Goal: Task Accomplishment & Management: Use online tool/utility

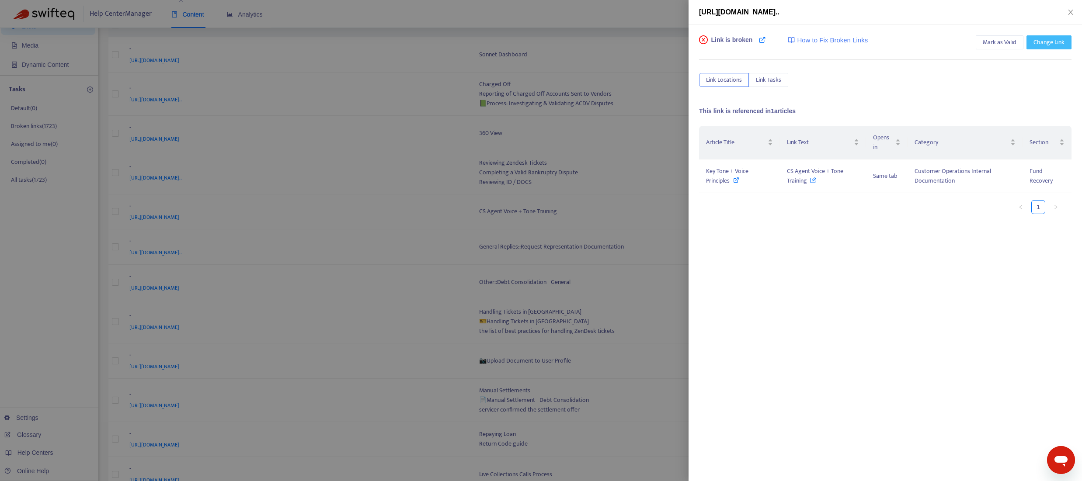
click at [1043, 47] on button "Change Link" at bounding box center [1048, 42] width 45 height 14
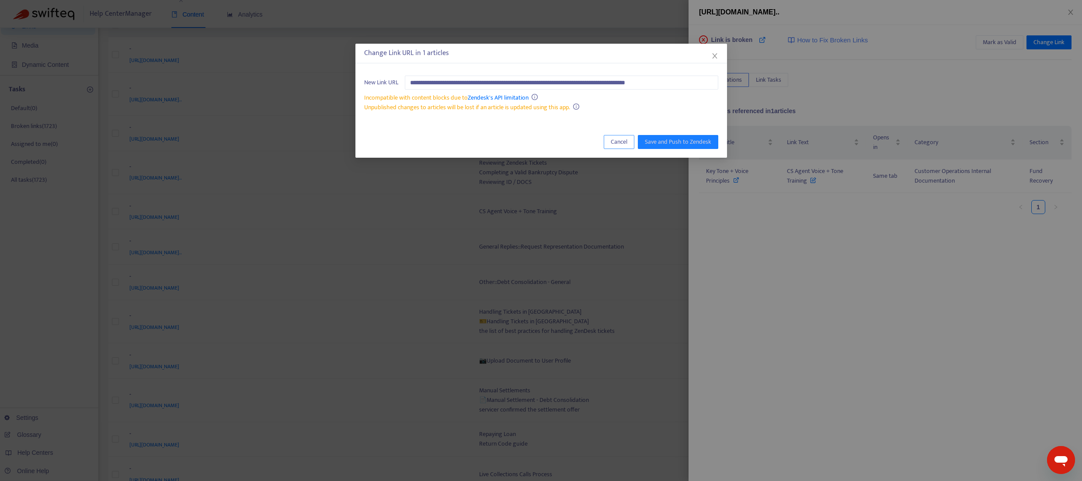
click at [620, 141] on span "Cancel" at bounding box center [619, 142] width 17 height 10
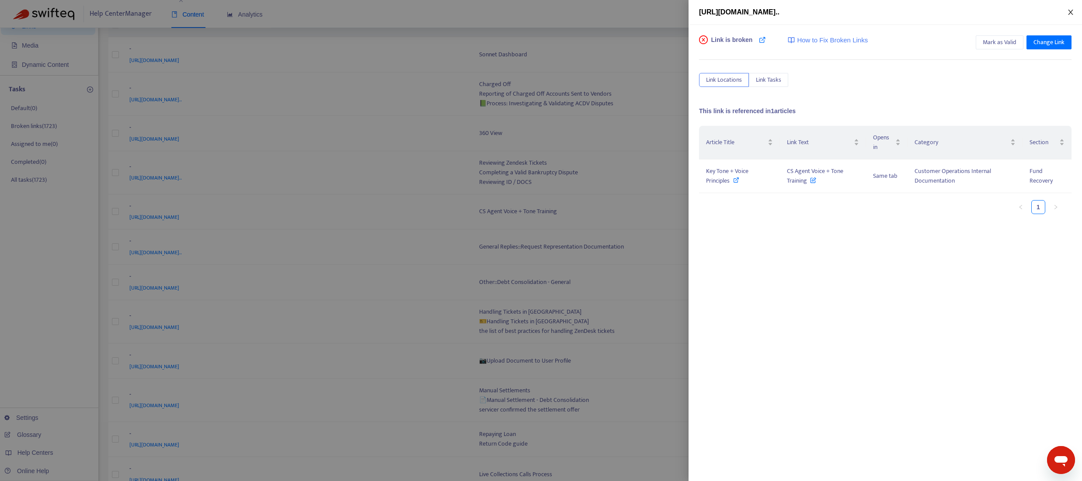
click at [1069, 13] on icon "close" at bounding box center [1070, 12] width 7 height 7
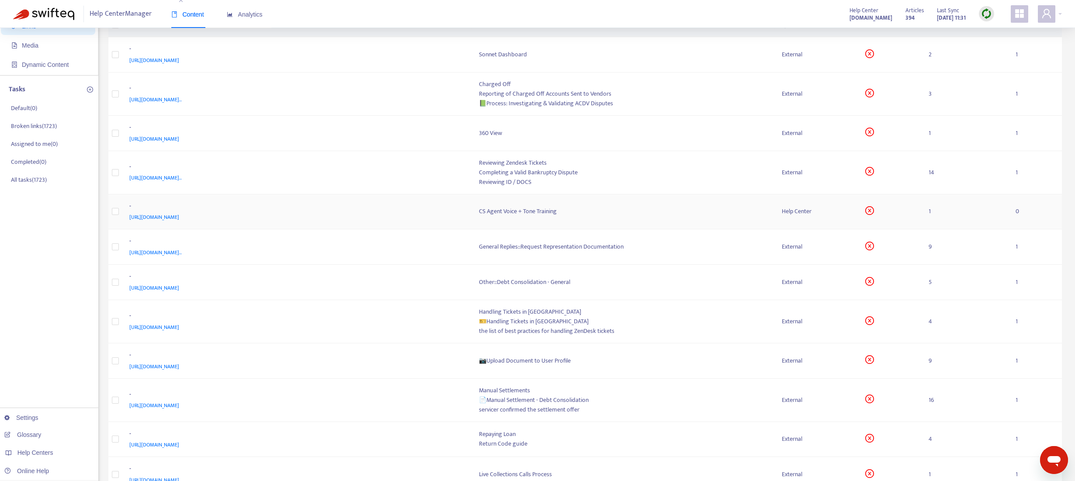
click at [510, 216] on div "CS Agent Voice + Tone Training" at bounding box center [623, 212] width 289 height 10
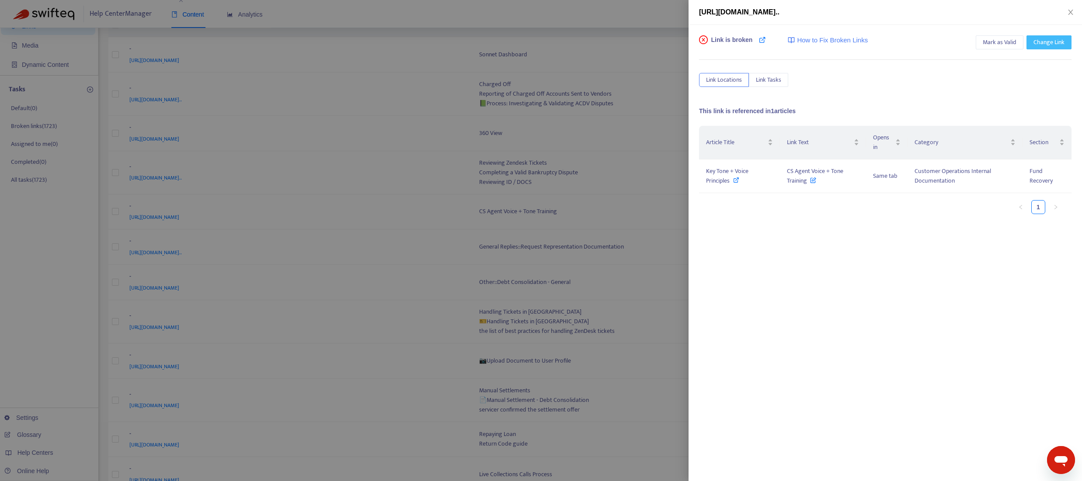
click at [1056, 41] on span "Change Link" at bounding box center [1048, 43] width 31 height 10
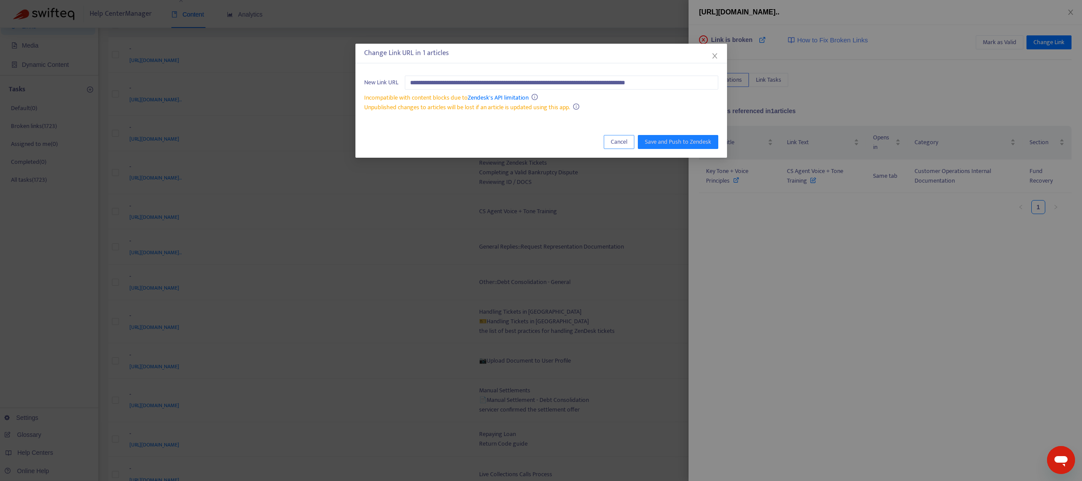
click at [607, 139] on button "Cancel" at bounding box center [619, 142] width 31 height 14
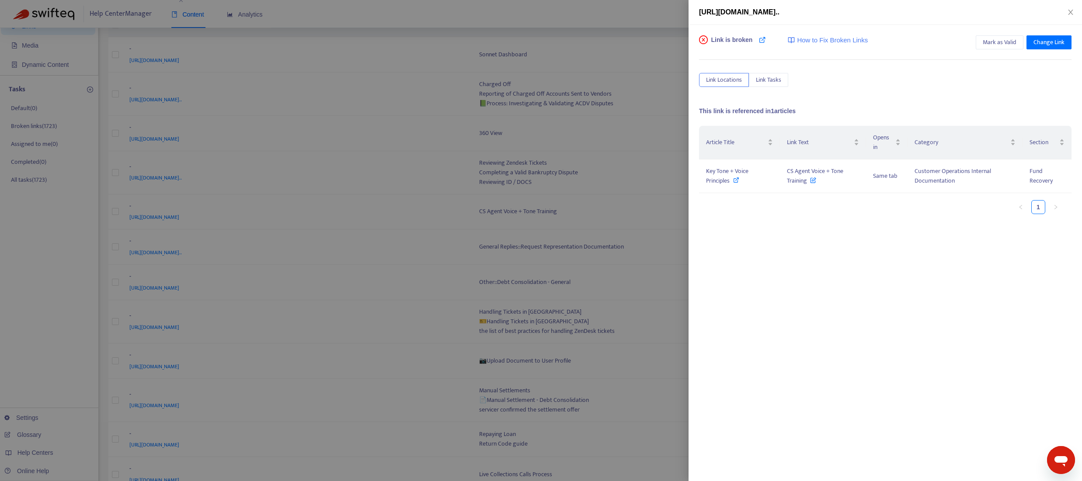
click at [769, 37] on div "Link is broken How to Fix Broken Links" at bounding box center [783, 43] width 169 height 17
click at [763, 38] on icon at bounding box center [762, 39] width 7 height 7
click at [989, 44] on span "Mark as Valid" at bounding box center [999, 43] width 34 height 10
click at [1070, 12] on icon "close" at bounding box center [1070, 12] width 5 height 5
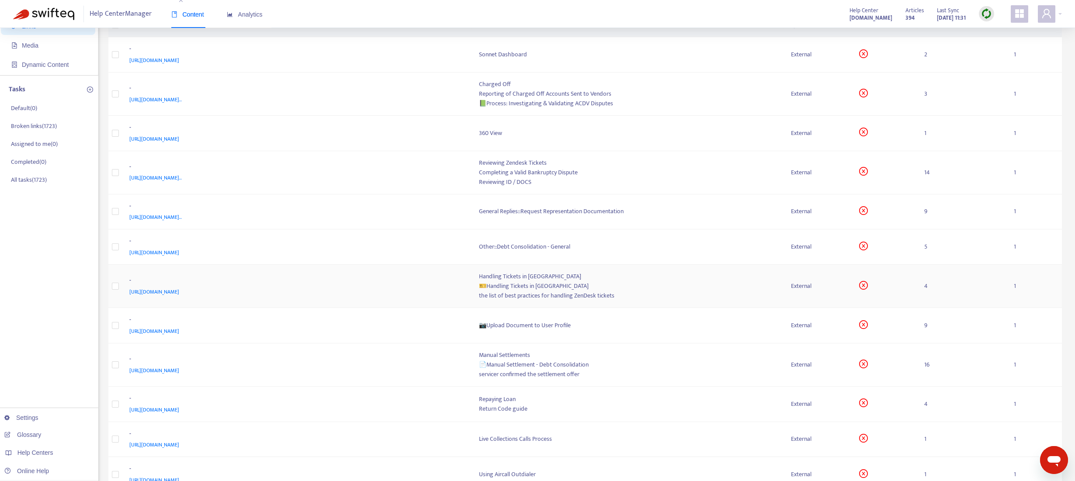
click at [528, 294] on div "the list of best practices for handling ZenDesk tickets" at bounding box center [628, 296] width 298 height 10
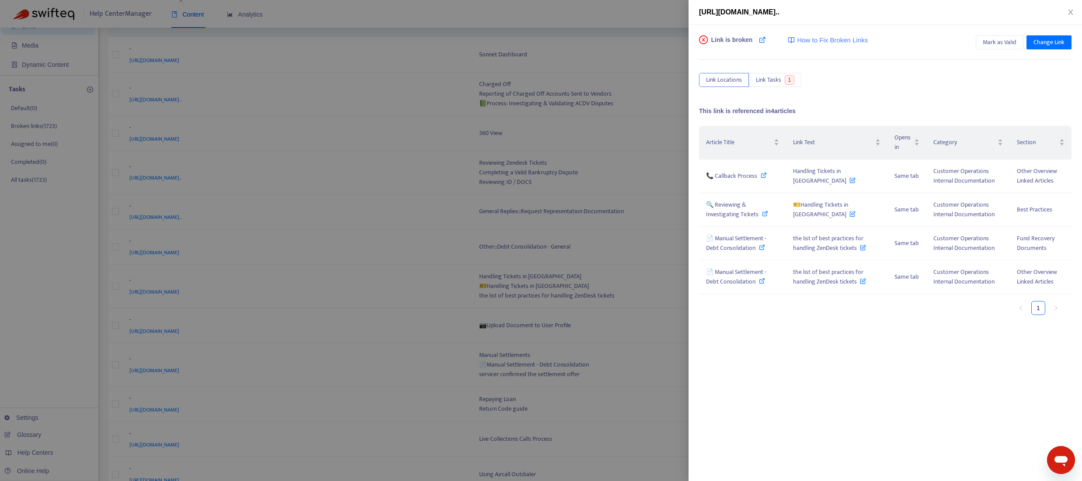
click at [527, 283] on div at bounding box center [541, 240] width 1082 height 481
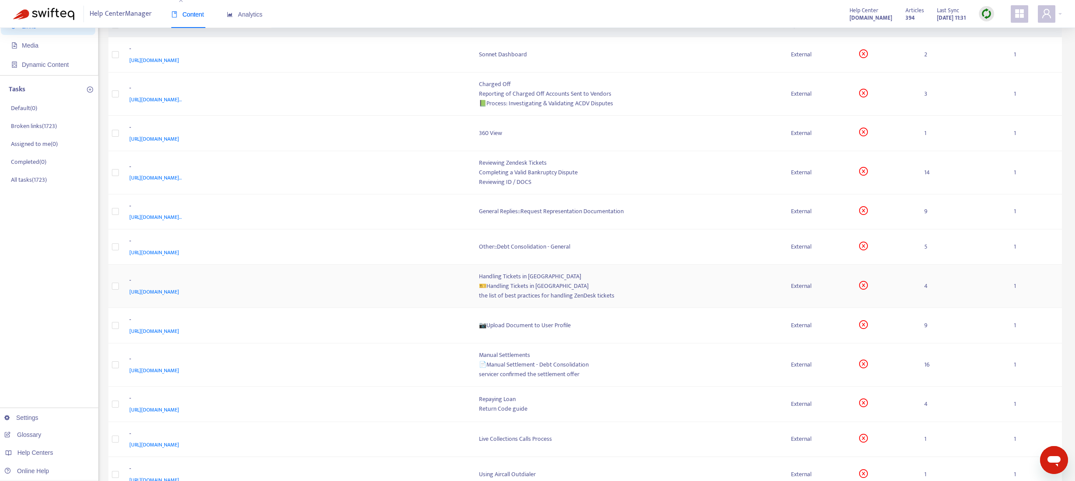
click at [522, 285] on div "🎫Handling Tickets in [GEOGRAPHIC_DATA]" at bounding box center [628, 286] width 298 height 10
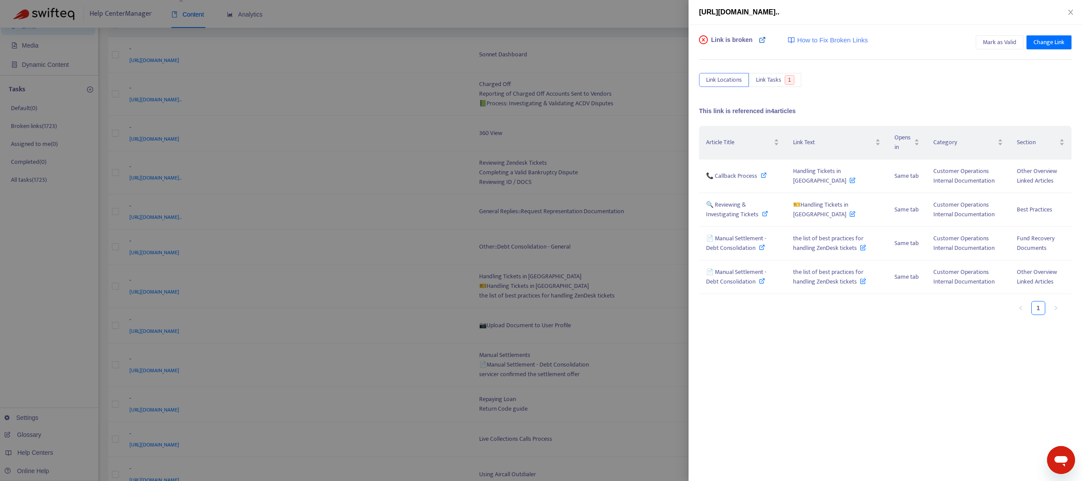
click at [764, 42] on icon at bounding box center [762, 39] width 7 height 7
click at [1045, 45] on span "Change Link" at bounding box center [1048, 43] width 31 height 10
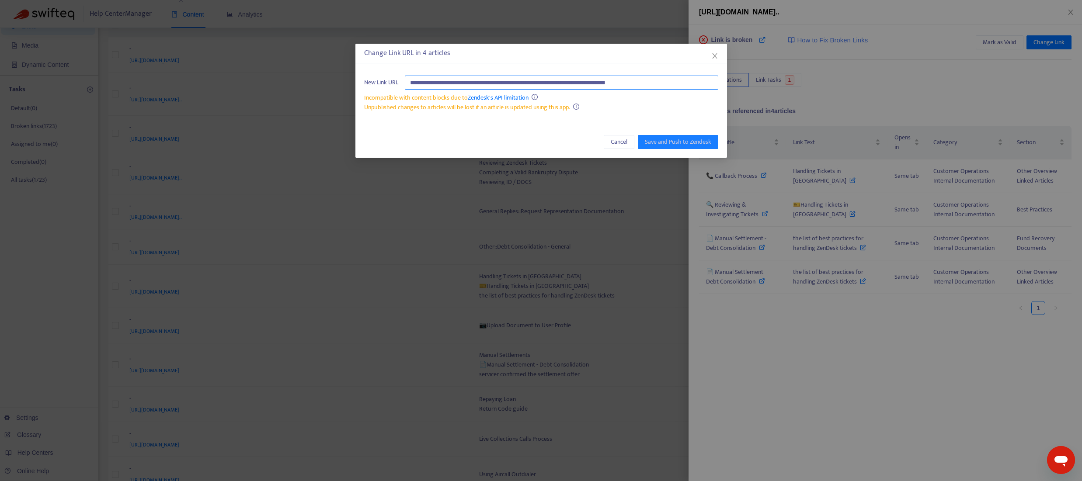
click at [514, 79] on input "**********" at bounding box center [561, 83] width 313 height 14
drag, startPoint x: 700, startPoint y: 84, endPoint x: 426, endPoint y: 85, distance: 274.5
click at [425, 85] on input "**********" at bounding box center [561, 83] width 313 height 14
type input "*"
paste input "**********"
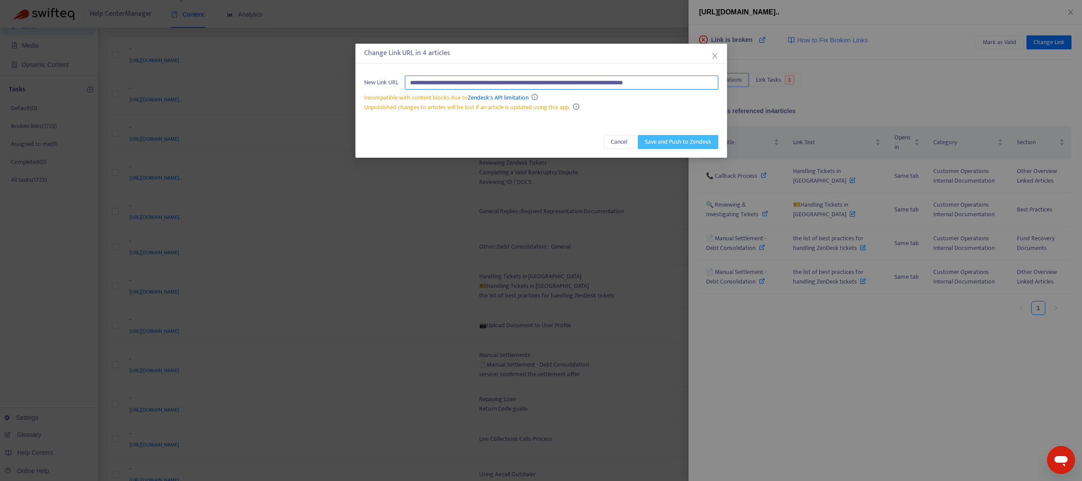
type input "**********"
click at [668, 139] on span "Save and Push to Zendesk" at bounding box center [678, 142] width 66 height 10
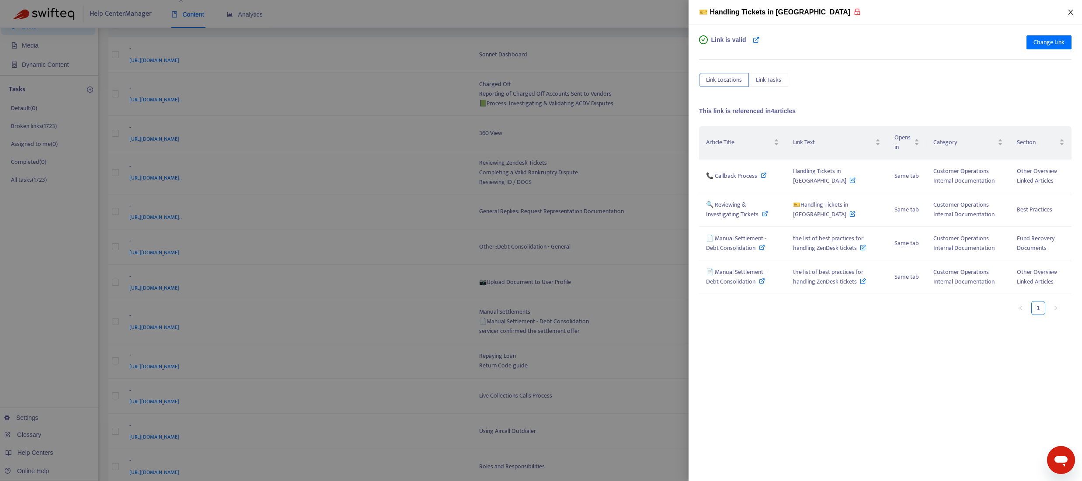
click at [1069, 9] on icon "close" at bounding box center [1070, 12] width 7 height 7
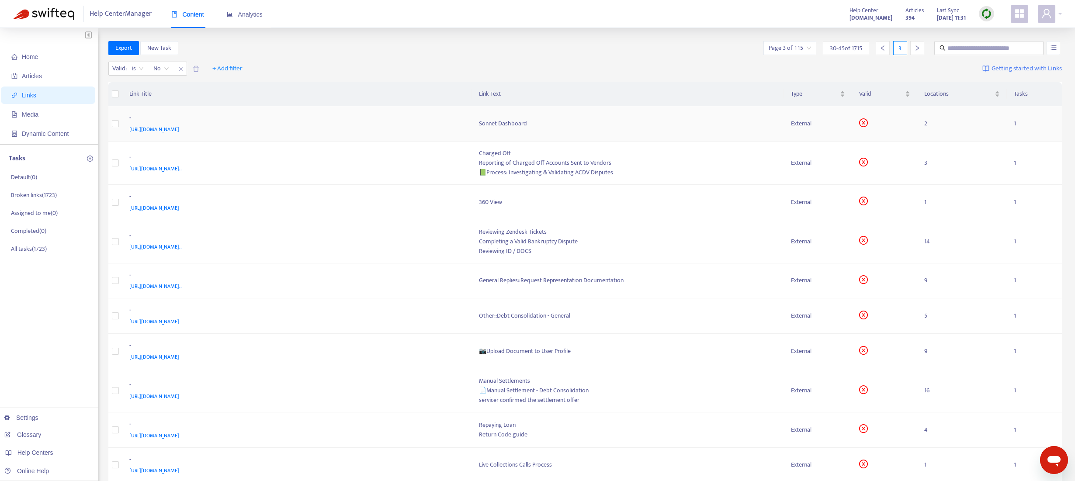
click at [500, 126] on div "Sonnet Dashboard" at bounding box center [628, 124] width 298 height 10
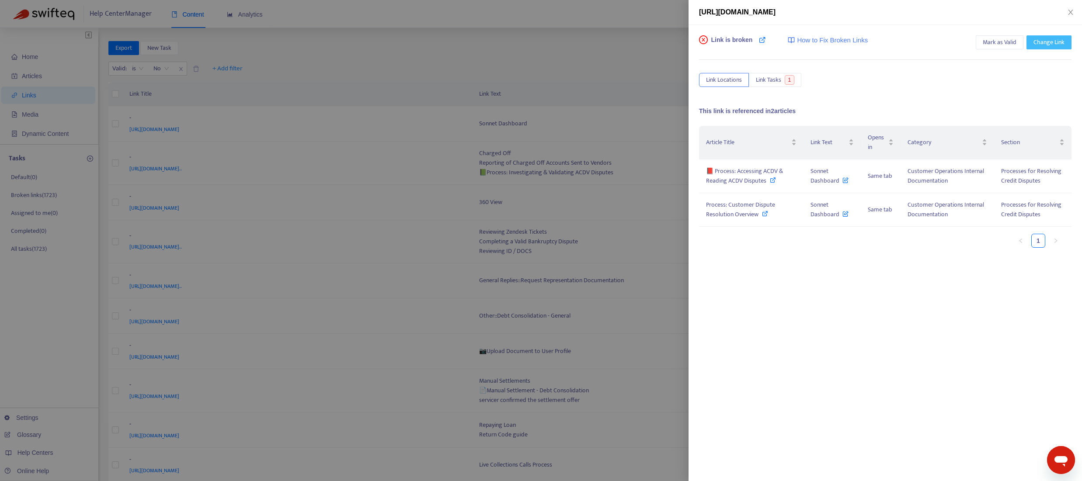
click at [1046, 42] on span "Change Link" at bounding box center [1048, 43] width 31 height 10
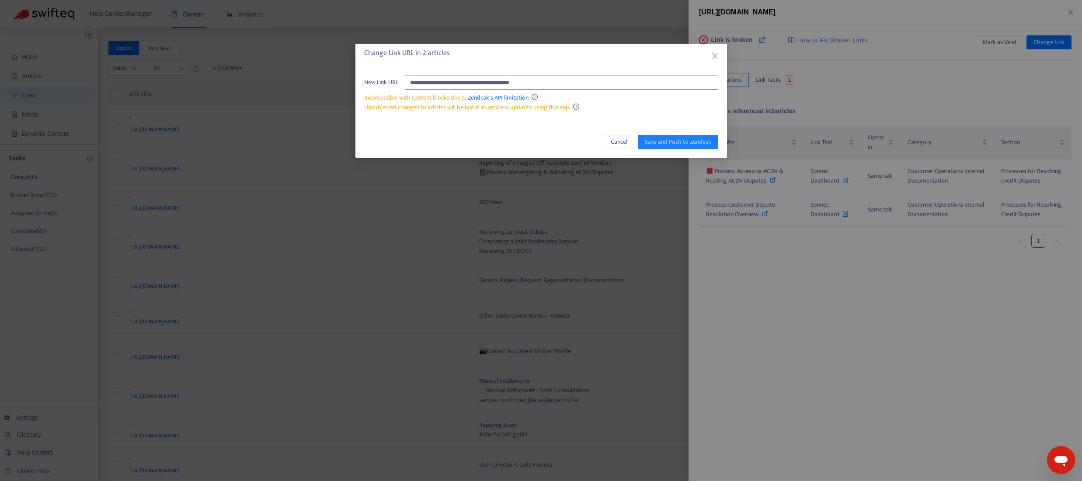
click at [552, 85] on input "**********" at bounding box center [561, 83] width 313 height 14
drag, startPoint x: 552, startPoint y: 85, endPoint x: 407, endPoint y: 83, distance: 145.5
click at [407, 83] on input "**********" at bounding box center [561, 83] width 313 height 14
paste input "**********"
type input "**********"
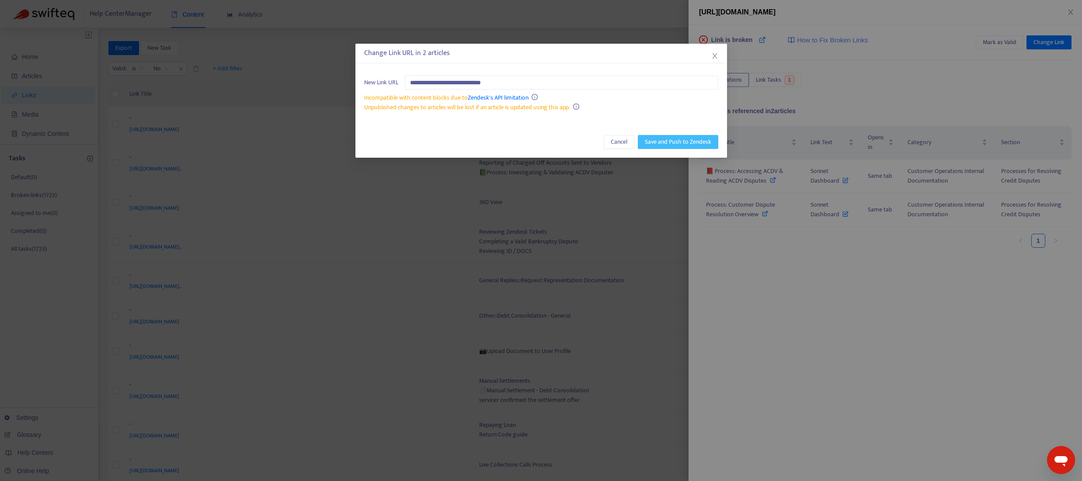
click at [663, 143] on span "Save and Push to Zendesk" at bounding box center [678, 142] width 66 height 10
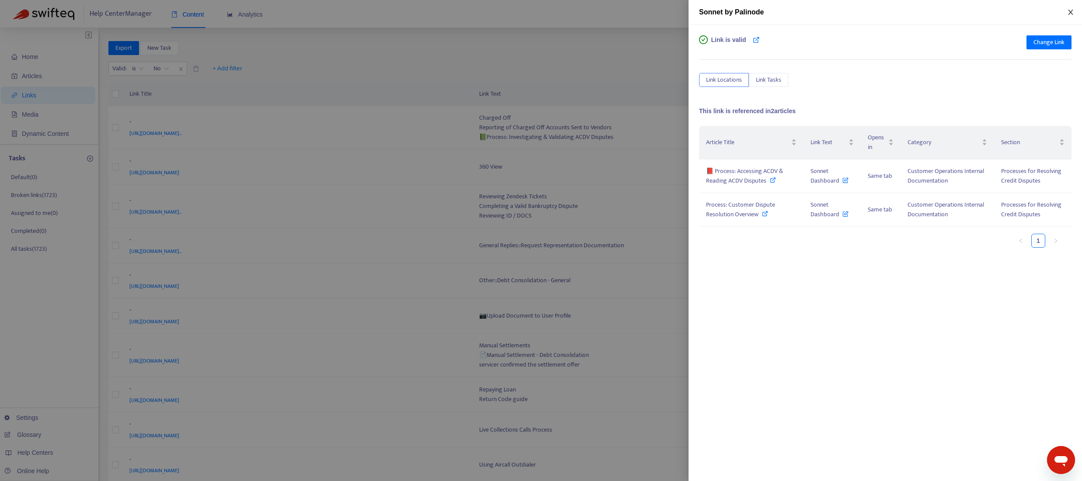
click at [1069, 11] on icon "close" at bounding box center [1070, 12] width 7 height 7
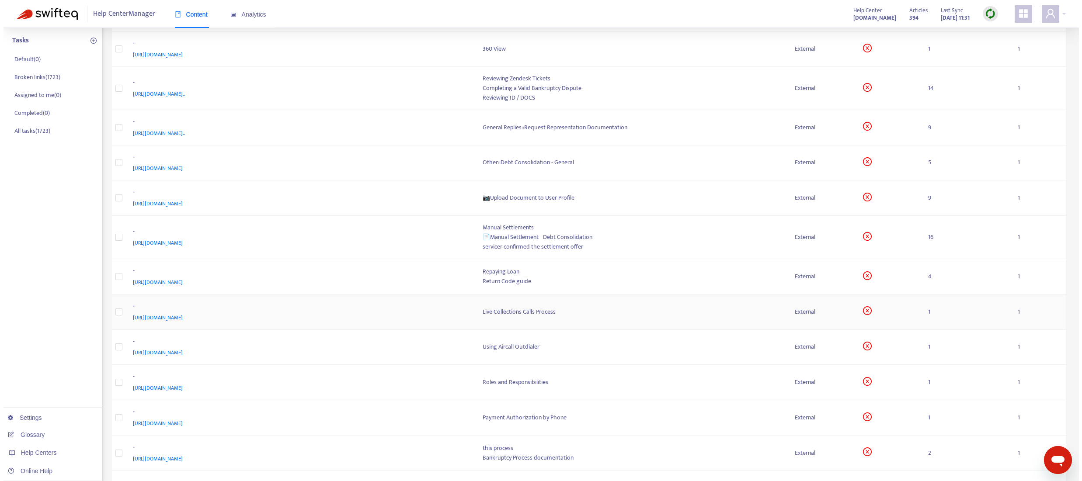
scroll to position [119, 0]
click at [179, 316] on span "[URL][DOMAIN_NAME]" at bounding box center [154, 316] width 50 height 9
click at [520, 312] on div "Live Collections Calls Process" at bounding box center [628, 311] width 298 height 10
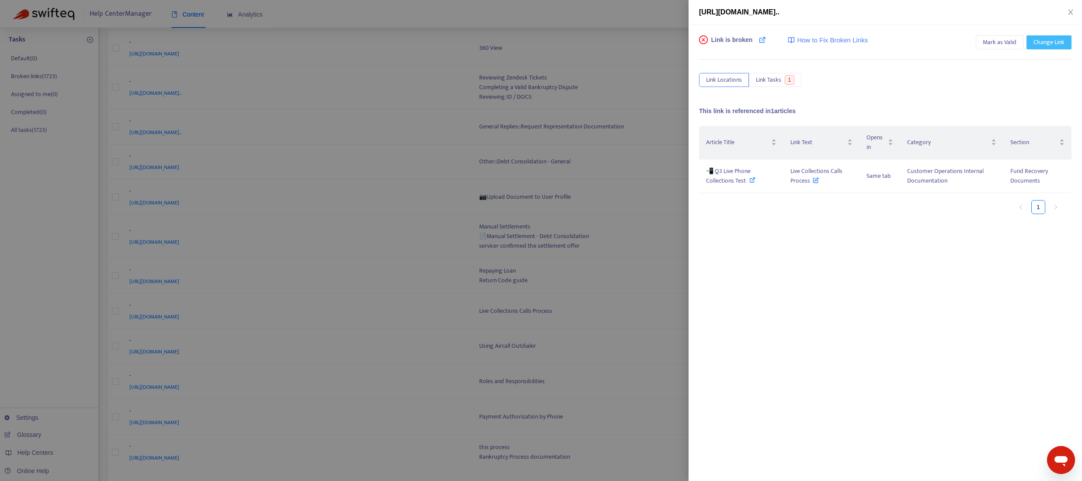
click at [1047, 45] on span "Change Link" at bounding box center [1048, 43] width 31 height 10
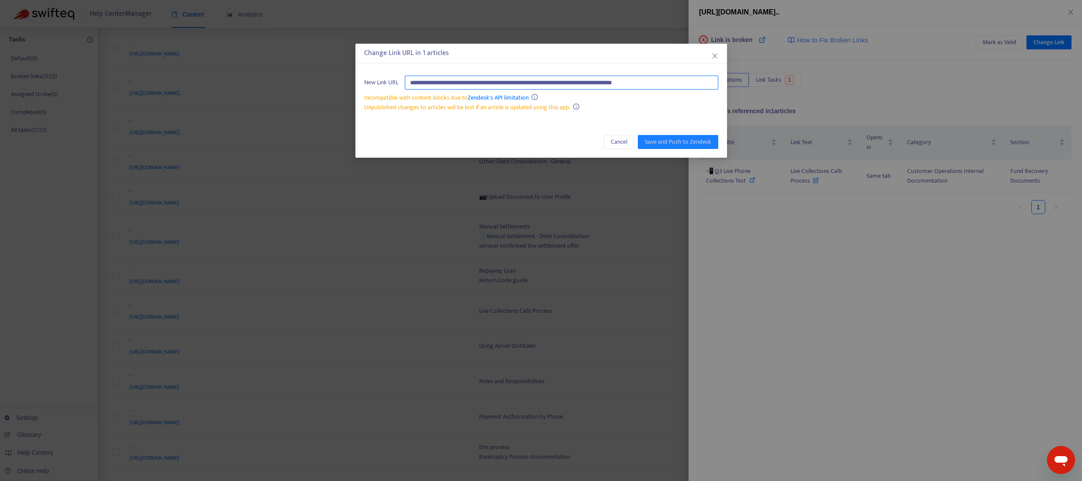
click at [706, 83] on input "**********" at bounding box center [561, 83] width 313 height 14
paste input "**********"
type input "**********"
click at [694, 141] on span "Save and Push to Zendesk" at bounding box center [678, 142] width 66 height 10
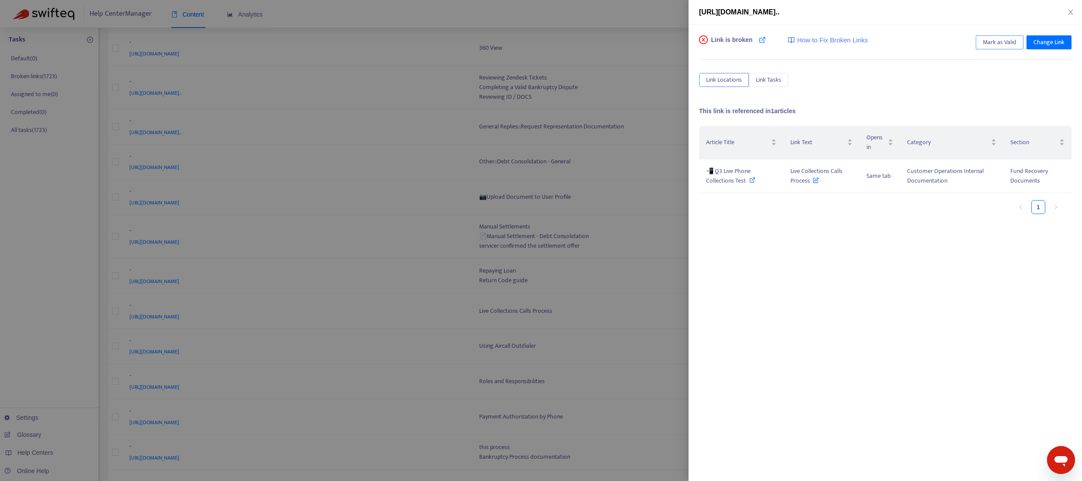
click at [1003, 46] on span "Mark as Valid" at bounding box center [999, 43] width 34 height 10
click at [791, 40] on div "Link was marked as valid" at bounding box center [748, 43] width 99 height 17
click at [797, 42] on icon at bounding box center [794, 39] width 7 height 7
click at [1072, 10] on icon "close" at bounding box center [1070, 12] width 5 height 5
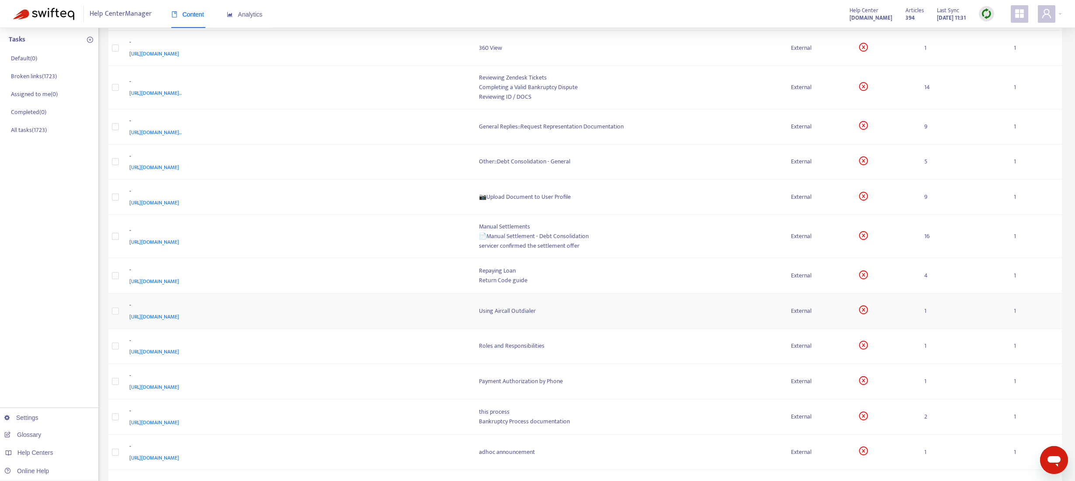
click at [501, 306] on div "Using Aircall Outdialer" at bounding box center [628, 311] width 298 height 10
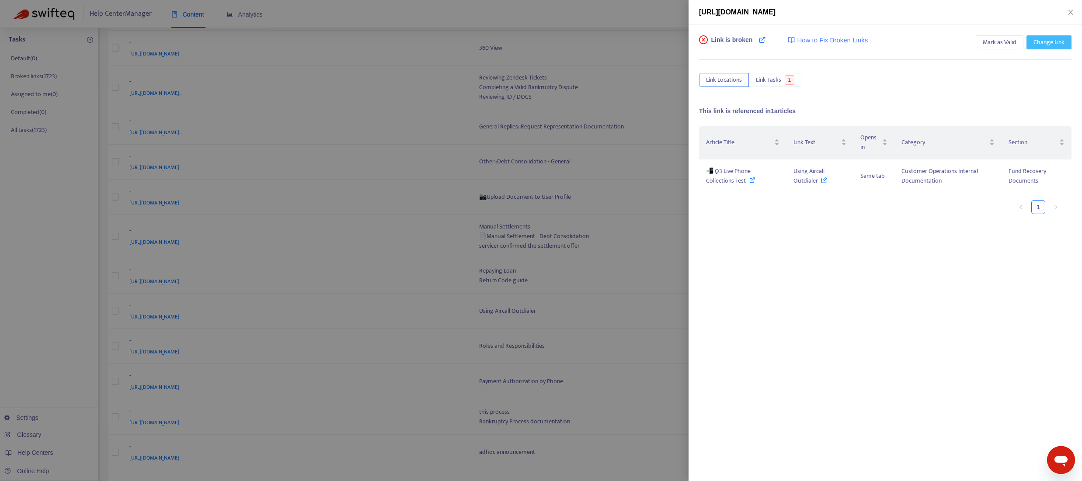
click at [1040, 43] on span "Change Link" at bounding box center [1048, 43] width 31 height 10
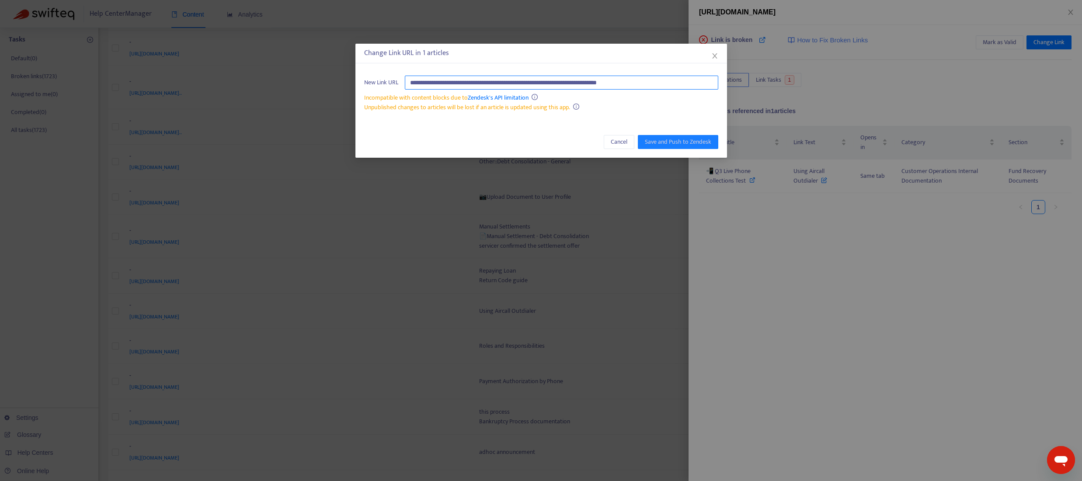
click at [686, 80] on input "**********" at bounding box center [561, 83] width 313 height 14
paste input "**********"
type input "**********"
click at [684, 139] on span "Save and Push to Zendesk" at bounding box center [678, 142] width 66 height 10
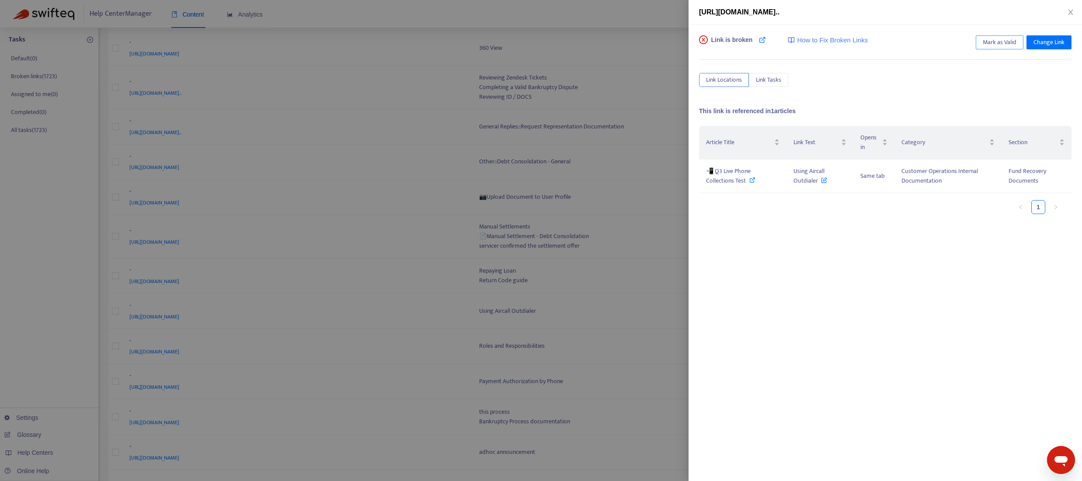
click at [1011, 44] on span "Mark as Valid" at bounding box center [999, 43] width 34 height 10
click at [1070, 12] on icon "close" at bounding box center [1070, 12] width 5 height 5
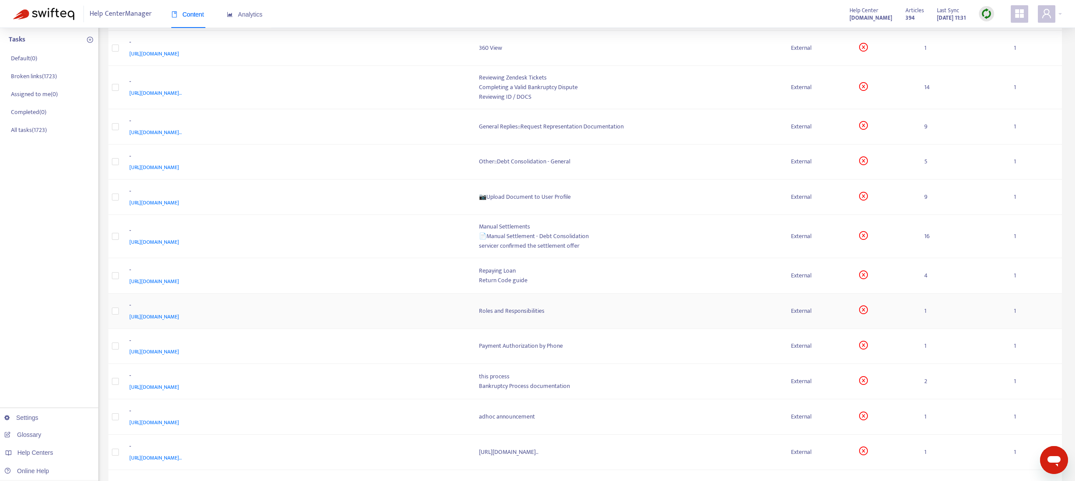
click at [503, 311] on div "Roles and Responsibilities" at bounding box center [628, 311] width 298 height 10
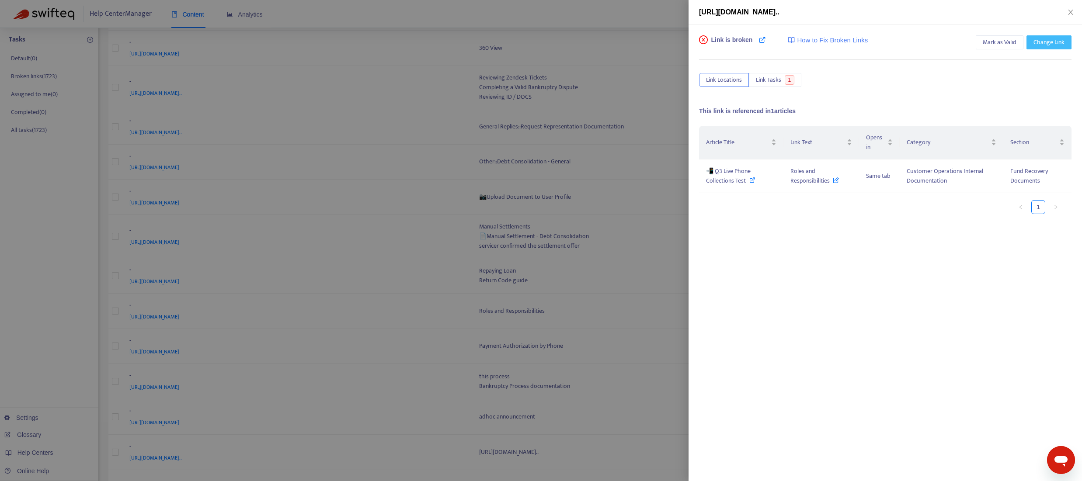
click at [1053, 45] on span "Change Link" at bounding box center [1048, 43] width 31 height 10
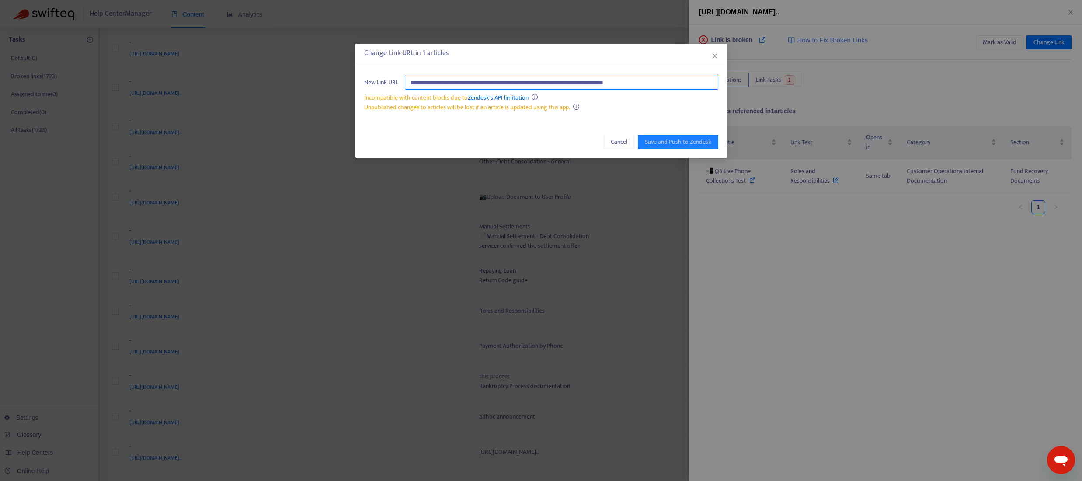
click at [700, 85] on input "**********" at bounding box center [561, 83] width 313 height 14
paste input "**********"
type input "**********"
click at [649, 142] on span "Save and Push to Zendesk" at bounding box center [678, 142] width 66 height 10
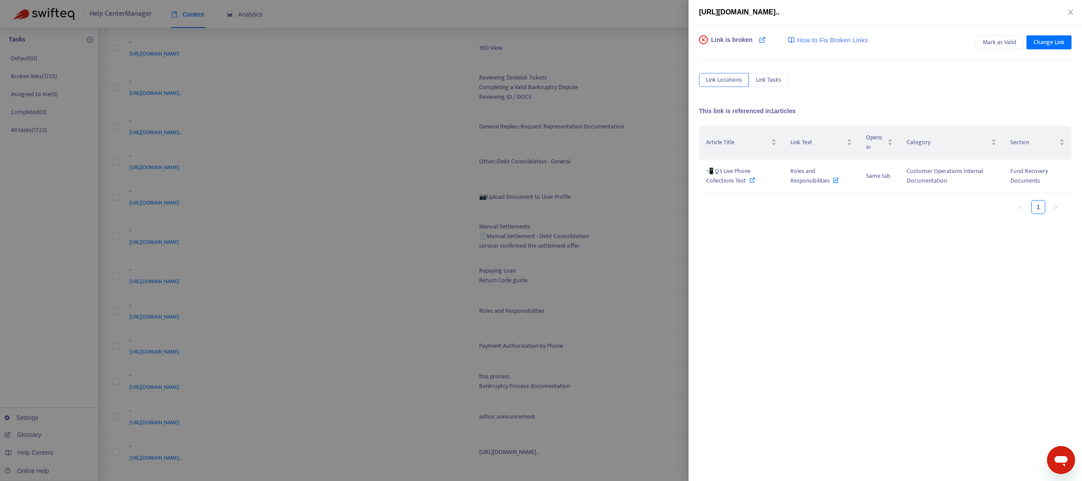
click at [757, 41] on div "Link is broken How to Fix Broken Links" at bounding box center [783, 43] width 169 height 17
click at [766, 42] on icon at bounding box center [762, 39] width 7 height 7
click at [991, 38] on span "Mark as Valid" at bounding box center [999, 43] width 34 height 10
click at [1070, 11] on icon "close" at bounding box center [1070, 12] width 7 height 7
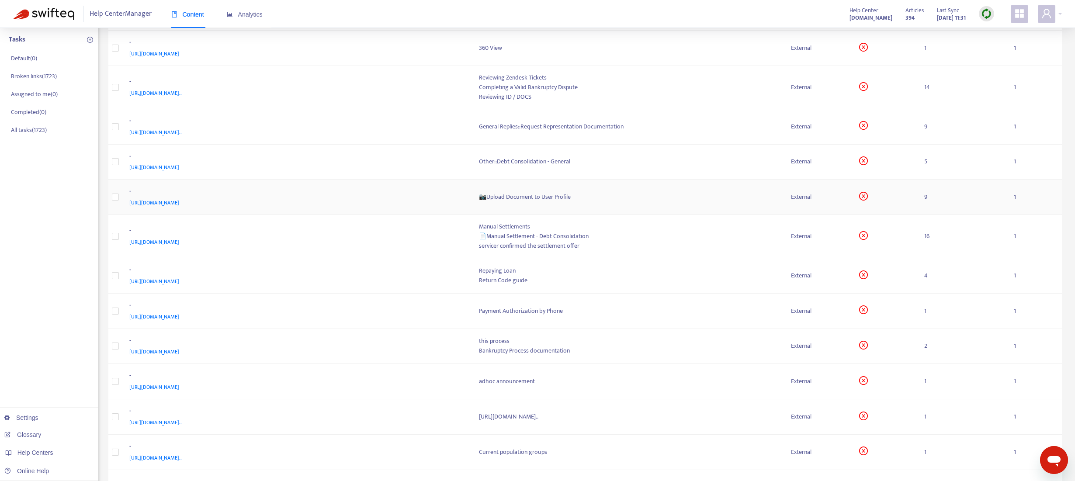
click at [514, 194] on div "📷Upload Document to User Profile" at bounding box center [628, 197] width 298 height 10
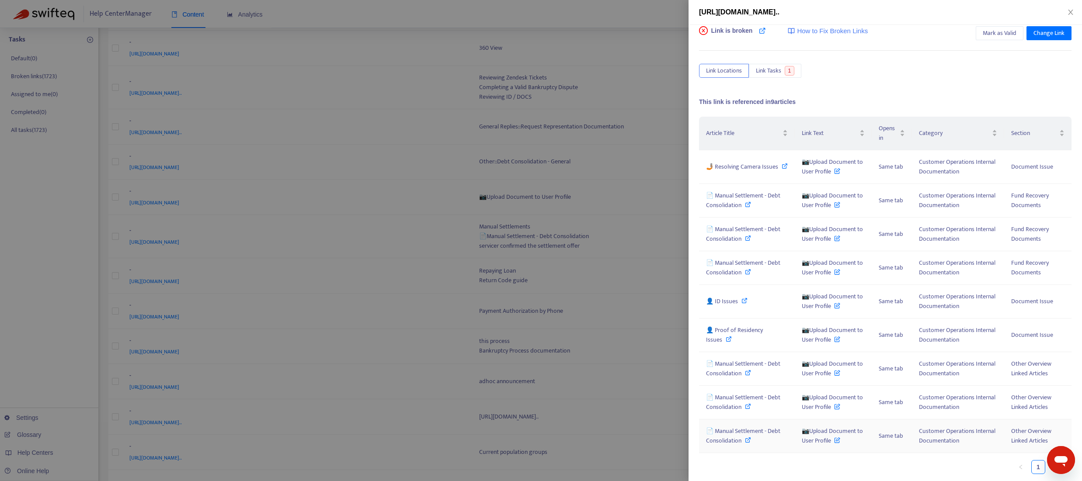
scroll to position [0, 0]
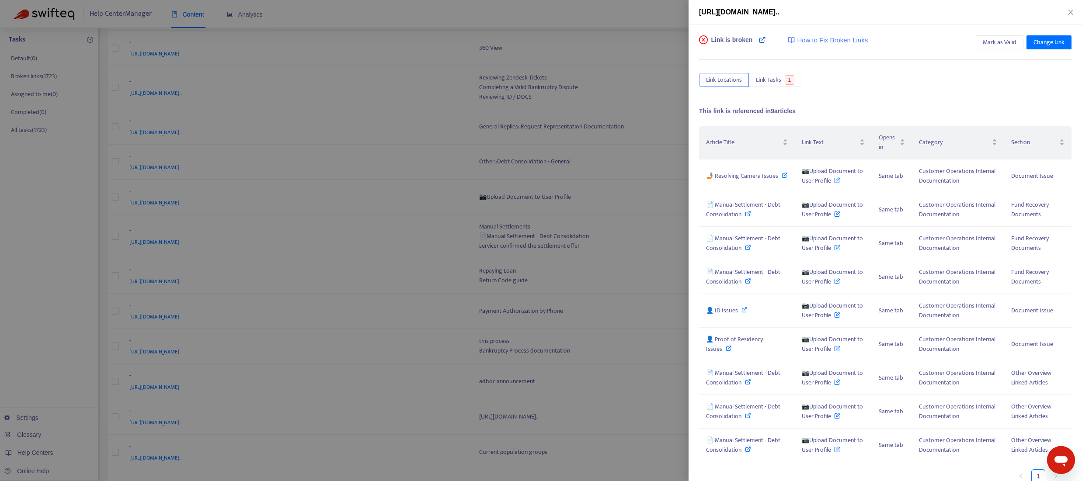
click at [763, 42] on icon at bounding box center [762, 39] width 7 height 7
click at [1055, 47] on span "Change Link" at bounding box center [1048, 43] width 31 height 10
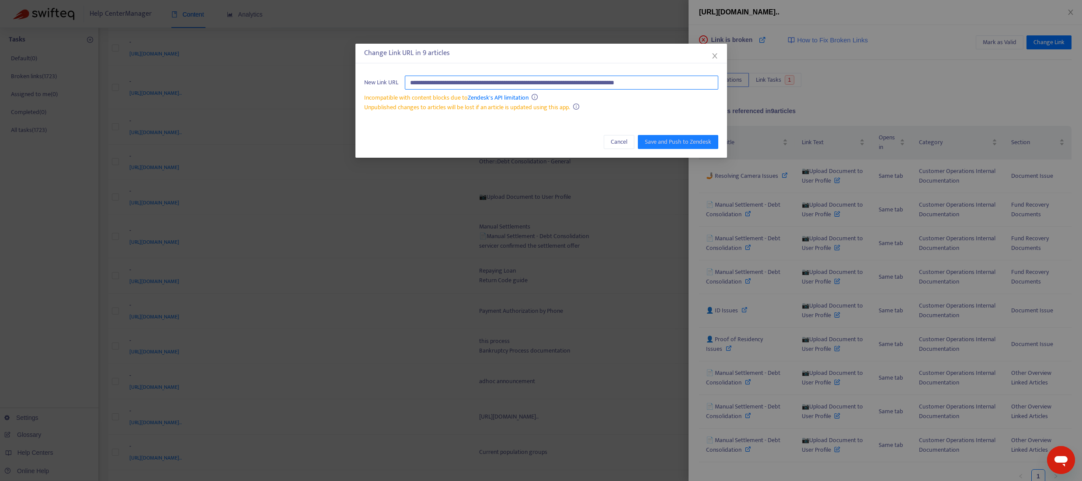
click at [699, 81] on input "**********" at bounding box center [561, 83] width 313 height 14
type input "*"
paste input "**********"
type input "**********"
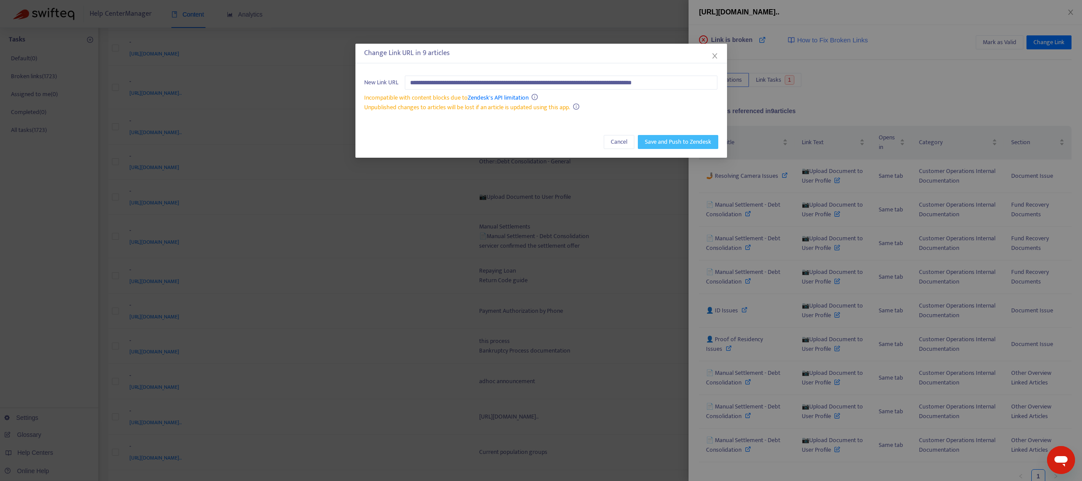
click at [692, 139] on span "Save and Push to Zendesk" at bounding box center [678, 142] width 66 height 10
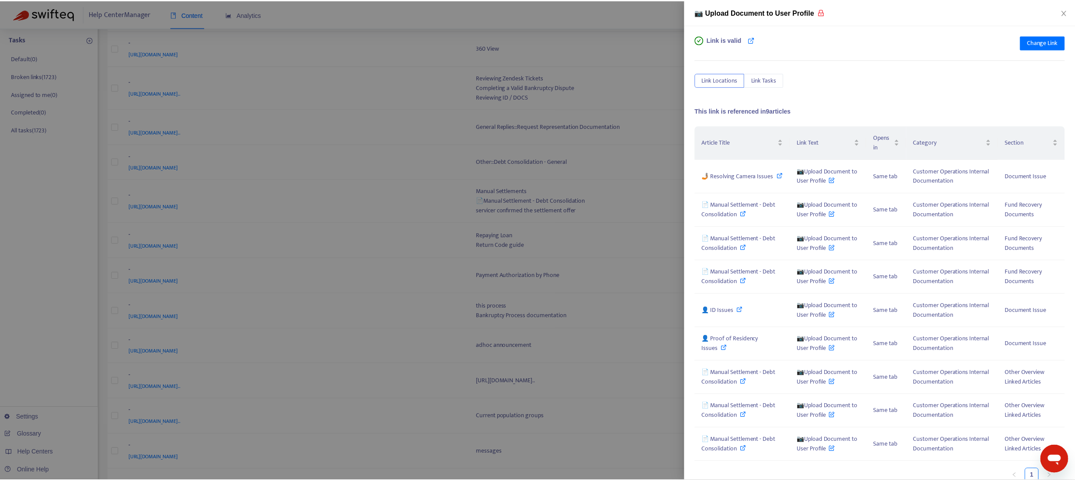
scroll to position [9, 0]
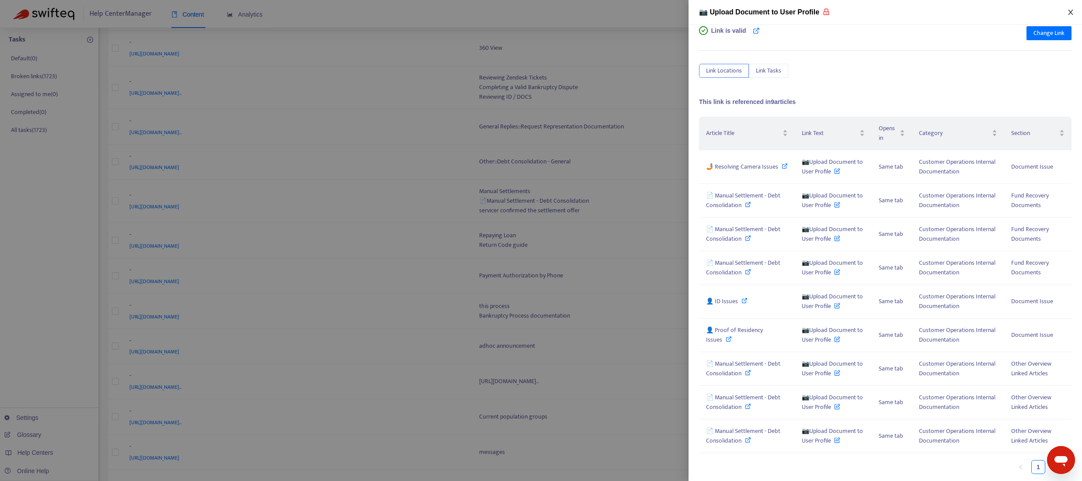
click at [1072, 9] on icon "close" at bounding box center [1070, 12] width 7 height 7
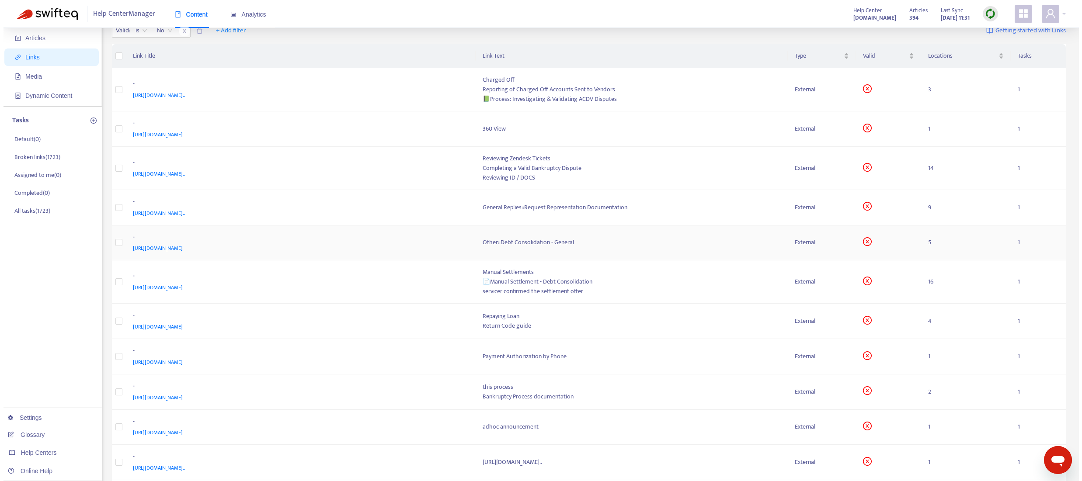
scroll to position [35, 0]
click at [500, 91] on div "Reporting of Charged Off Accounts Sent to Vendors" at bounding box center [628, 92] width 298 height 10
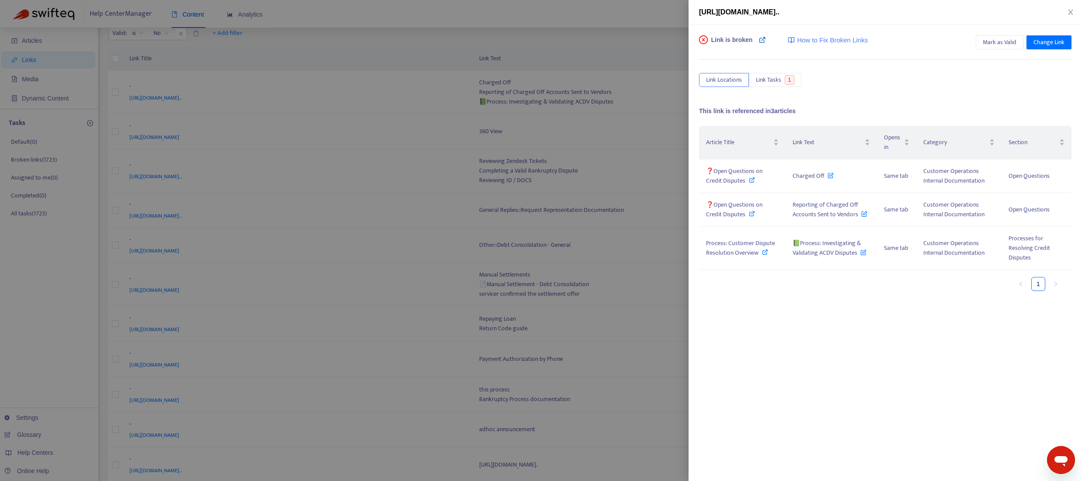
click at [765, 43] on icon at bounding box center [762, 39] width 7 height 7
click at [1033, 45] on span "Change Link" at bounding box center [1048, 43] width 31 height 10
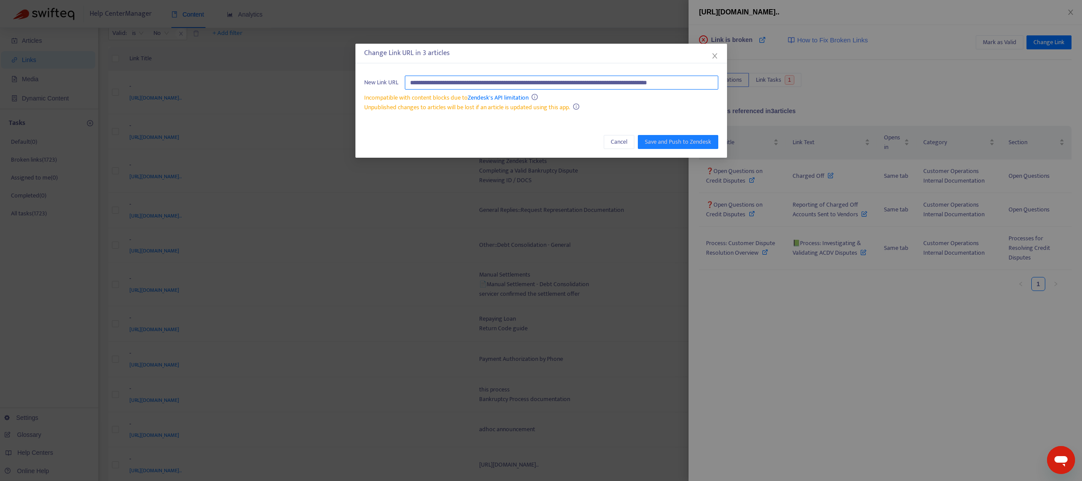
click at [623, 81] on input "**********" at bounding box center [561, 83] width 313 height 14
paste input "**********"
type input "**********"
click at [661, 142] on span "Save and Push to Zendesk" at bounding box center [678, 142] width 66 height 10
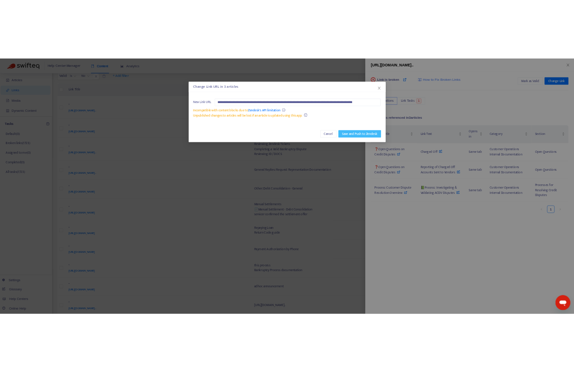
scroll to position [0, 0]
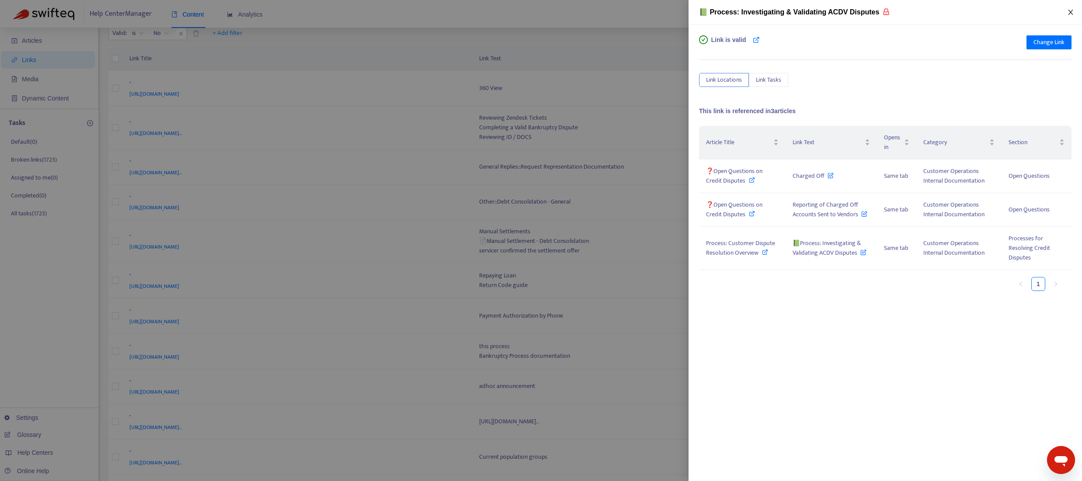
click at [1071, 13] on icon "close" at bounding box center [1070, 12] width 5 height 5
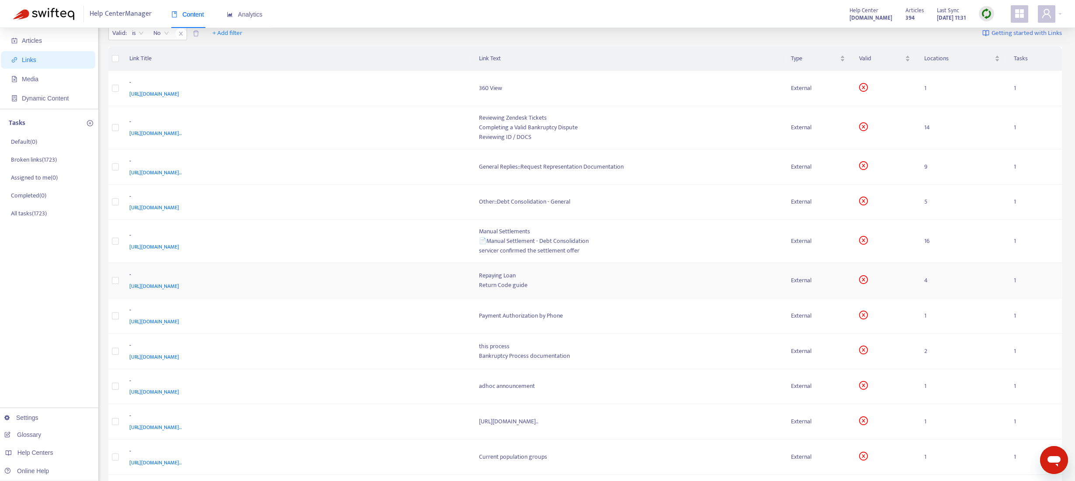
click at [496, 281] on div "Return Code guide" at bounding box center [628, 286] width 298 height 10
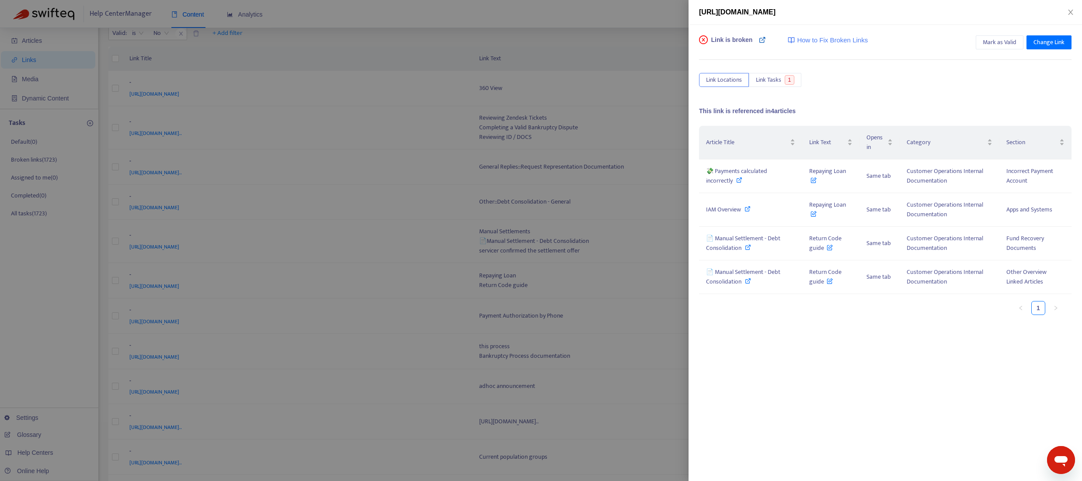
click at [763, 39] on icon at bounding box center [762, 39] width 7 height 7
click at [748, 247] on icon at bounding box center [748, 247] width 6 height 6
click at [738, 181] on icon at bounding box center [739, 180] width 6 height 6
click at [1036, 43] on span "Change Link" at bounding box center [1048, 43] width 31 height 10
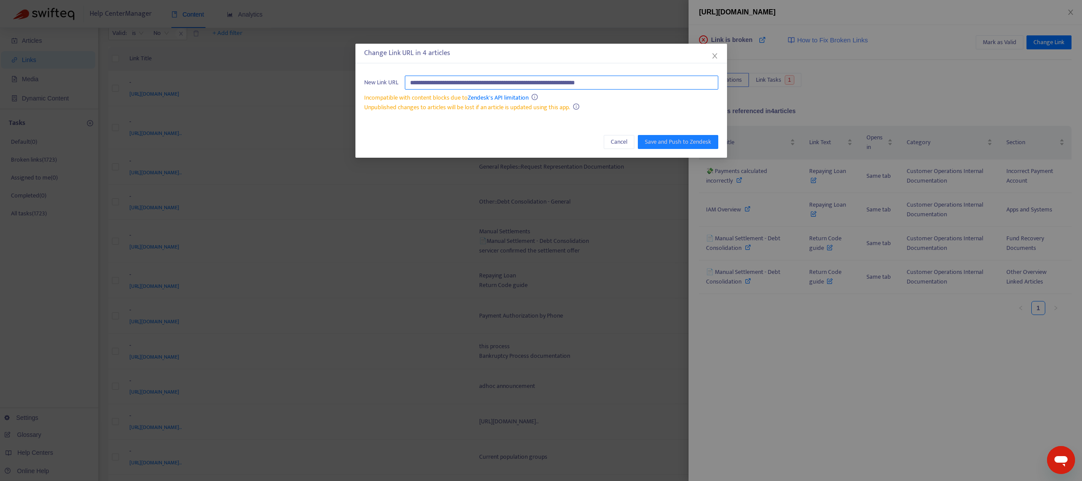
click at [641, 83] on input "**********" at bounding box center [561, 83] width 313 height 14
paste input "**********"
type input "**********"
click at [664, 141] on span "Save and Push to Zendesk" at bounding box center [678, 142] width 66 height 10
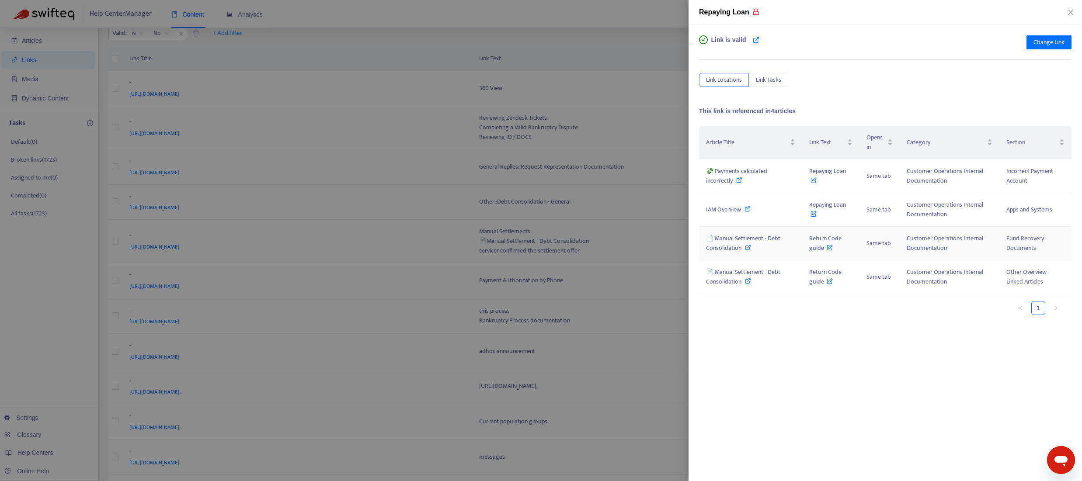
click at [747, 249] on icon at bounding box center [748, 247] width 6 height 6
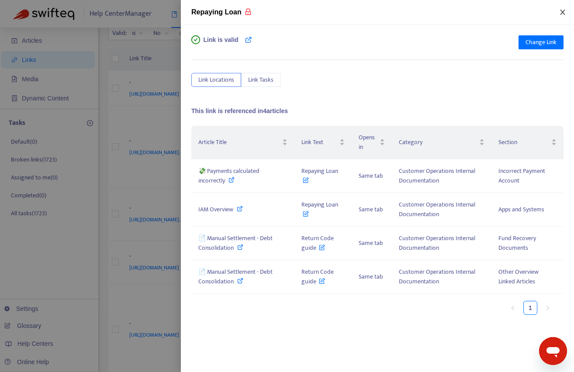
click at [561, 11] on icon "close" at bounding box center [562, 12] width 7 height 7
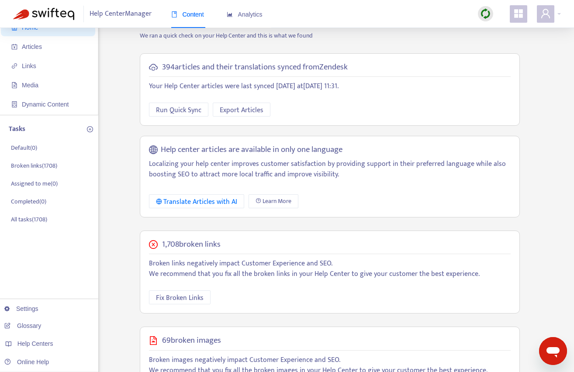
scroll to position [32, 0]
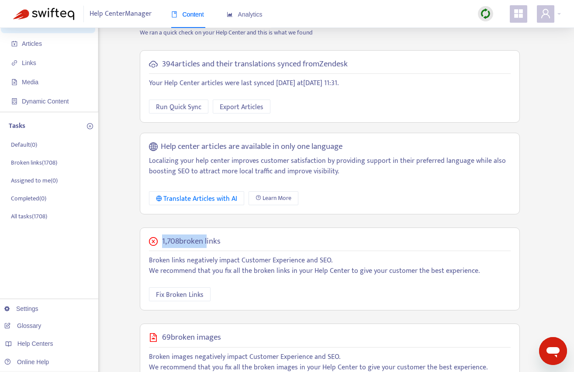
drag, startPoint x: 161, startPoint y: 244, endPoint x: 206, endPoint y: 244, distance: 45.0
click at [206, 244] on div "1,708 broken links" at bounding box center [330, 242] width 362 height 10
click at [268, 256] on p "Broken links negatively impact Customer Experience and SEO. We recommend that y…" at bounding box center [330, 266] width 362 height 21
click at [173, 295] on span "Fix Broken Links" at bounding box center [180, 294] width 48 height 11
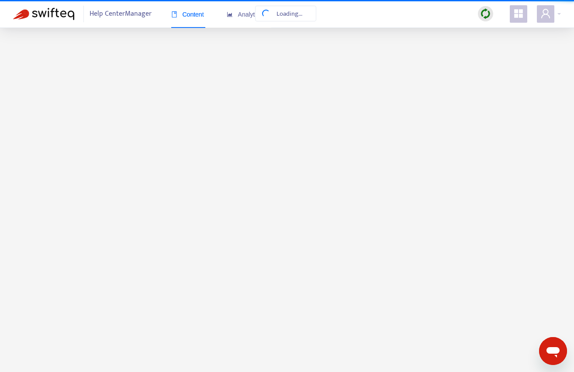
scroll to position [0, 0]
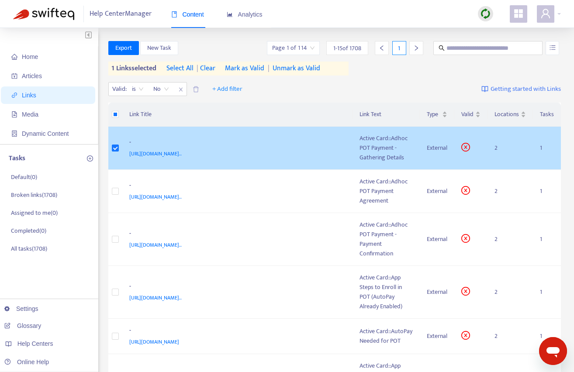
click at [383, 147] on div "Active Card::Adhoc POT Payment - Gathering Details" at bounding box center [386, 148] width 53 height 29
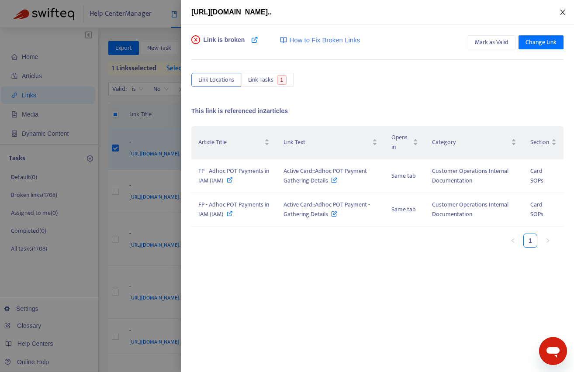
click at [562, 14] on icon "close" at bounding box center [562, 12] width 7 height 7
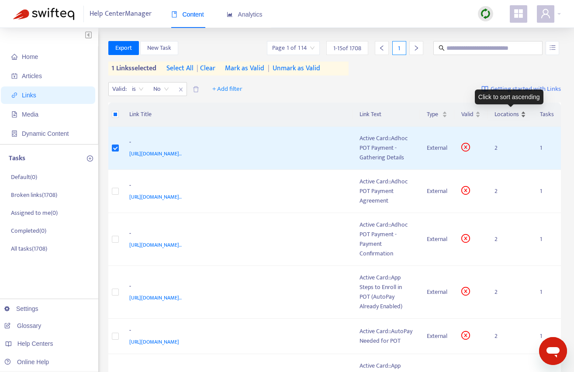
click at [507, 119] on div "Locations" at bounding box center [510, 115] width 31 height 10
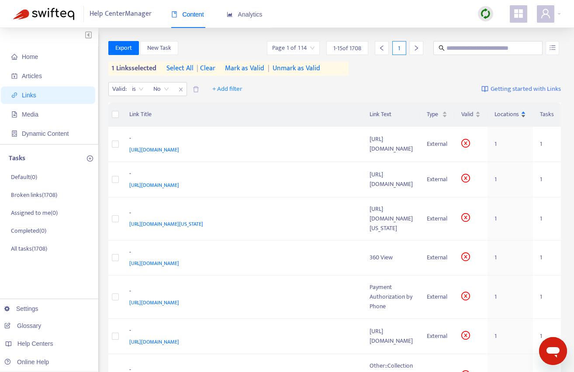
click at [506, 119] on div "Locations" at bounding box center [510, 115] width 31 height 10
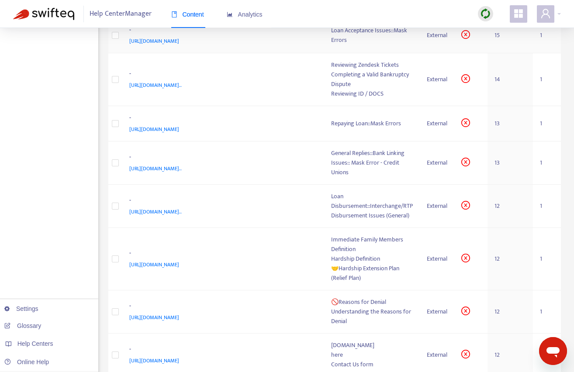
scroll to position [619, 0]
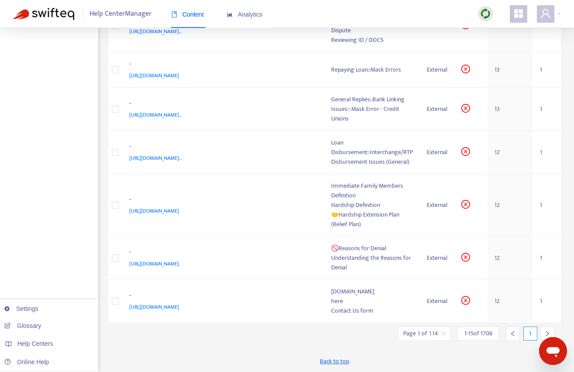
click at [545, 331] on icon "right" at bounding box center [548, 334] width 6 height 6
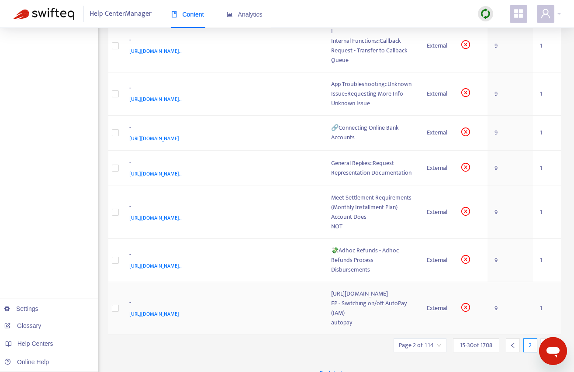
scroll to position [534, 0]
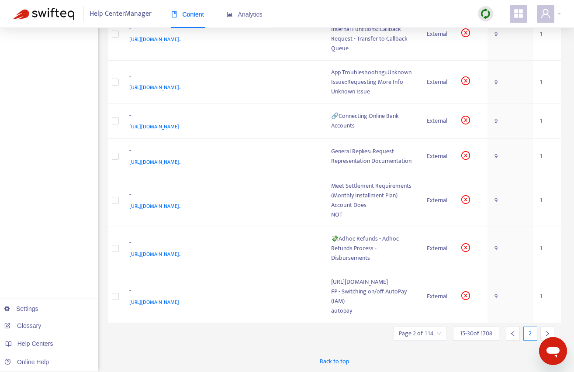
click at [510, 337] on div at bounding box center [513, 334] width 14 height 14
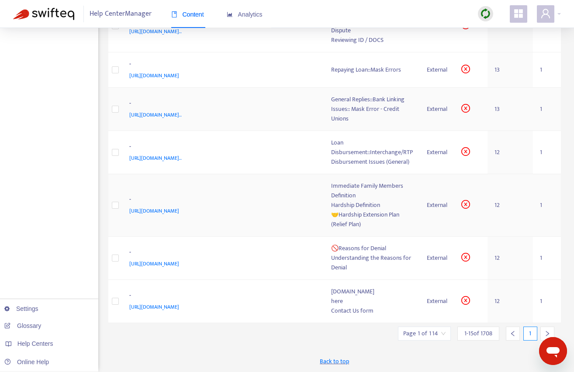
scroll to position [619, 0]
click at [357, 303] on div "here" at bounding box center [372, 302] width 82 height 10
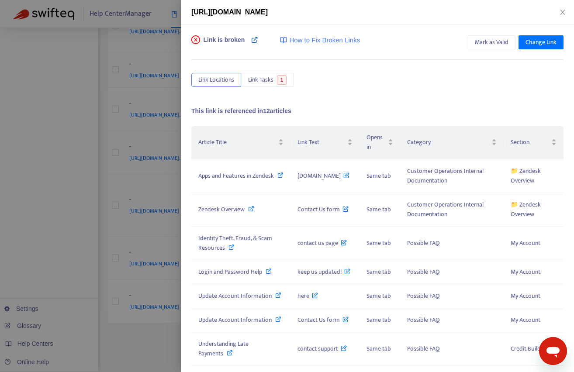
click at [253, 42] on icon at bounding box center [254, 39] width 7 height 7
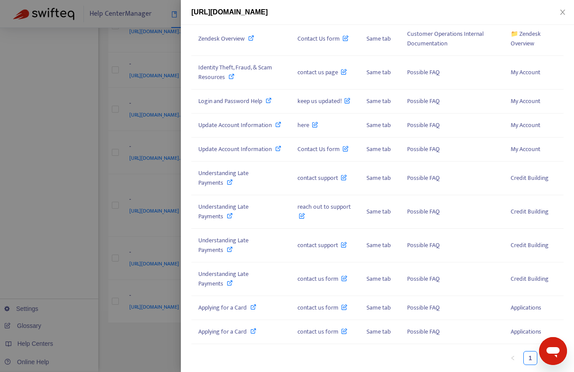
scroll to position [0, 0]
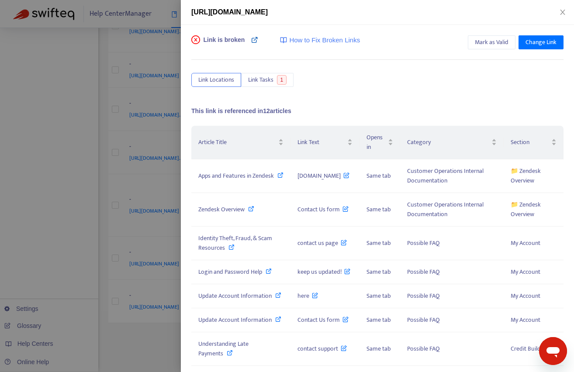
click at [255, 38] on icon at bounding box center [254, 39] width 7 height 7
click at [538, 43] on span "Change Link" at bounding box center [541, 43] width 31 height 10
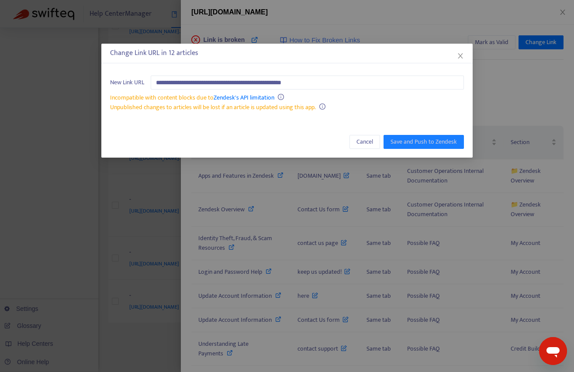
click at [329, 90] on div "**********" at bounding box center [286, 94] width 371 height 54
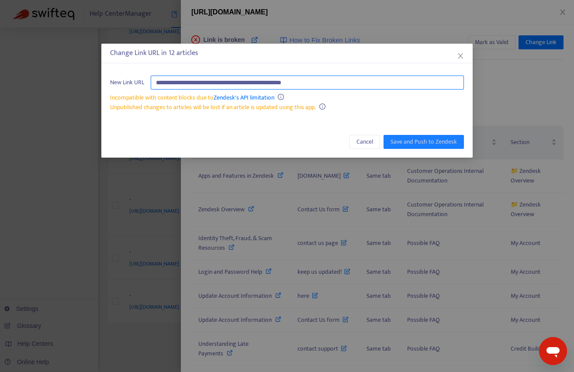
click at [338, 84] on input "**********" at bounding box center [307, 83] width 313 height 14
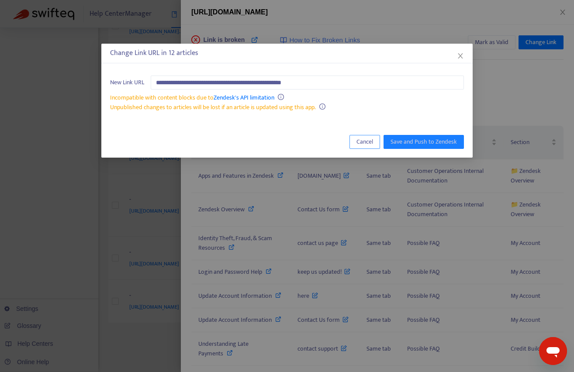
click at [360, 143] on span "Cancel" at bounding box center [365, 142] width 17 height 10
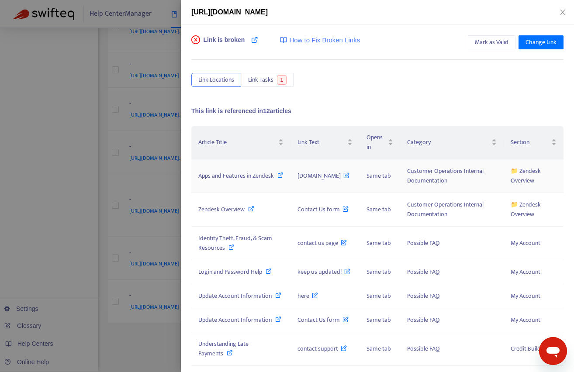
click at [344, 178] on icon at bounding box center [347, 174] width 6 height 10
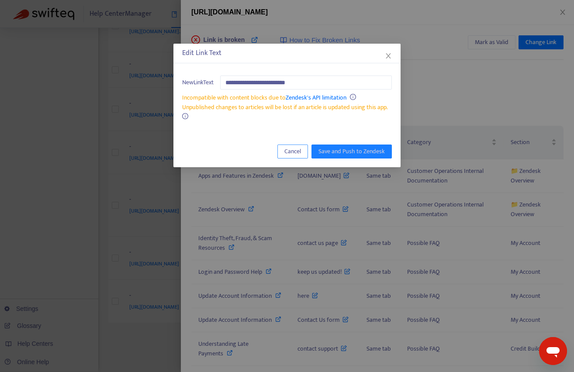
click at [294, 153] on span "Cancel" at bounding box center [293, 152] width 17 height 10
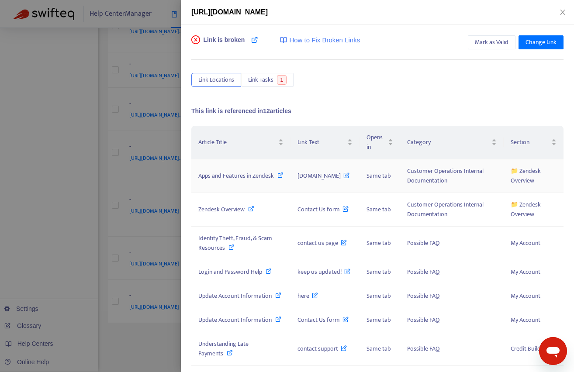
click at [327, 174] on span "[DOMAIN_NAME]" at bounding box center [324, 176] width 52 height 10
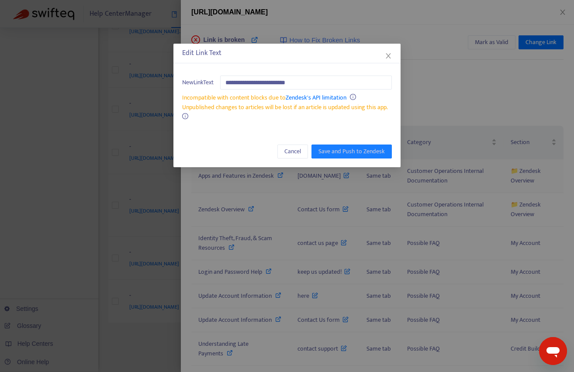
click at [309, 177] on div "**********" at bounding box center [287, 186] width 574 height 372
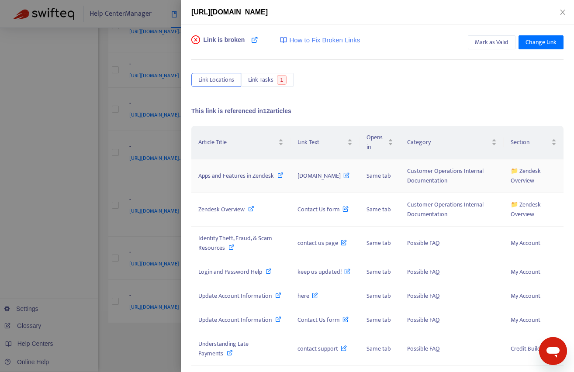
click at [278, 178] on icon at bounding box center [281, 175] width 6 height 6
click at [536, 48] on button "Change Link" at bounding box center [541, 42] width 45 height 14
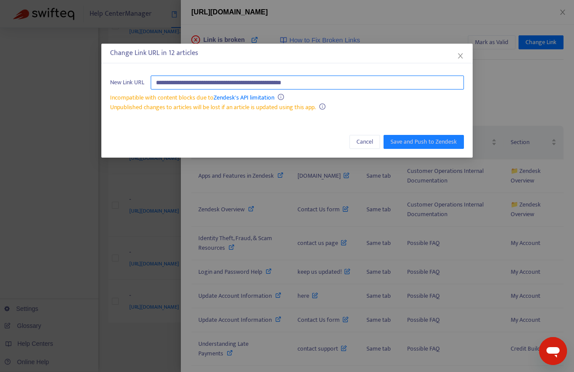
click at [360, 83] on input "**********" at bounding box center [307, 83] width 313 height 14
paste input "**********"
type input "**********"
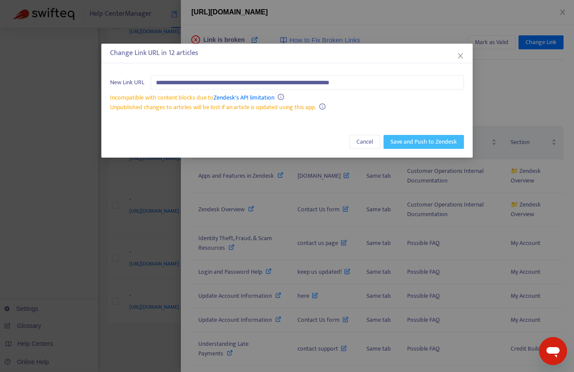
click at [427, 144] on span "Save and Push to Zendesk" at bounding box center [424, 142] width 66 height 10
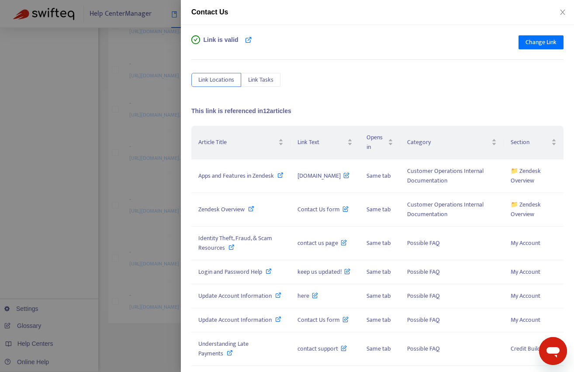
scroll to position [501, 0]
click at [561, 10] on icon "close" at bounding box center [562, 12] width 5 height 5
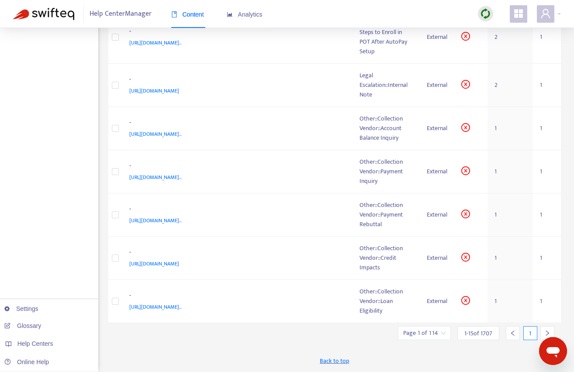
click at [543, 333] on div at bounding box center [548, 333] width 14 height 14
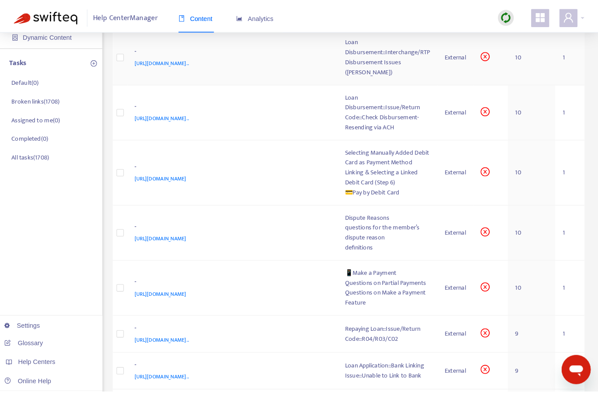
scroll to position [105, 0]
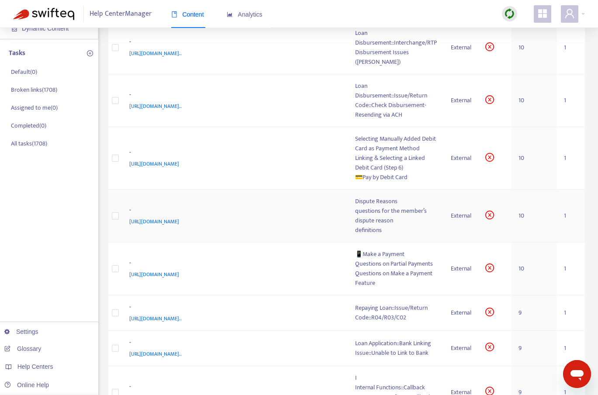
click at [355, 206] on div "questions for the member’s dispute reason" at bounding box center [396, 215] width 82 height 19
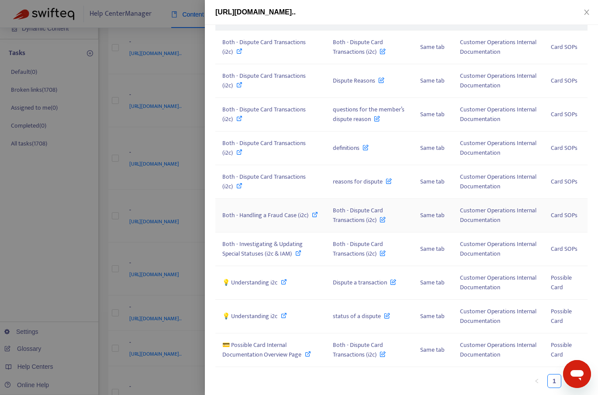
scroll to position [0, 0]
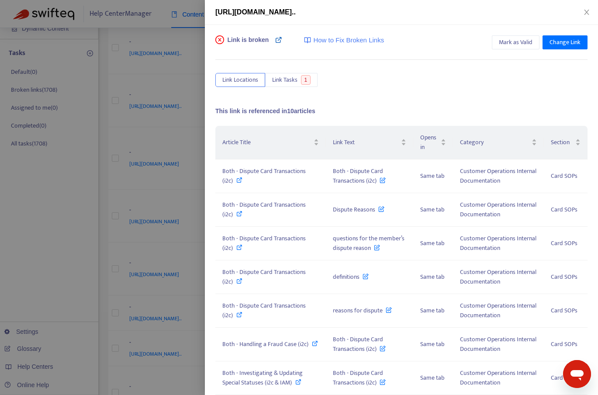
click at [278, 42] on icon at bounding box center [278, 39] width 7 height 7
click at [557, 44] on span "Change Link" at bounding box center [565, 43] width 31 height 10
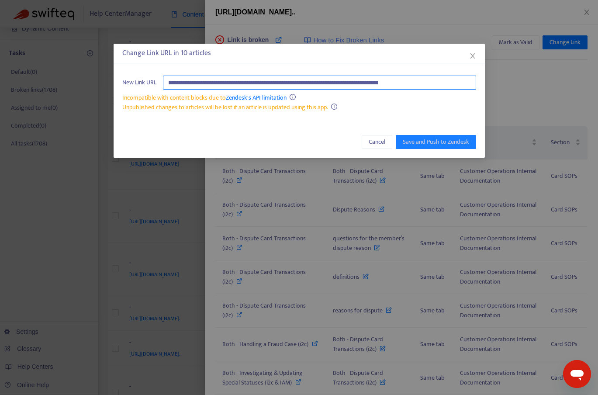
click at [317, 84] on input "**********" at bounding box center [319, 83] width 313 height 14
paste input "**********"
type input "**********"
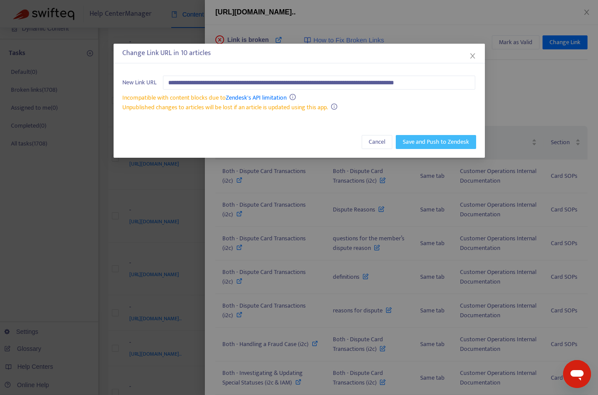
click at [408, 141] on span "Save and Push to Zendesk" at bounding box center [436, 142] width 66 height 10
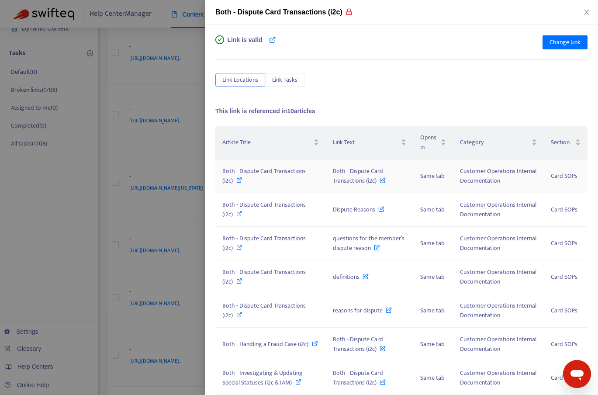
click at [240, 180] on icon at bounding box center [239, 180] width 6 height 6
click at [586, 14] on icon "close" at bounding box center [586, 12] width 5 height 5
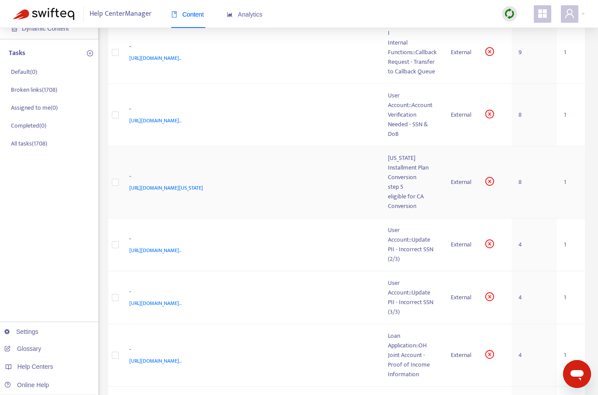
click at [203, 184] on span "[URL][DOMAIN_NAME][US_STATE]" at bounding box center [166, 188] width 74 height 9
click at [388, 153] on div "[US_STATE] Installment Plan Conversion" at bounding box center [412, 167] width 49 height 29
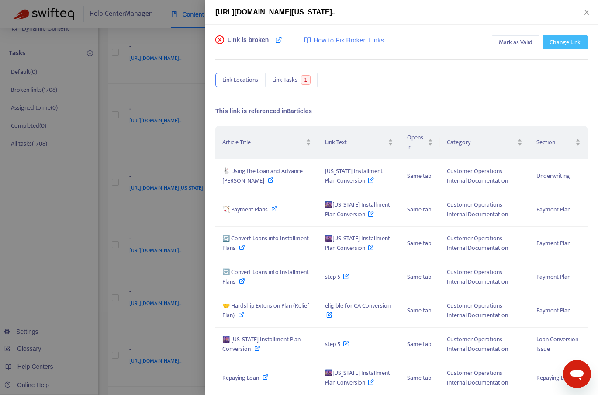
click at [559, 44] on span "Change Link" at bounding box center [565, 43] width 31 height 10
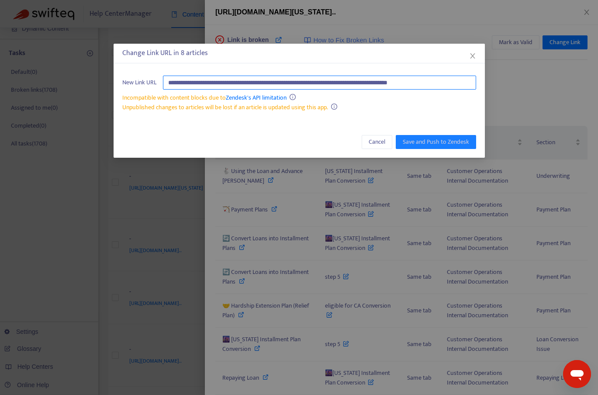
click at [365, 81] on input "**********" at bounding box center [319, 83] width 313 height 14
type input "**********"
drag, startPoint x: 361, startPoint y: 87, endPoint x: 156, endPoint y: 80, distance: 205.5
click at [156, 80] on div "**********" at bounding box center [299, 83] width 354 height 14
paste input "**********"
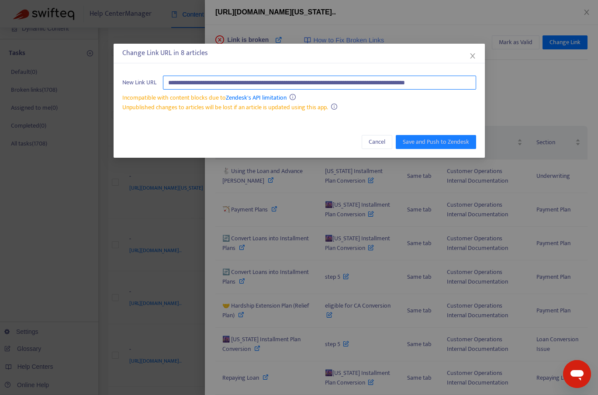
scroll to position [0, 17]
type input "**********"
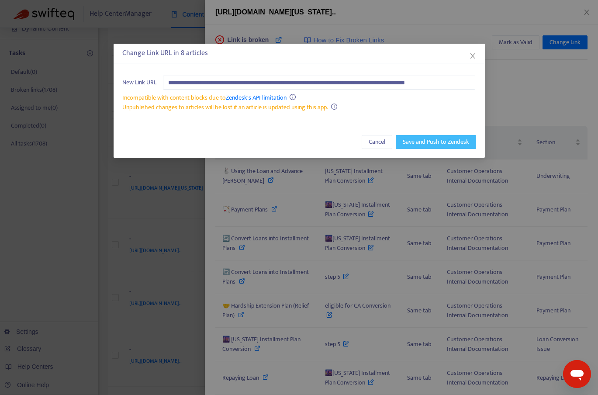
scroll to position [0, 0]
click at [412, 144] on span "Save and Push to Zendesk" at bounding box center [436, 142] width 66 height 10
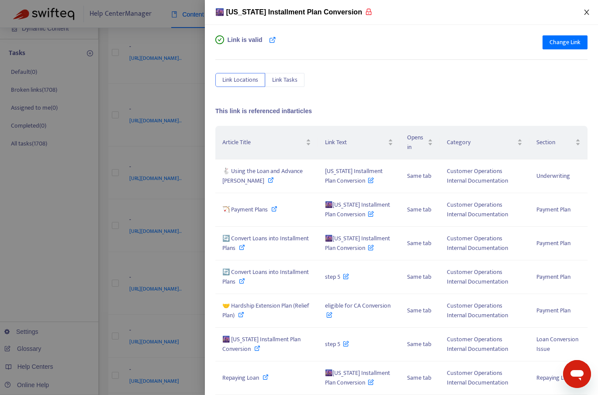
click at [584, 10] on icon "close" at bounding box center [586, 12] width 7 height 7
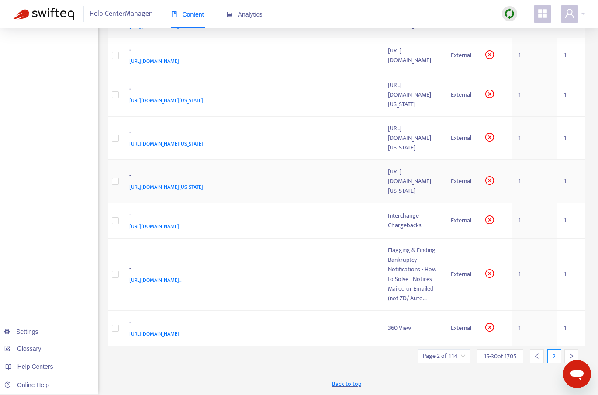
scroll to position [504, 0]
click at [179, 231] on span "[URL][DOMAIN_NAME]" at bounding box center [154, 226] width 50 height 9
click at [388, 230] on div "Interchange Chargebacks" at bounding box center [412, 220] width 49 height 19
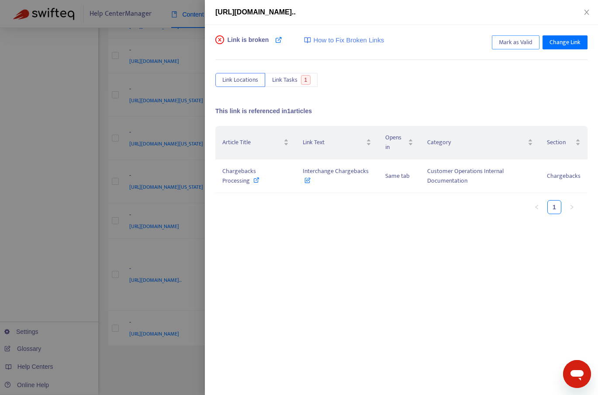
click at [508, 48] on button "Mark as Valid" at bounding box center [516, 42] width 48 height 14
click at [586, 12] on icon "close" at bounding box center [586, 12] width 7 height 7
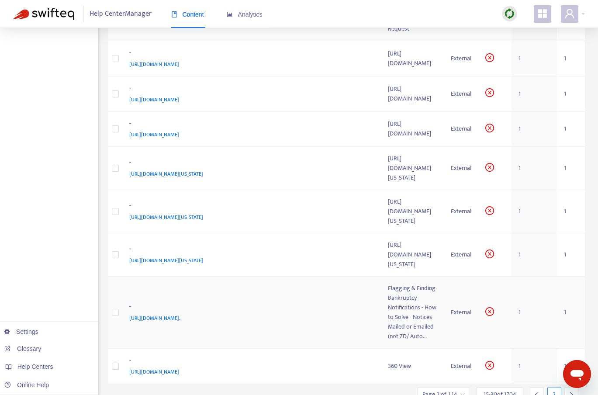
scroll to position [521, 0]
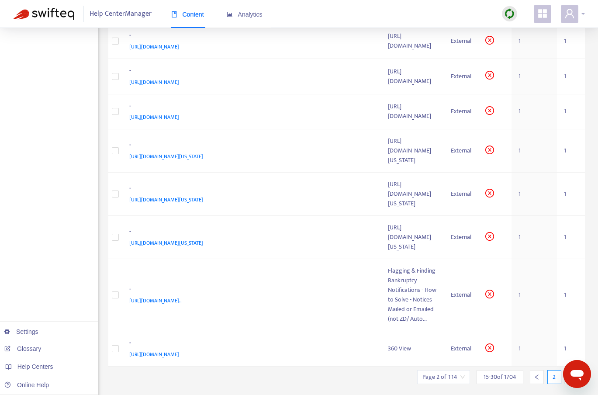
click at [568, 11] on icon "user" at bounding box center [570, 13] width 10 height 10
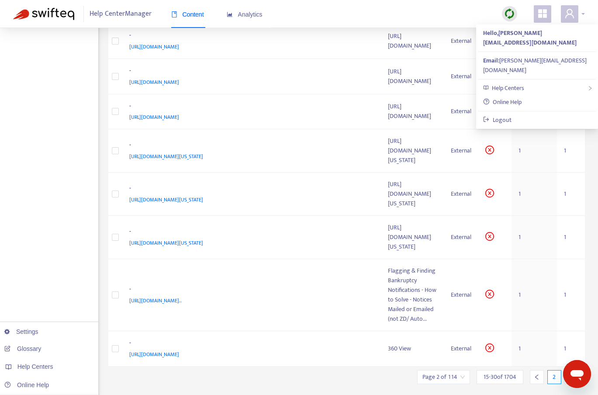
click at [568, 12] on icon "user" at bounding box center [570, 13] width 10 height 10
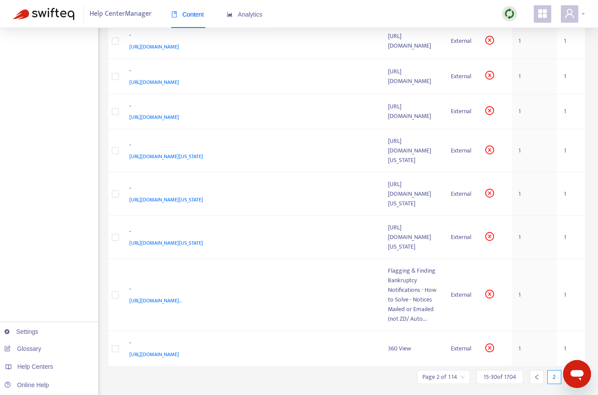
click at [568, 12] on icon "user" at bounding box center [570, 13] width 10 height 10
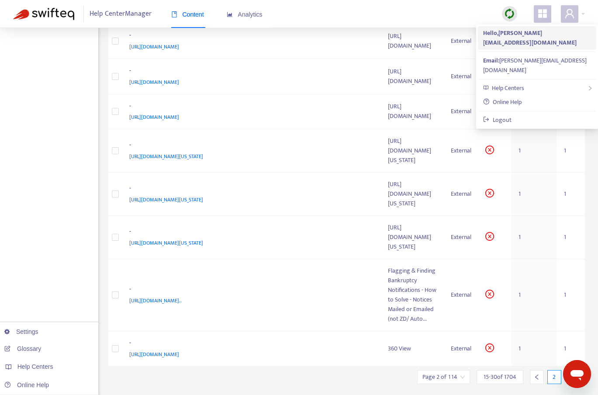
click at [517, 35] on strong "Hello, [PERSON_NAME][EMAIL_ADDRESS][DOMAIN_NAME]" at bounding box center [530, 38] width 94 height 20
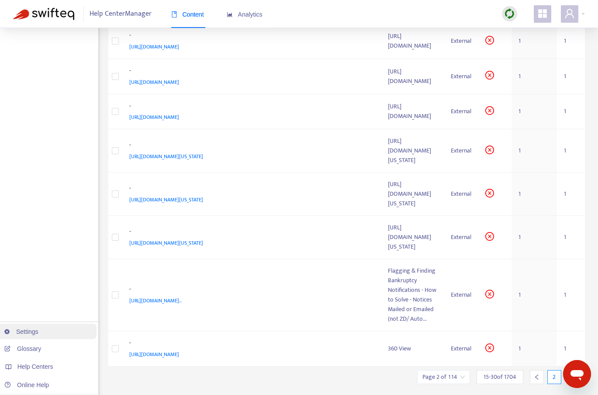
click at [38, 330] on link "Settings" at bounding box center [21, 331] width 34 height 7
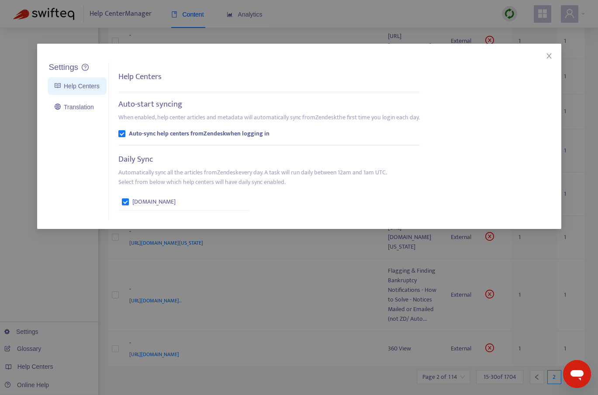
click at [80, 83] on link "Help Centers" at bounding box center [77, 86] width 45 height 7
click at [77, 95] on ul "Settings Help Centers Translation" at bounding box center [77, 141] width 63 height 158
click at [77, 108] on link "Translation" at bounding box center [74, 107] width 39 height 7
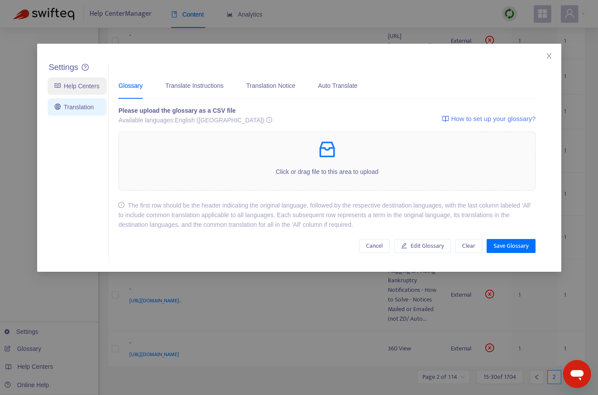
click at [80, 90] on link "Help Centers" at bounding box center [77, 86] width 45 height 7
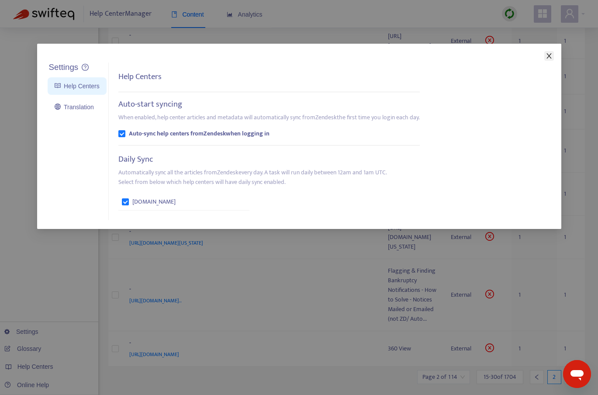
click at [552, 59] on icon "close" at bounding box center [549, 55] width 7 height 7
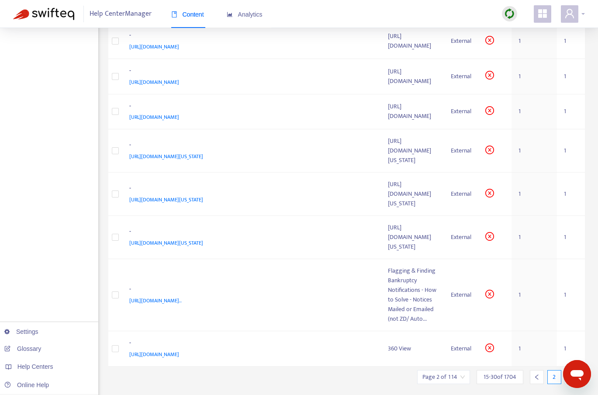
click at [568, 15] on icon "user" at bounding box center [570, 13] width 10 height 10
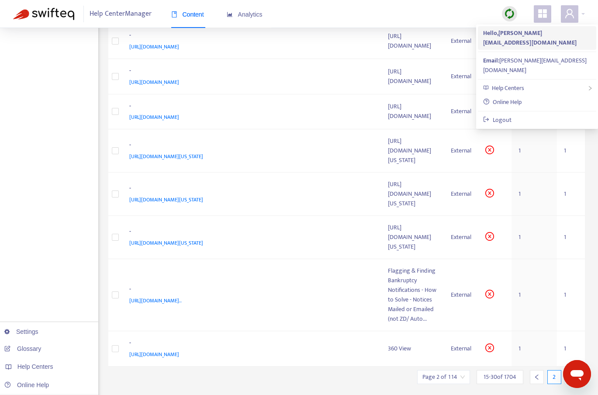
click at [531, 35] on strong "Hello, [PERSON_NAME][EMAIL_ADDRESS][DOMAIN_NAME]" at bounding box center [530, 38] width 94 height 20
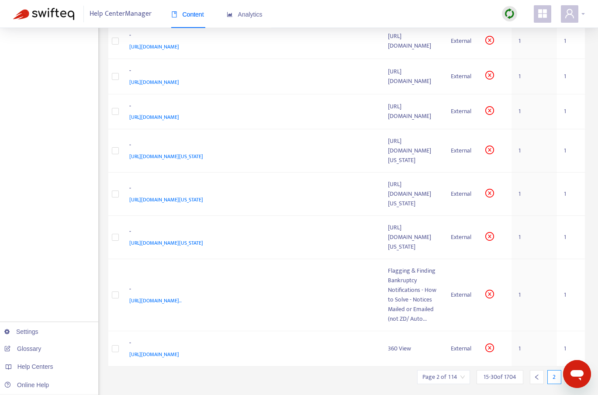
click at [573, 10] on icon "user" at bounding box center [570, 13] width 10 height 10
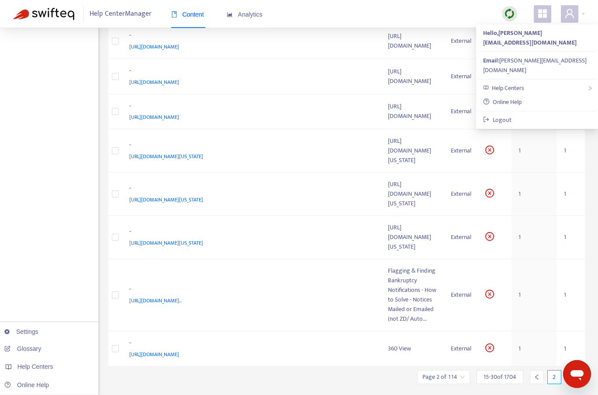
click at [538, 14] on icon "appstore" at bounding box center [543, 13] width 10 height 10
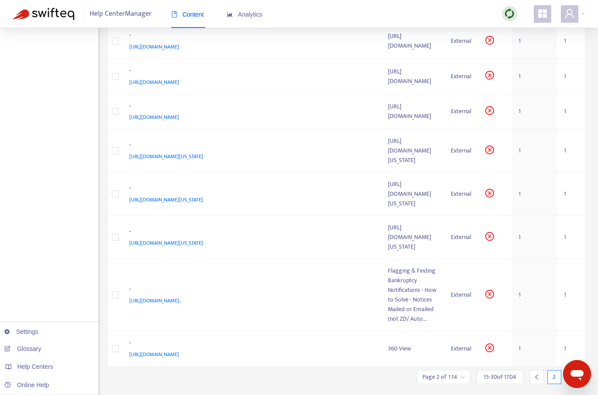
click at [538, 14] on icon "appstore" at bounding box center [543, 13] width 10 height 10
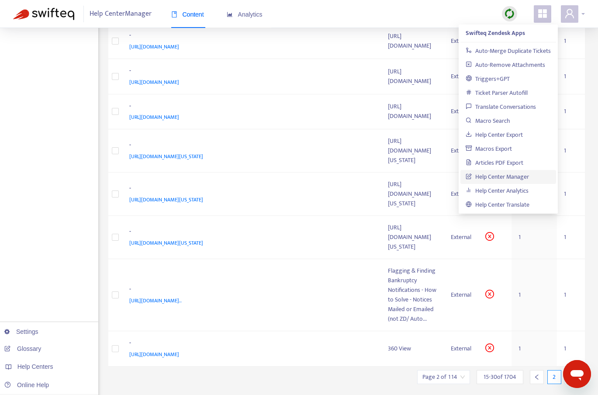
click at [579, 18] on div at bounding box center [573, 13] width 24 height 17
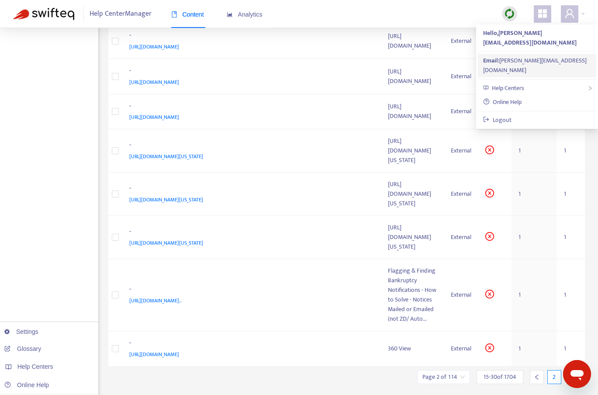
click at [531, 56] on div "Email: [PERSON_NAME][EMAIL_ADDRESS][DOMAIN_NAME]" at bounding box center [537, 65] width 108 height 19
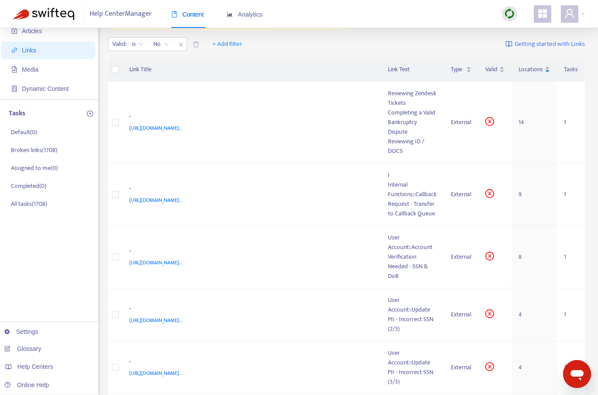
scroll to position [0, 0]
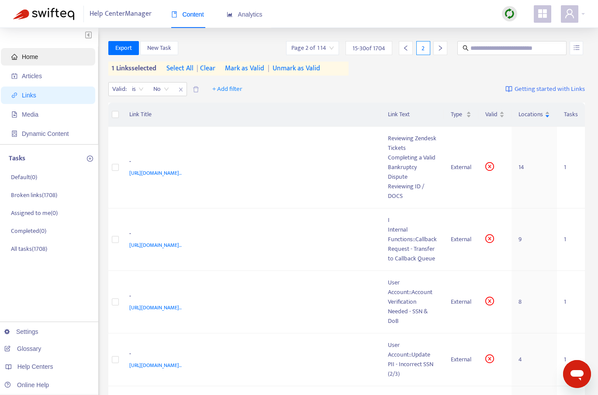
click at [41, 54] on span "Home" at bounding box center [49, 56] width 77 height 17
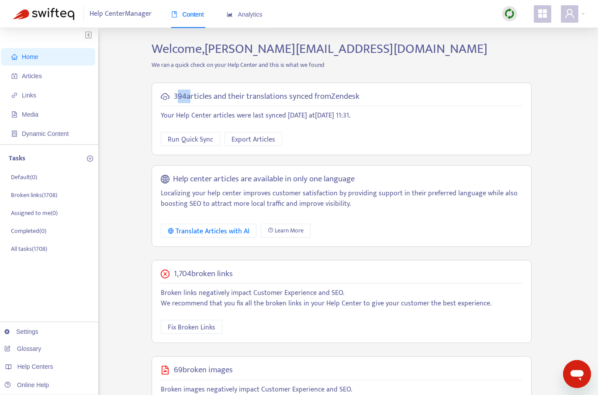
drag, startPoint x: 176, startPoint y: 97, endPoint x: 189, endPoint y: 97, distance: 13.1
click at [189, 97] on h5 "394 articles and their translations synced from Zendesk" at bounding box center [267, 97] width 186 height 10
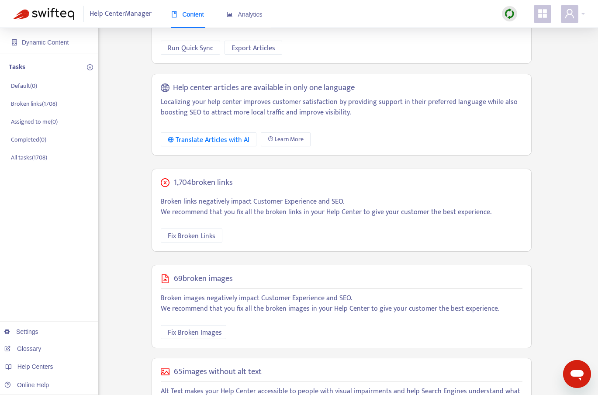
scroll to position [86, 0]
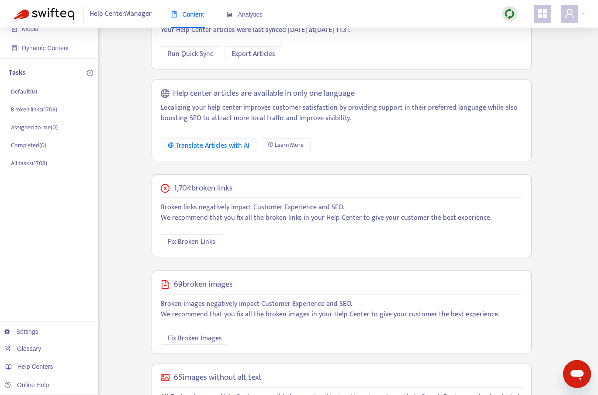
drag, startPoint x: 173, startPoint y: 189, endPoint x: 261, endPoint y: 189, distance: 87.4
click at [261, 189] on div "1,704 broken links" at bounding box center [342, 189] width 362 height 10
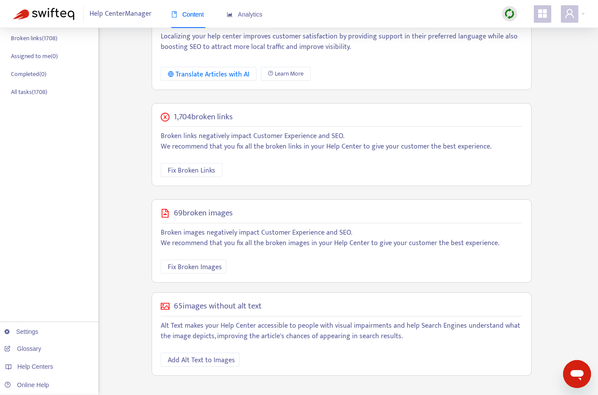
scroll to position [156, 0]
drag, startPoint x: 172, startPoint y: 212, endPoint x: 267, endPoint y: 211, distance: 94.9
click at [267, 211] on div "69 broken images" at bounding box center [342, 214] width 362 height 10
click at [163, 114] on icon "close-circle" at bounding box center [165, 118] width 9 height 9
drag, startPoint x: 175, startPoint y: 117, endPoint x: 263, endPoint y: 117, distance: 87.8
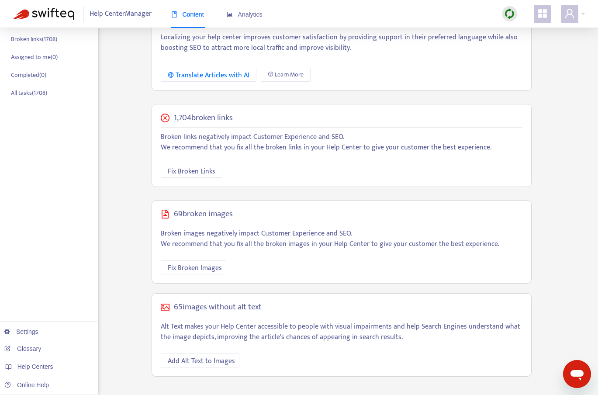
click at [264, 117] on div "1,704 broken links" at bounding box center [342, 118] width 362 height 10
click at [205, 171] on span "Fix Broken Links" at bounding box center [192, 171] width 48 height 11
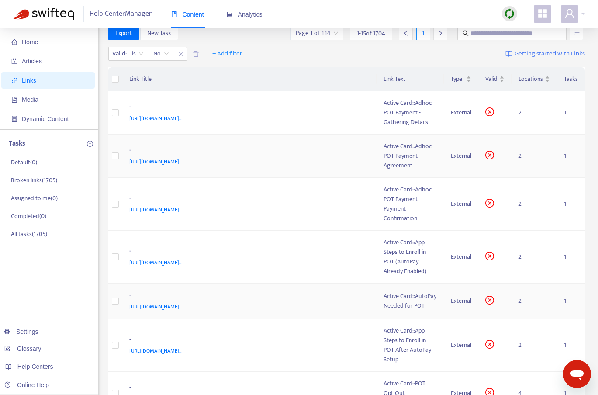
scroll to position [0, 0]
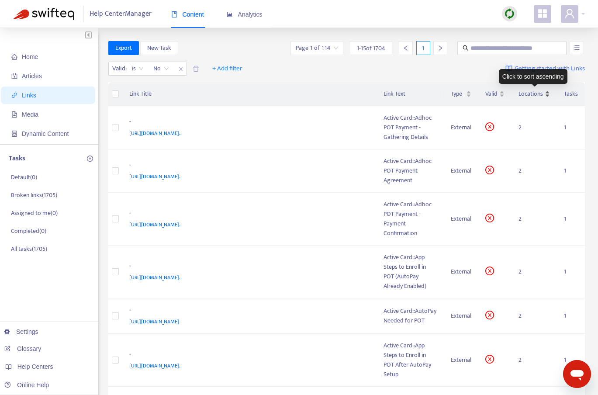
click at [527, 99] on div "Locations" at bounding box center [534, 94] width 31 height 10
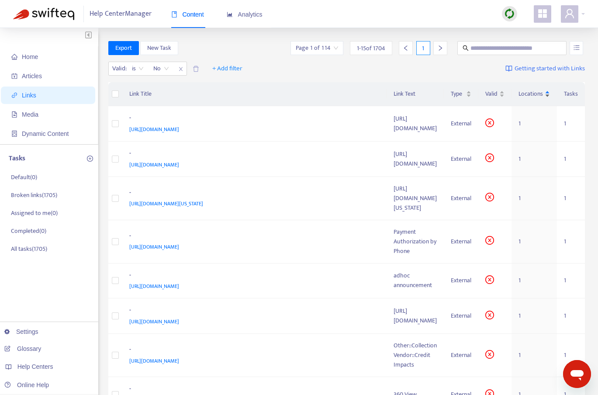
click at [525, 97] on span "Locations" at bounding box center [531, 94] width 24 height 10
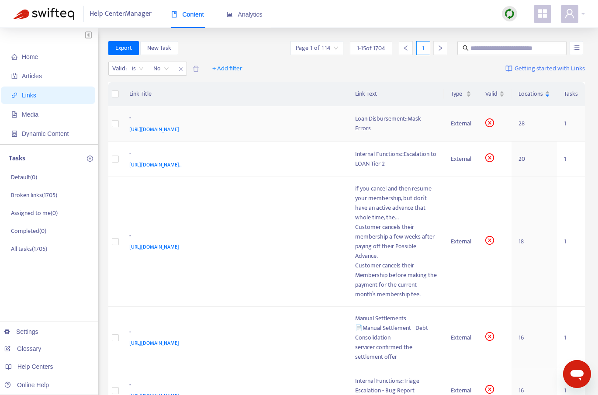
click at [389, 130] on div "Loan Disbursement::Mask Errors" at bounding box center [396, 123] width 82 height 19
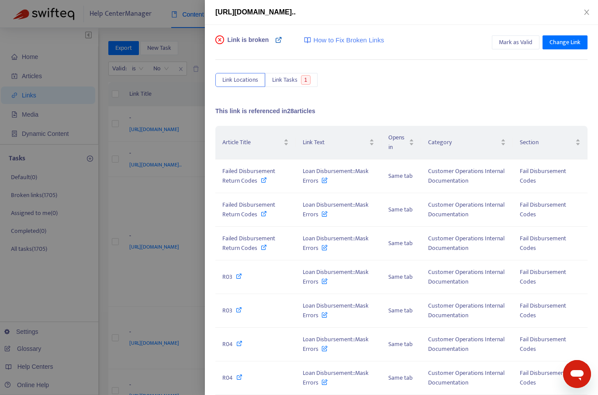
click at [278, 40] on icon at bounding box center [278, 39] width 7 height 7
click at [563, 44] on span "Change Link" at bounding box center [565, 43] width 31 height 10
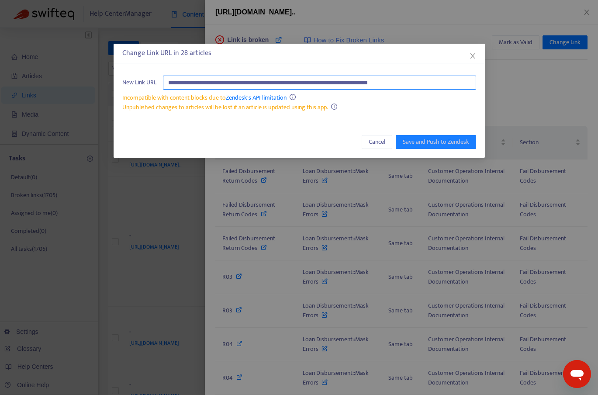
click at [333, 83] on input "**********" at bounding box center [319, 83] width 313 height 14
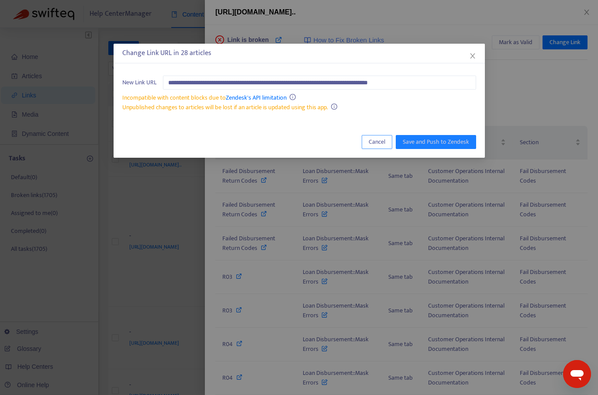
click at [374, 143] on span "Cancel" at bounding box center [377, 142] width 17 height 10
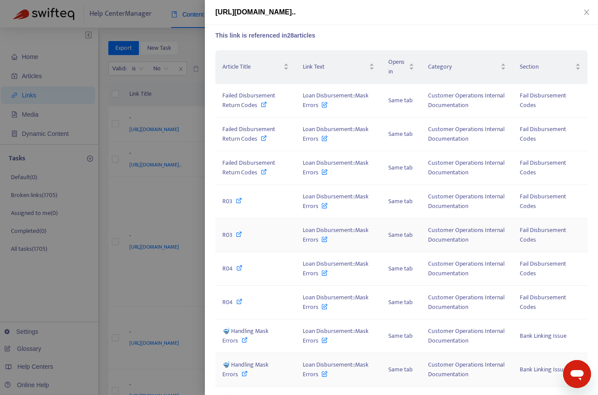
scroll to position [78, 0]
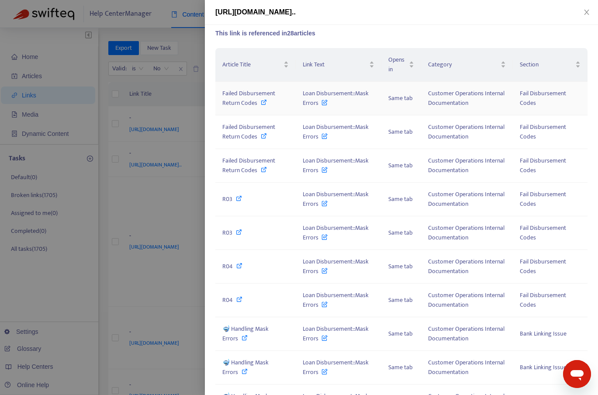
click at [262, 102] on icon at bounding box center [264, 102] width 6 height 6
click at [587, 14] on icon "close" at bounding box center [586, 12] width 7 height 7
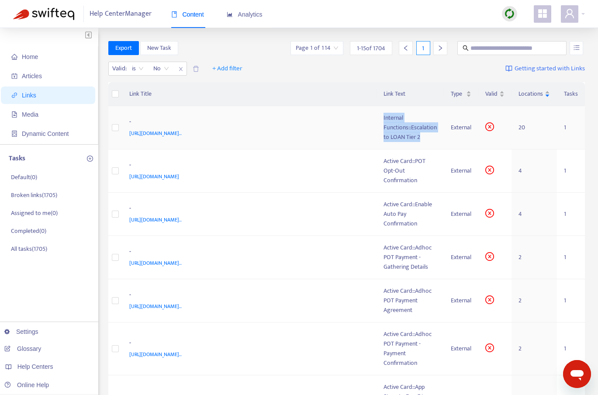
drag, startPoint x: 421, startPoint y: 138, endPoint x: 378, endPoint y: 119, distance: 47.7
click at [378, 119] on td "Internal Functions::Escalation to LOAN Tier 2" at bounding box center [410, 127] width 67 height 43
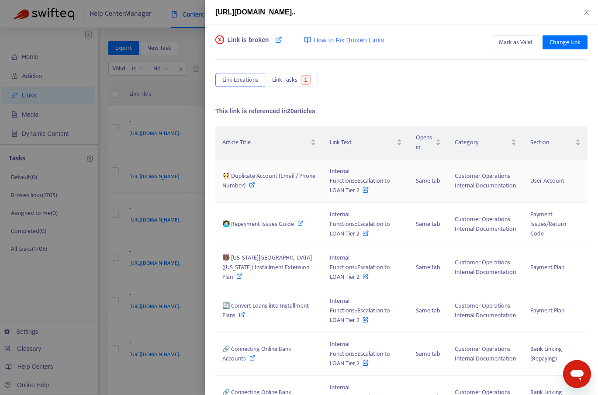
click at [255, 182] on icon at bounding box center [252, 185] width 6 height 6
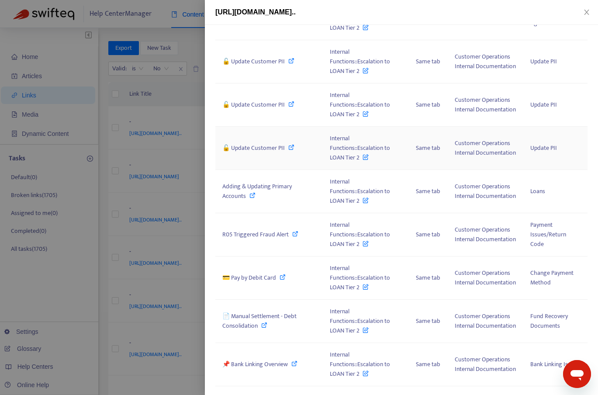
scroll to position [0, 0]
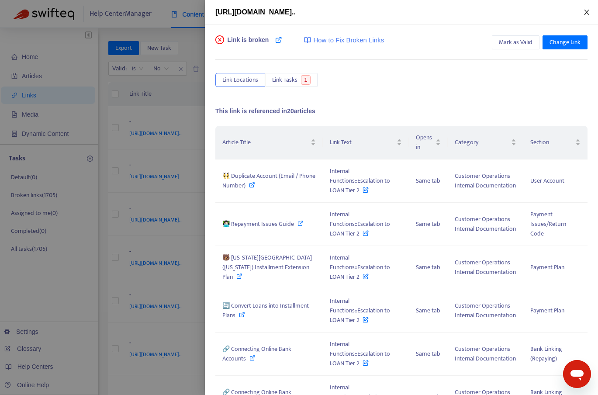
click at [588, 14] on icon "close" at bounding box center [586, 12] width 5 height 5
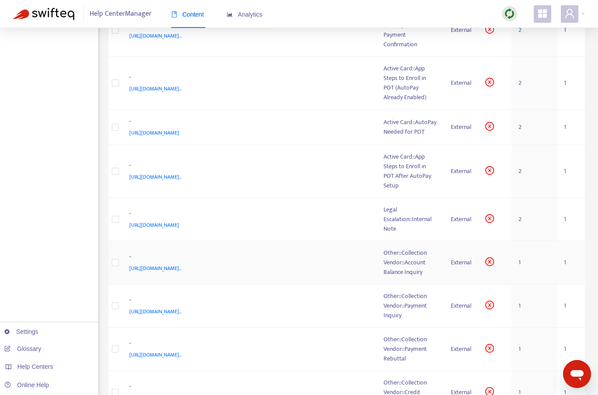
scroll to position [446, 0]
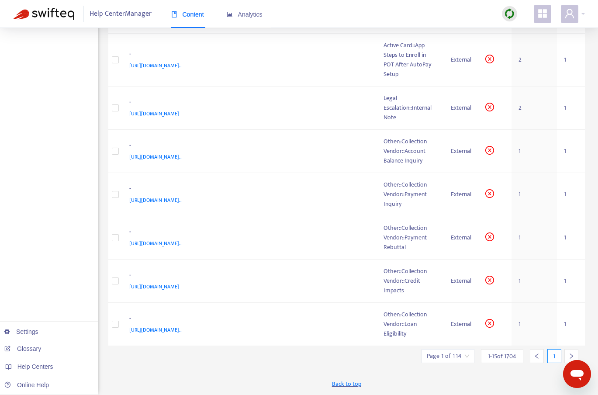
click at [569, 357] on icon "right" at bounding box center [572, 356] width 6 height 6
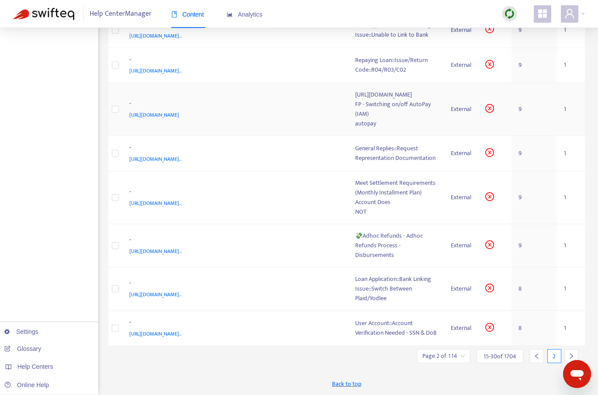
click at [356, 100] on div "[URL][DOMAIN_NAME]" at bounding box center [396, 95] width 82 height 10
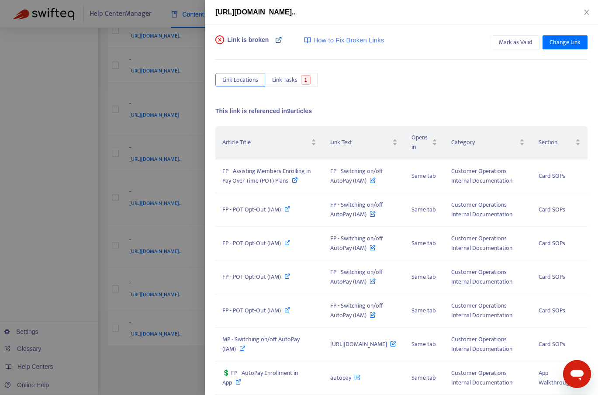
click at [281, 41] on icon at bounding box center [278, 39] width 7 height 7
click at [569, 36] on button "Change Link" at bounding box center [565, 42] width 45 height 14
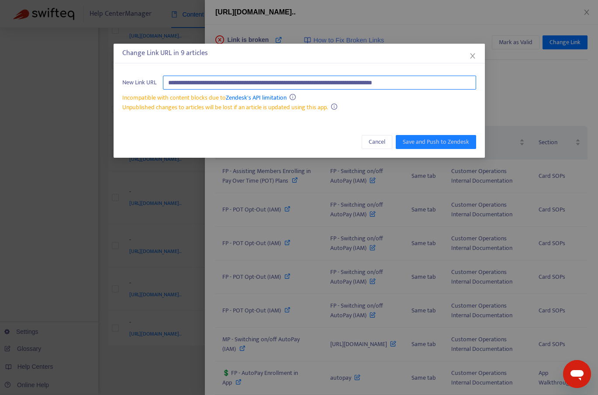
click at [338, 82] on input "**********" at bounding box center [319, 83] width 313 height 14
paste input "**********"
type input "**********"
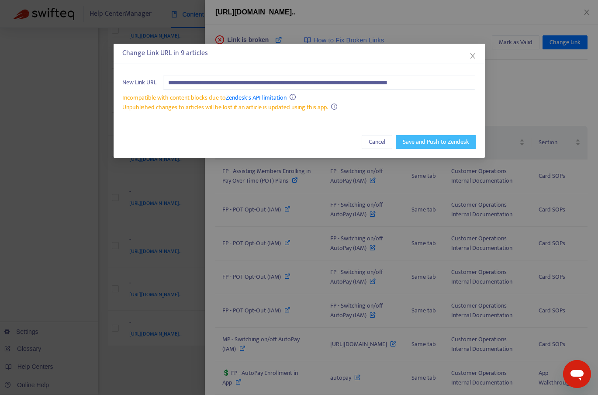
click at [423, 144] on span "Save and Push to Zendesk" at bounding box center [436, 142] width 66 height 10
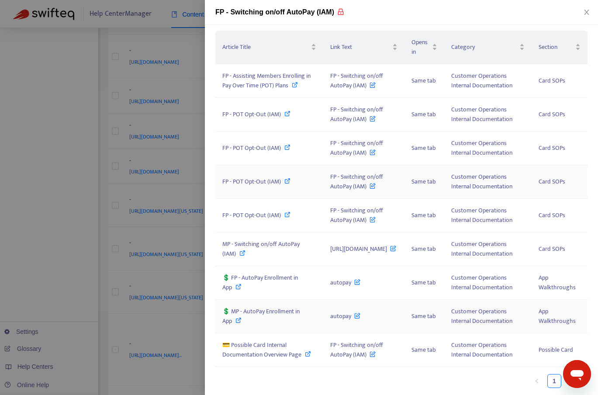
scroll to position [0, 0]
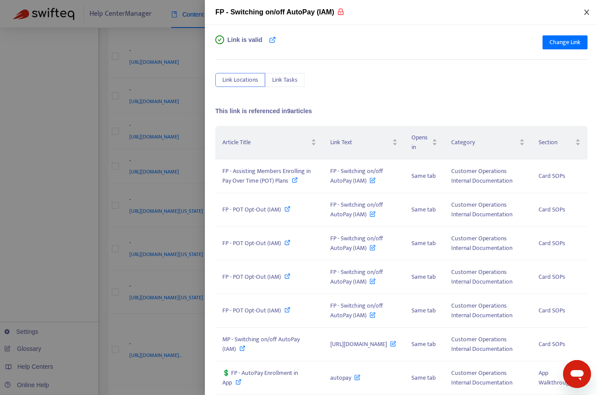
click at [584, 11] on icon "close" at bounding box center [586, 12] width 7 height 7
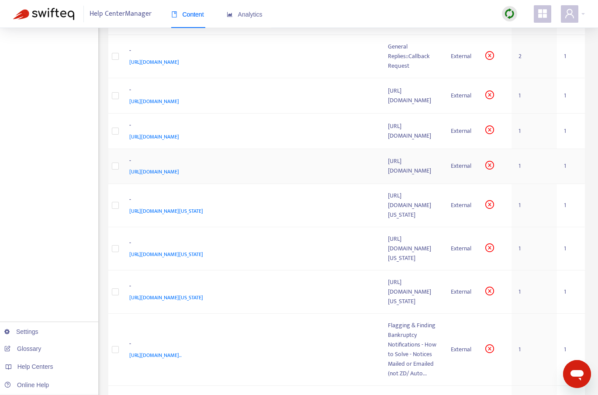
scroll to position [501, 0]
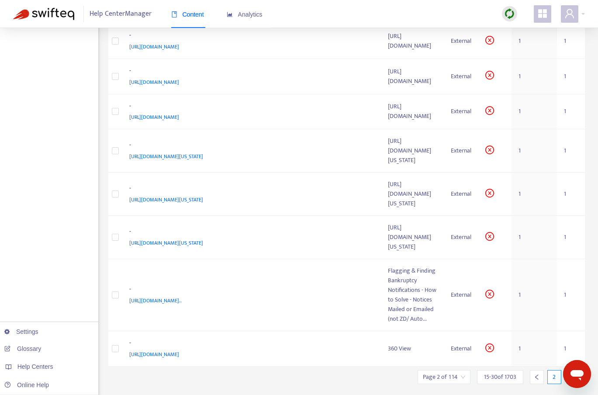
click at [572, 374] on icon "right" at bounding box center [572, 377] width 6 height 6
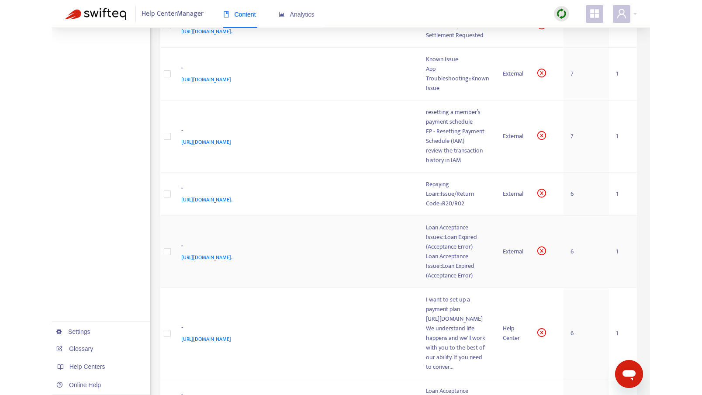
scroll to position [450, 0]
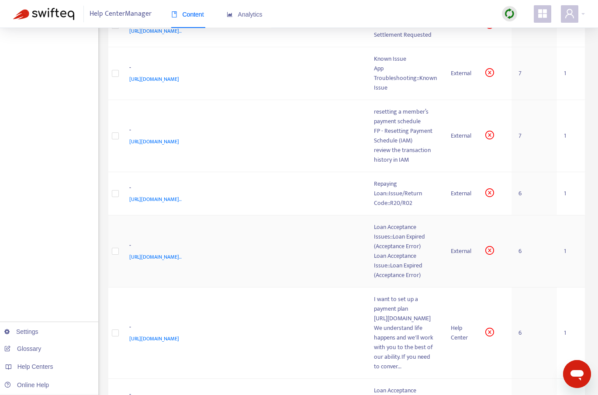
click at [182, 253] on span "[URL][DOMAIN_NAME].." at bounding box center [155, 257] width 52 height 9
click at [374, 251] on div "Loan Acceptance Issue::Loan Expired (Acceptance Error)" at bounding box center [405, 265] width 63 height 29
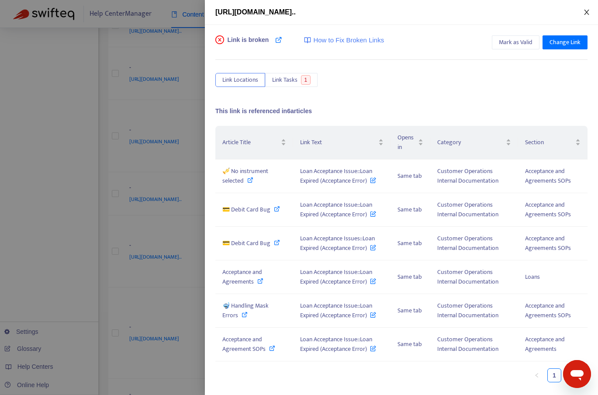
click at [589, 14] on icon "close" at bounding box center [586, 12] width 7 height 7
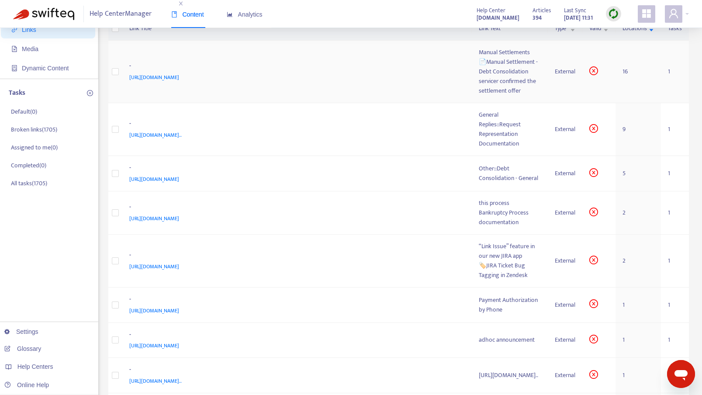
scroll to position [0, 0]
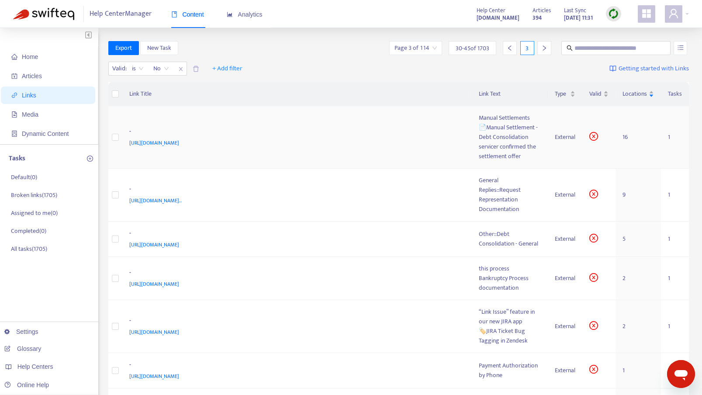
click at [479, 130] on div "📄Manual Settlement - Debt Consolidation" at bounding box center [510, 132] width 62 height 19
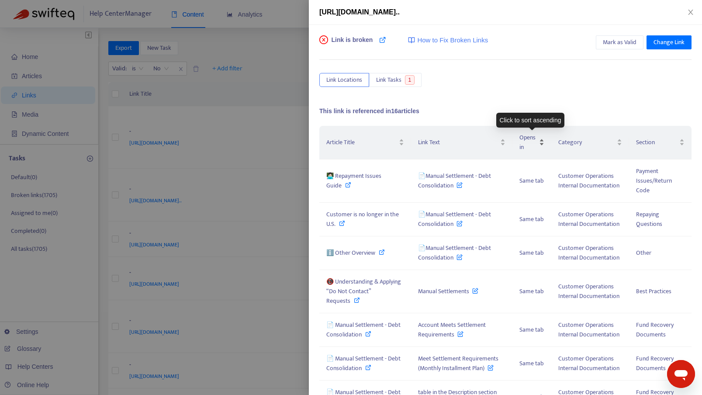
click at [520, 139] on span "Opens in" at bounding box center [529, 142] width 18 height 19
click at [687, 13] on icon "close" at bounding box center [690, 12] width 7 height 7
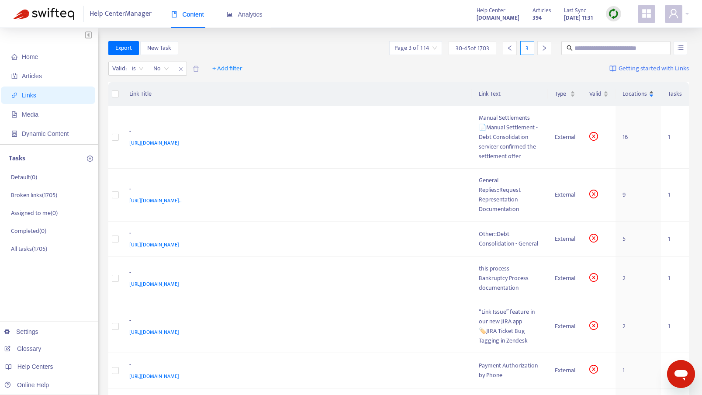
click at [645, 89] on div "Locations" at bounding box center [638, 94] width 31 height 10
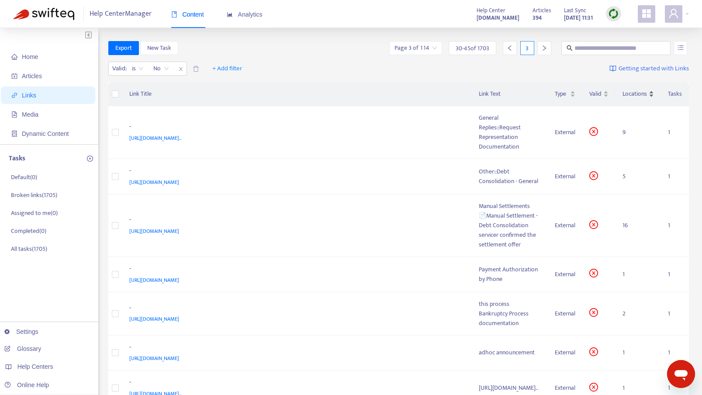
click at [645, 89] on div "Locations" at bounding box center [638, 94] width 31 height 10
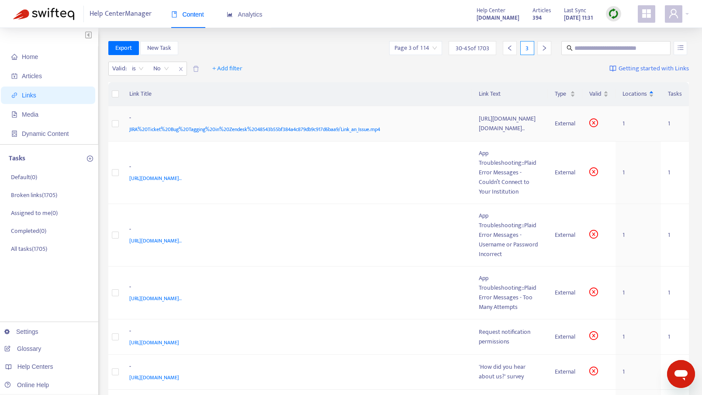
click at [281, 134] on span "JIRA%20Ticket%20Bug%20Tagging%20in%20Zendesk%2048543b55bf384a4c879db9c917d6baa9…" at bounding box center [254, 129] width 251 height 9
click at [479, 133] on div "[URL][DOMAIN_NAME][DOMAIN_NAME].." at bounding box center [510, 123] width 62 height 19
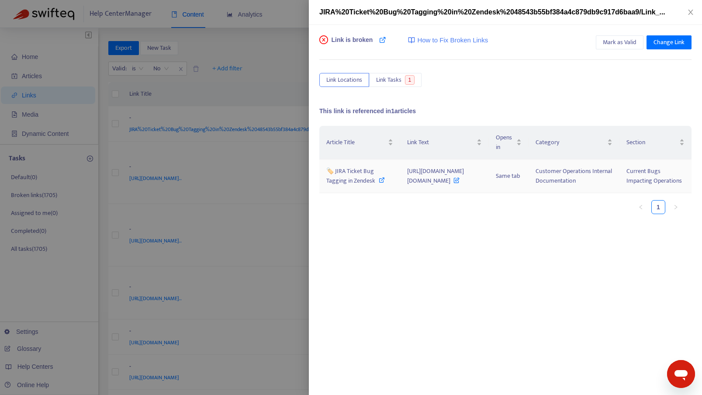
click at [379, 183] on icon at bounding box center [382, 180] width 6 height 6
click at [460, 183] on icon at bounding box center [457, 178] width 6 height 10
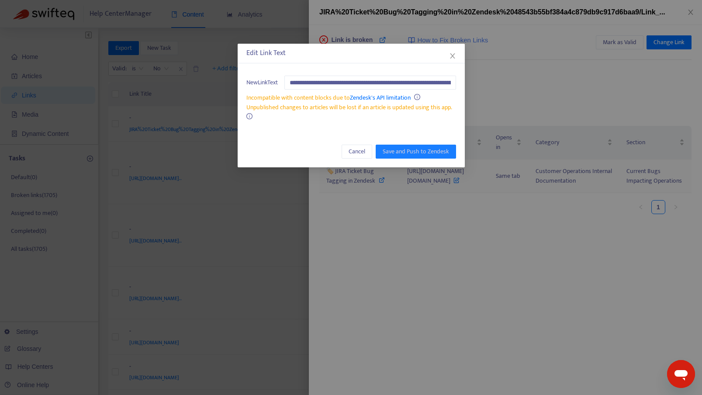
scroll to position [0, 203]
click at [352, 153] on span "Cancel" at bounding box center [357, 152] width 17 height 10
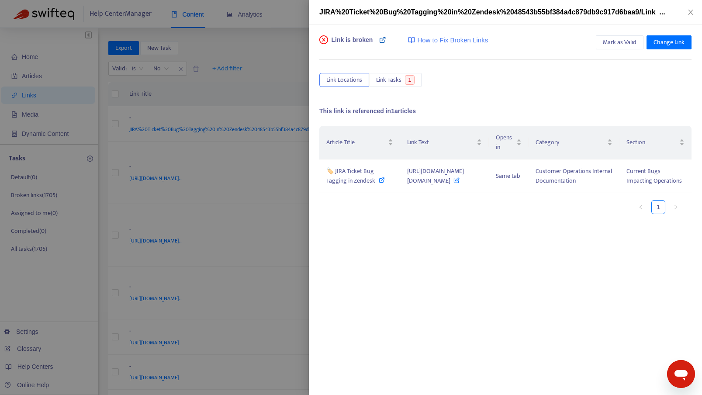
click at [384, 44] on link at bounding box center [382, 43] width 7 height 17
click at [691, 11] on icon "close" at bounding box center [690, 12] width 5 height 5
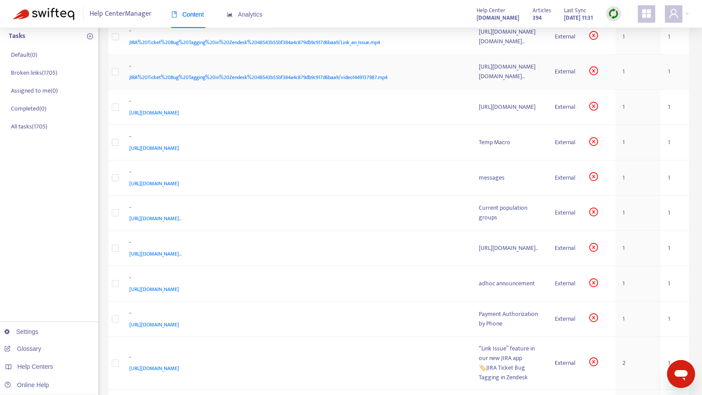
scroll to position [137, 0]
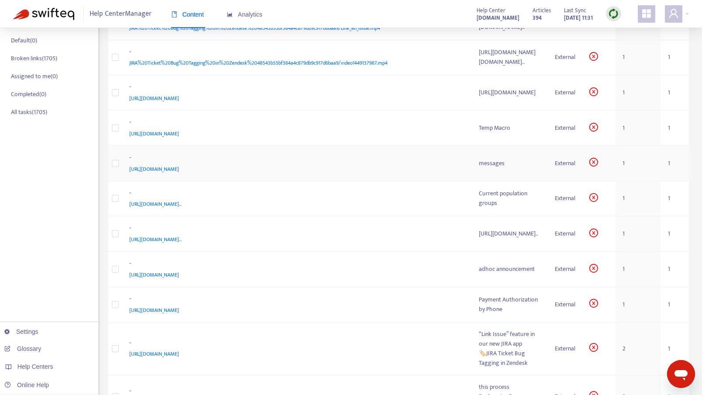
click at [179, 173] on span "[URL][DOMAIN_NAME]" at bounding box center [154, 169] width 50 height 9
click at [479, 168] on div "messages" at bounding box center [510, 164] width 62 height 10
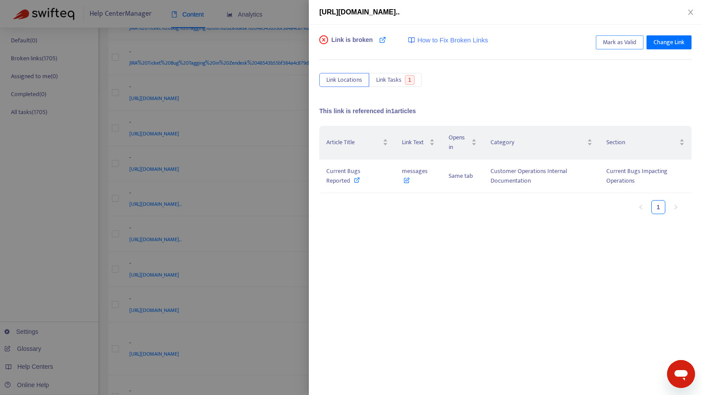
click at [626, 46] on span "Mark as Valid" at bounding box center [620, 43] width 34 height 10
click at [693, 13] on icon "close" at bounding box center [690, 12] width 7 height 7
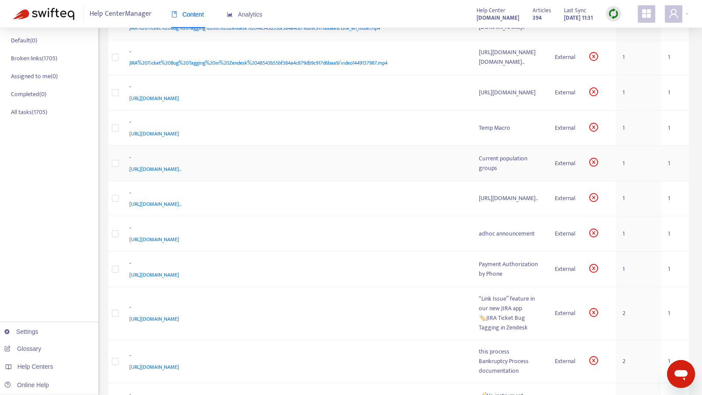
click at [149, 173] on span "[URL][DOMAIN_NAME].." at bounding box center [155, 169] width 52 height 9
click at [172, 208] on span "[URL][DOMAIN_NAME].." at bounding box center [155, 204] width 52 height 9
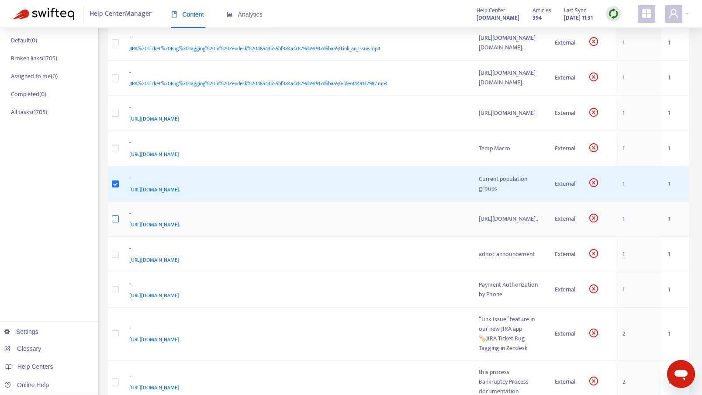
click at [116, 224] on label at bounding box center [115, 219] width 7 height 10
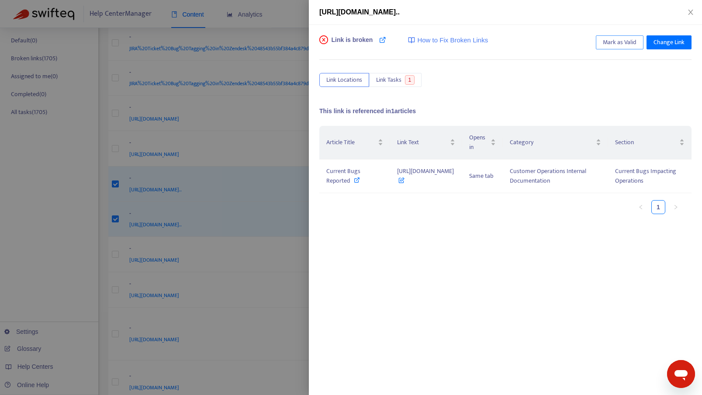
click at [615, 42] on span "Mark as Valid" at bounding box center [620, 43] width 34 height 10
click at [691, 13] on icon "close" at bounding box center [690, 12] width 7 height 7
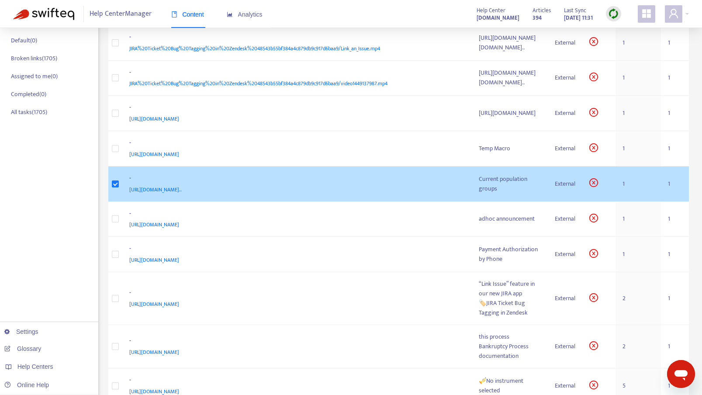
click at [479, 194] on div "Current population groups" at bounding box center [510, 183] width 62 height 19
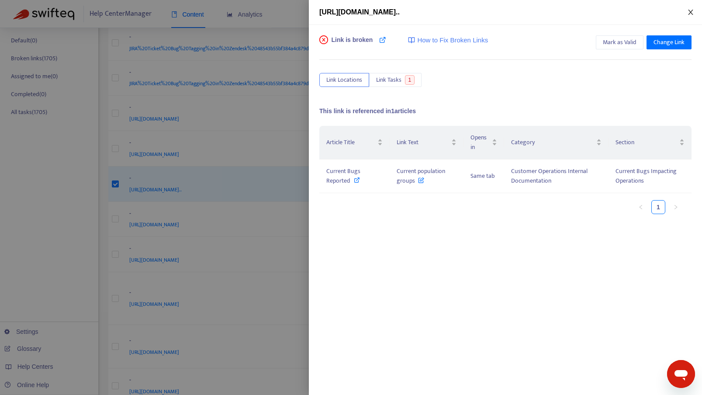
click at [691, 11] on icon "close" at bounding box center [690, 12] width 7 height 7
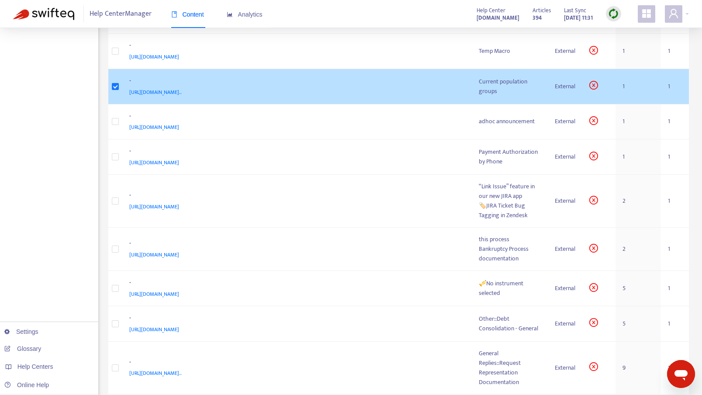
scroll to position [0, 0]
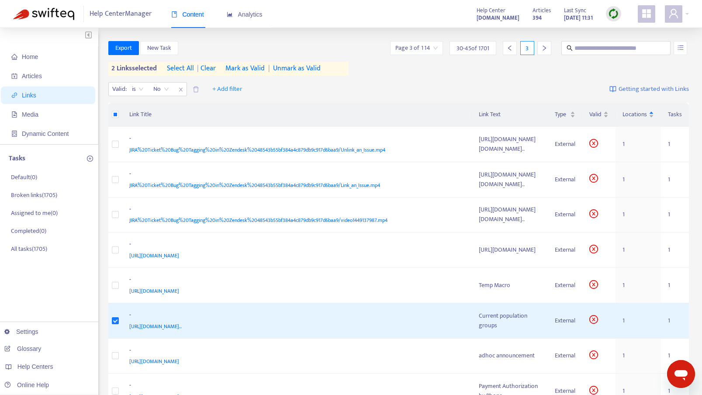
click at [246, 70] on span "Mark as Valid" at bounding box center [245, 68] width 39 height 10
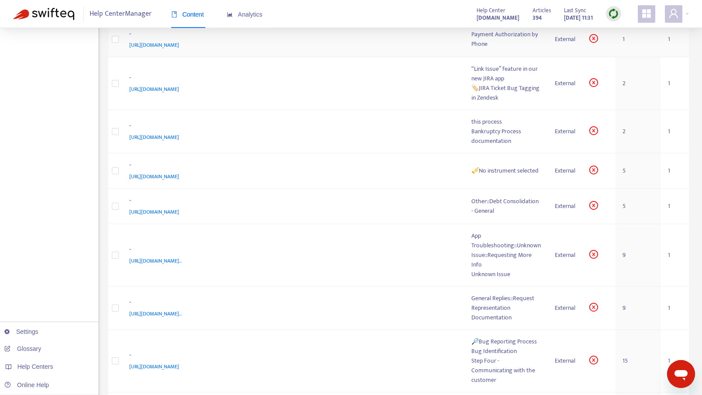
scroll to position [298, 0]
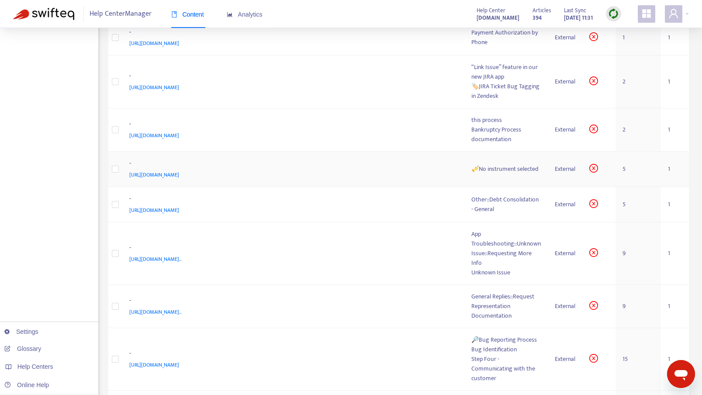
click at [472, 174] on div "🎺No instrument selected" at bounding box center [506, 169] width 69 height 10
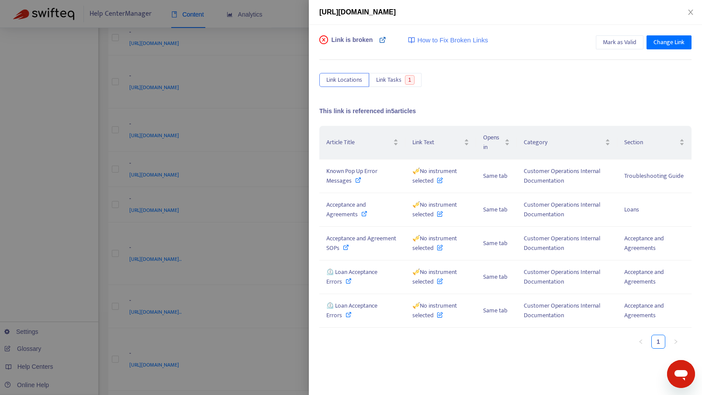
click at [384, 41] on icon at bounding box center [382, 39] width 7 height 7
click at [340, 173] on span "Known Pop Up Error Messages" at bounding box center [351, 176] width 51 height 20
click at [691, 12] on icon "close" at bounding box center [690, 12] width 5 height 5
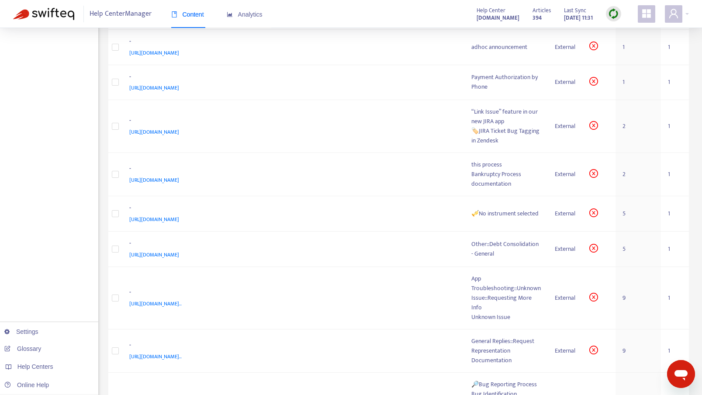
scroll to position [254, 0]
click at [179, 91] on span "[URL][DOMAIN_NAME]" at bounding box center [154, 86] width 50 height 9
click at [465, 99] on td "Payment Authorization by Phone" at bounding box center [506, 81] width 83 height 35
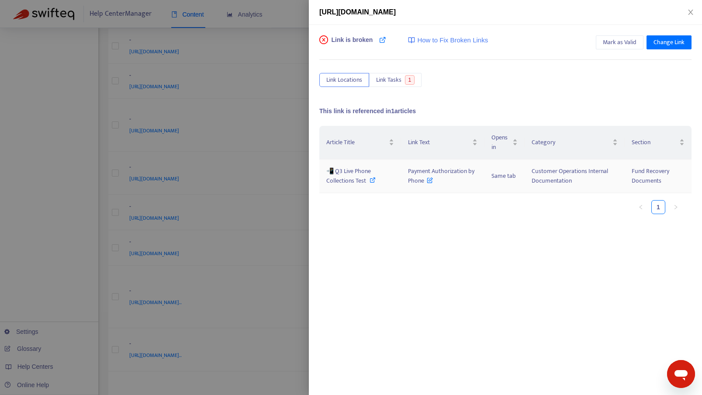
click at [351, 173] on span "📲 Q3 Live Phone Collections Test" at bounding box center [348, 176] width 45 height 20
click at [687, 13] on button "Close" at bounding box center [691, 12] width 12 height 8
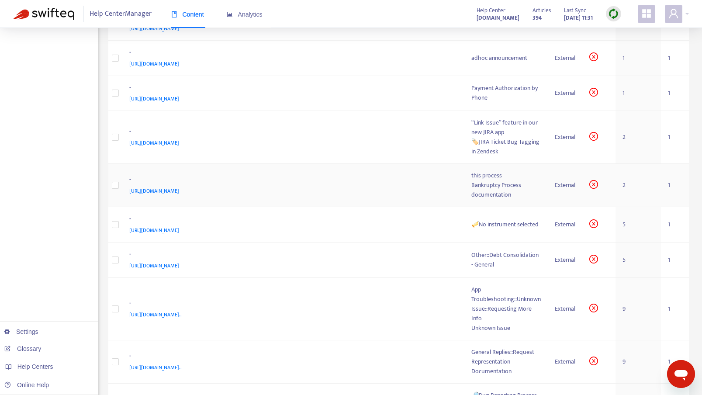
scroll to position [227, 0]
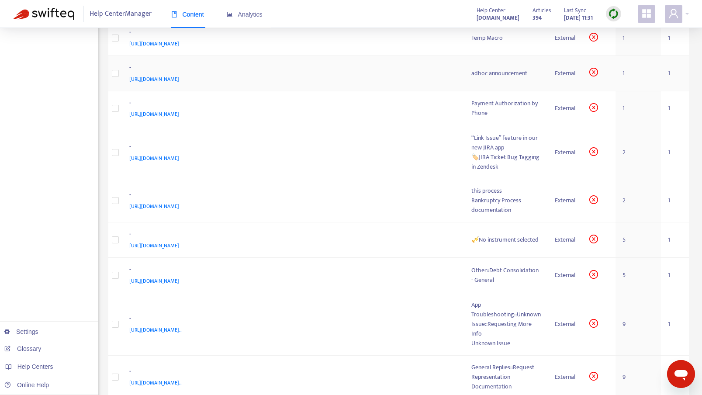
click at [472, 78] on div "adhoc announcement" at bounding box center [506, 74] width 69 height 10
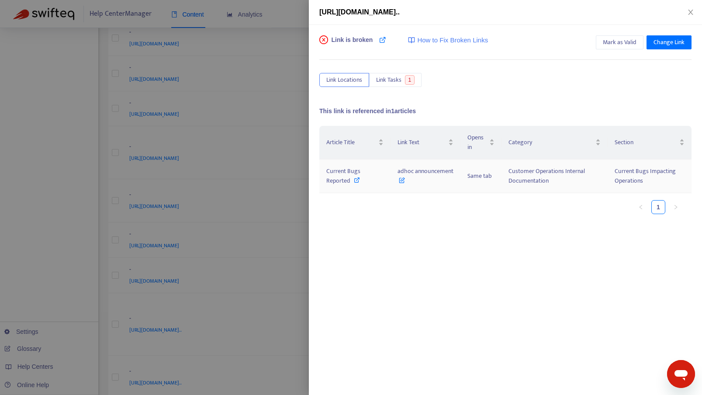
click at [357, 180] on icon at bounding box center [357, 180] width 6 height 6
click at [664, 42] on span "Change Link" at bounding box center [669, 43] width 31 height 10
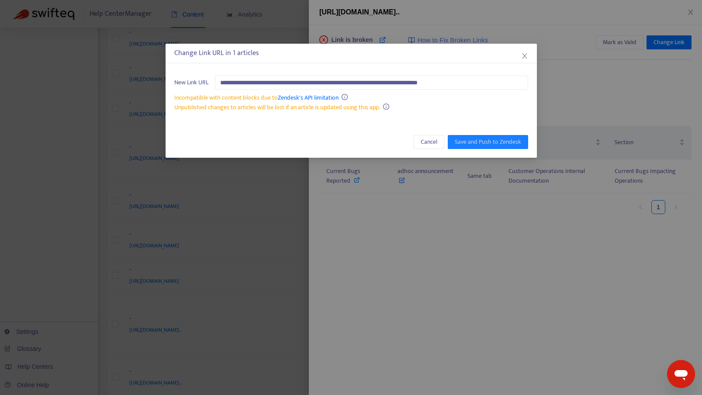
click at [419, 22] on div "**********" at bounding box center [351, 197] width 702 height 395
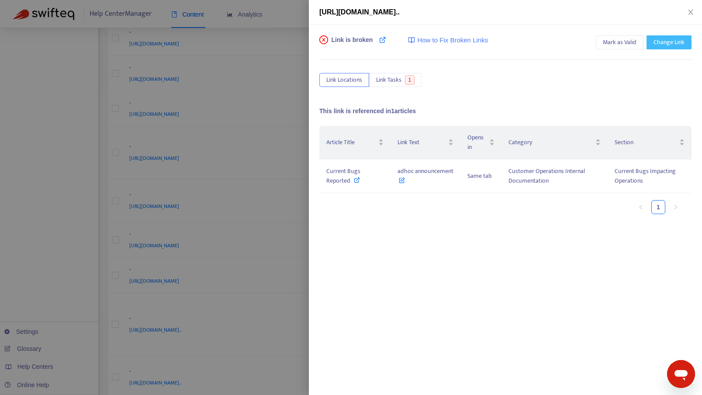
click at [669, 42] on span "Change Link" at bounding box center [669, 43] width 31 height 10
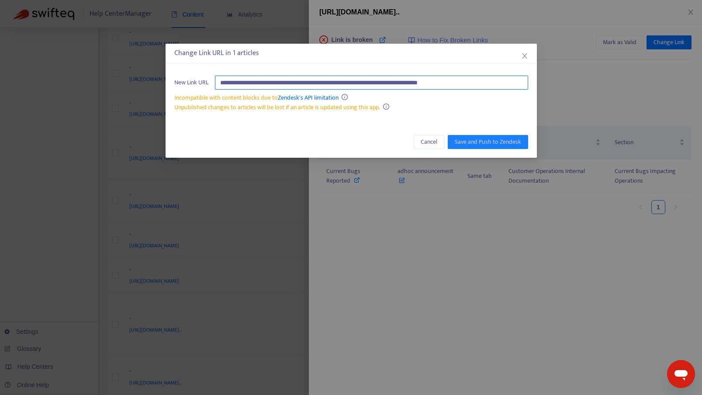
click at [388, 80] on input "**********" at bounding box center [371, 83] width 313 height 14
type input "**********"
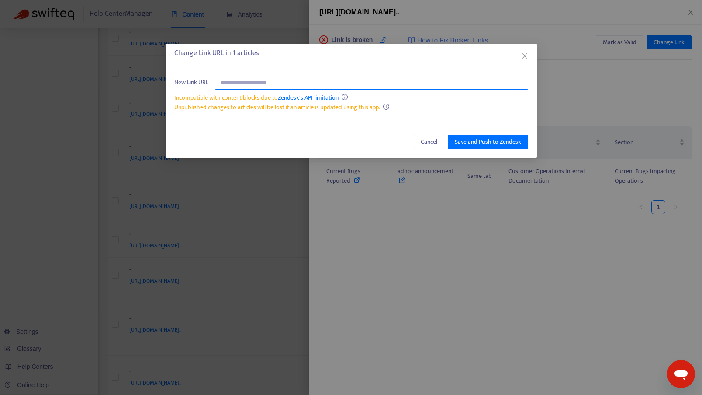
drag, startPoint x: 407, startPoint y: 81, endPoint x: 217, endPoint y: 78, distance: 190.1
click at [217, 78] on input "text" at bounding box center [371, 83] width 313 height 14
paste input "**********"
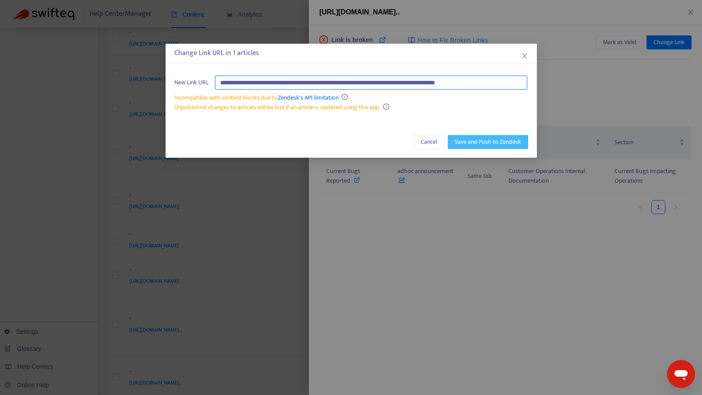
type input "**********"
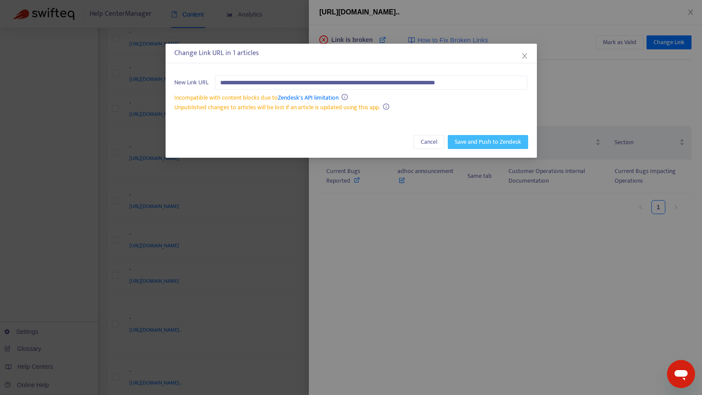
click at [507, 142] on span "Save and Push to Zendesk" at bounding box center [488, 142] width 66 height 10
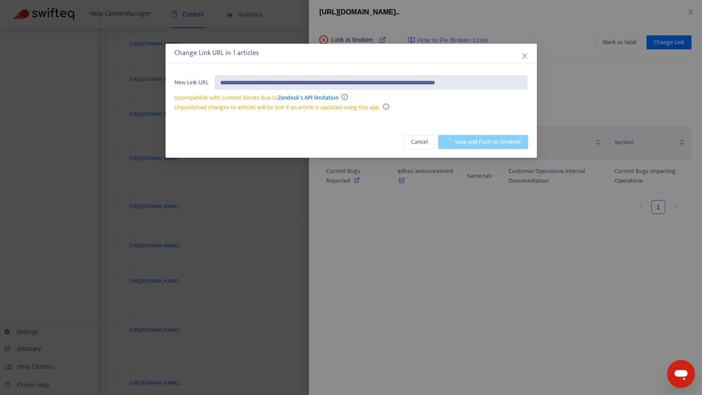
scroll to position [0, 0]
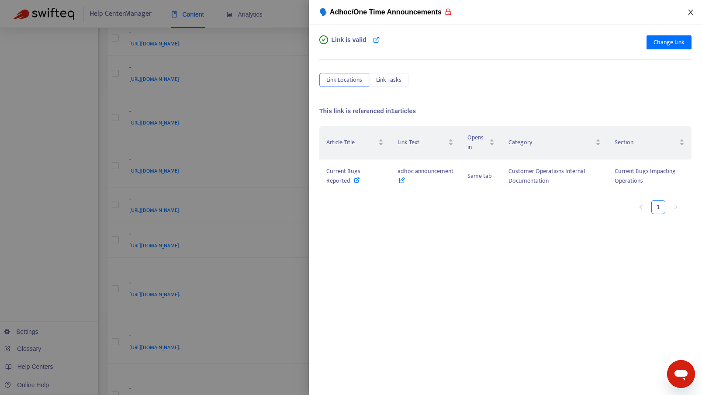
click at [691, 11] on icon "close" at bounding box center [690, 12] width 7 height 7
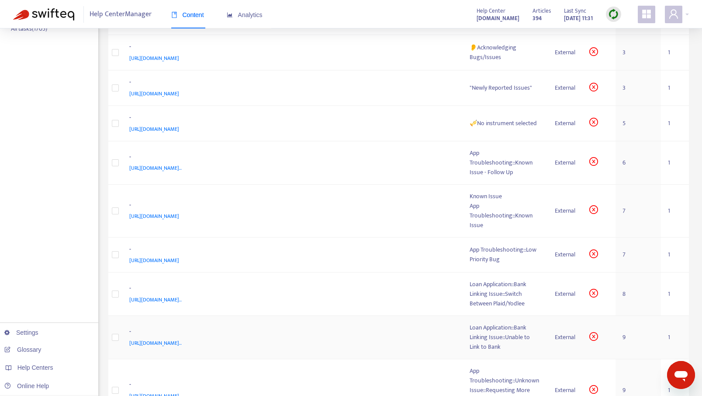
scroll to position [220, 0]
click at [478, 93] on div ""Newly Reported Issues"" at bounding box center [505, 88] width 71 height 10
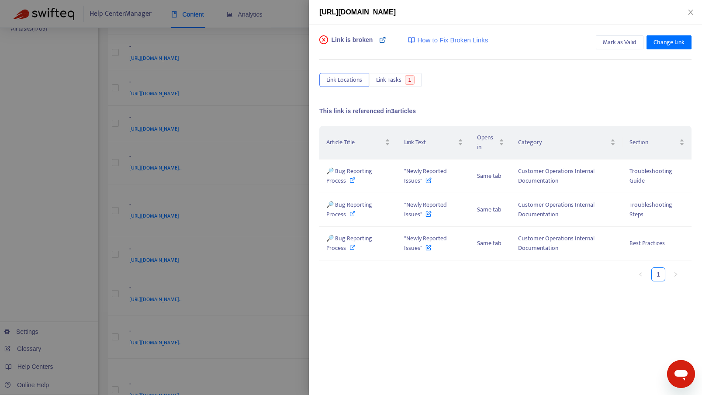
click at [382, 43] on icon at bounding box center [382, 39] width 7 height 7
click at [690, 11] on icon "close" at bounding box center [690, 12] width 7 height 7
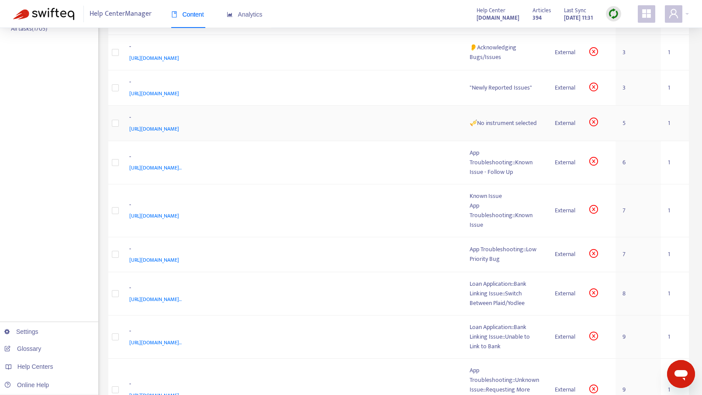
click at [179, 133] on span "[URL][DOMAIN_NAME]" at bounding box center [154, 129] width 50 height 9
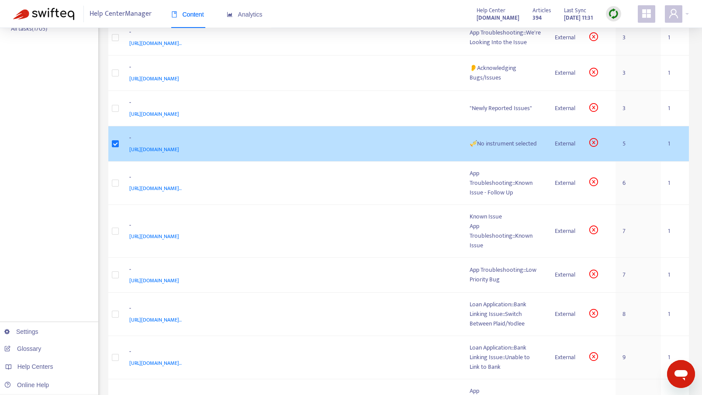
click at [353, 154] on div "[URL][DOMAIN_NAME]" at bounding box center [290, 150] width 323 height 10
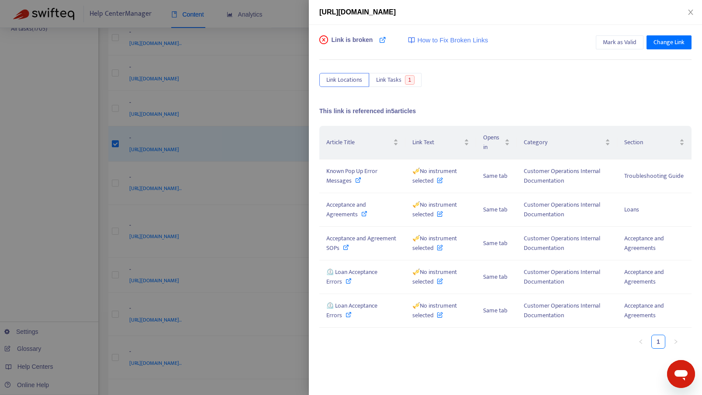
click at [401, 70] on div "Link is broken How to Fix Broken Links Mark as Valid Change Link Link Locations…" at bounding box center [505, 169] width 372 height 268
click at [400, 80] on span "Link Tasks" at bounding box center [388, 80] width 25 height 10
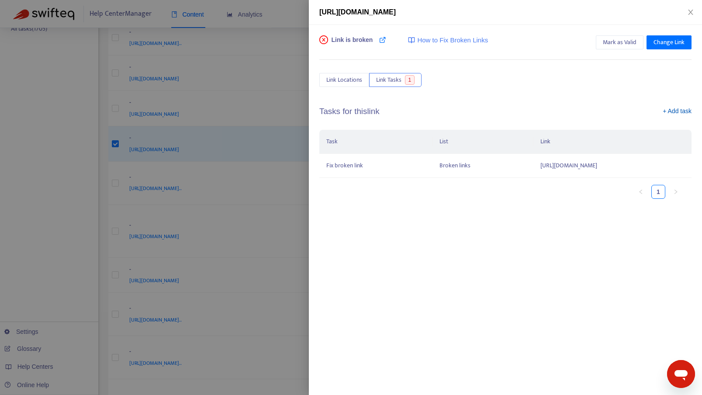
click at [677, 111] on link "+ Add task" at bounding box center [677, 113] width 29 height 13
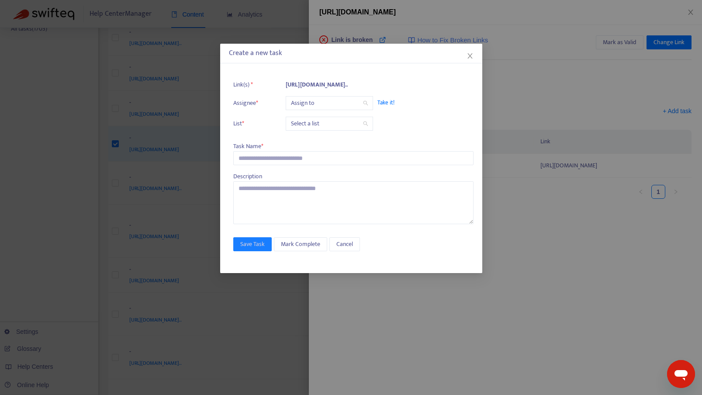
click at [305, 104] on input "search" at bounding box center [329, 103] width 77 height 13
type input "*"
click at [360, 103] on input "search" at bounding box center [329, 103] width 77 height 13
click at [386, 103] on span "Take it!" at bounding box center [421, 102] width 87 height 9
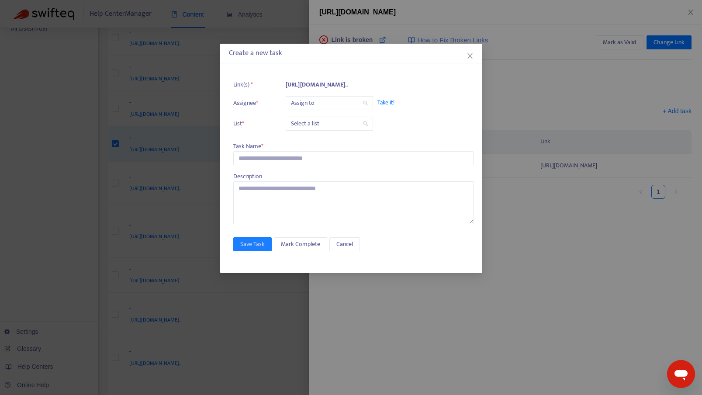
click at [323, 131] on ul "Link(s) * [URL][DOMAIN_NAME].. Assignee * Assign to Take it! List * Select a li…" at bounding box center [353, 105] width 240 height 59
click at [319, 122] on input "search" at bounding box center [329, 123] width 77 height 13
click at [319, 153] on div "Broken links" at bounding box center [369, 155] width 152 height 10
click at [325, 108] on input "search" at bounding box center [329, 103] width 77 height 13
click at [363, 101] on icon "search" at bounding box center [365, 103] width 5 height 5
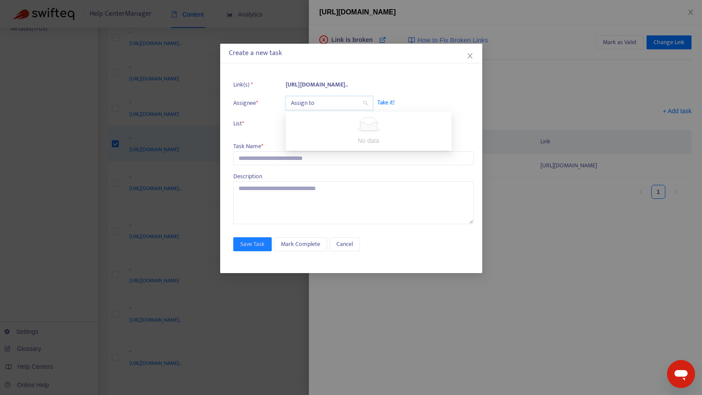
click at [363, 101] on icon "search" at bounding box center [365, 103] width 5 height 5
click at [335, 101] on input "search" at bounding box center [329, 103] width 77 height 13
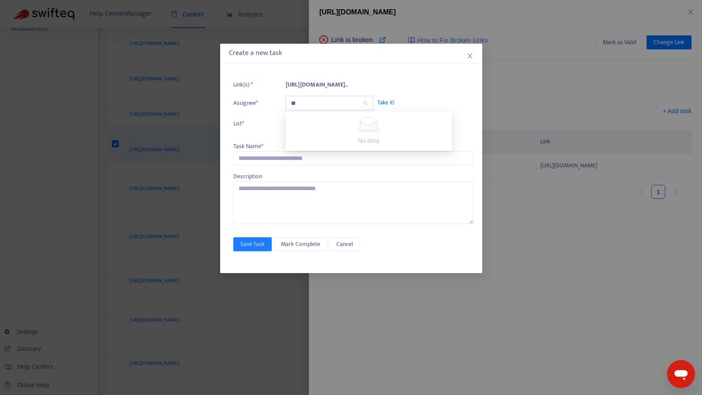
type input "*"
click at [417, 101] on span "Take it!" at bounding box center [421, 102] width 87 height 9
click at [342, 243] on span "Cancel" at bounding box center [345, 244] width 17 height 10
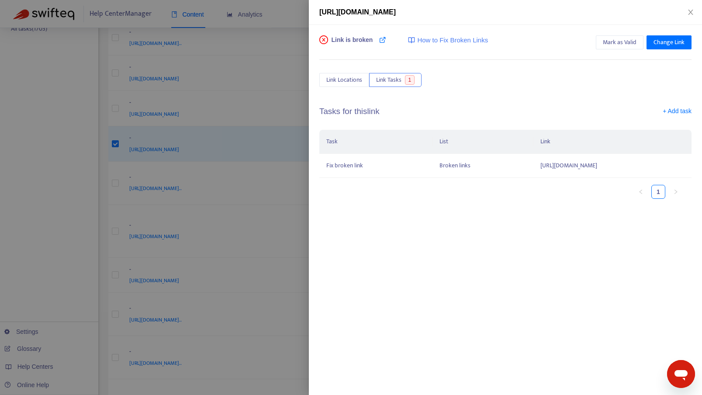
click at [336, 87] on div "Link is broken How to Fix Broken Links Mark as Valid Change Link Link Locations…" at bounding box center [505, 120] width 372 height 170
click at [343, 81] on span "Link Locations" at bounding box center [344, 80] width 36 height 10
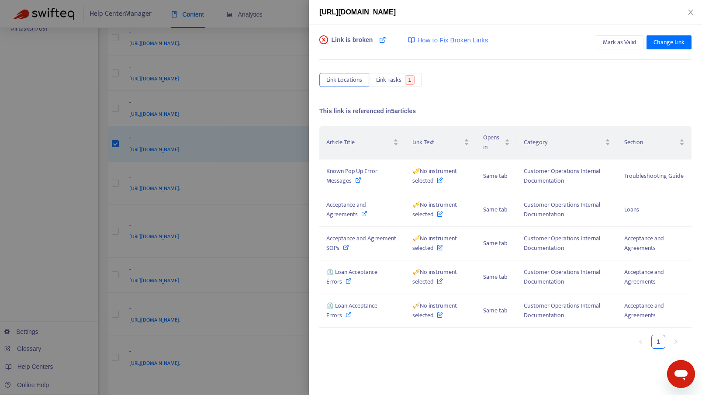
click at [548, 96] on div "Link is broken How to Fix Broken Links Mark as Valid Change Link Link Locations…" at bounding box center [505, 169] width 372 height 268
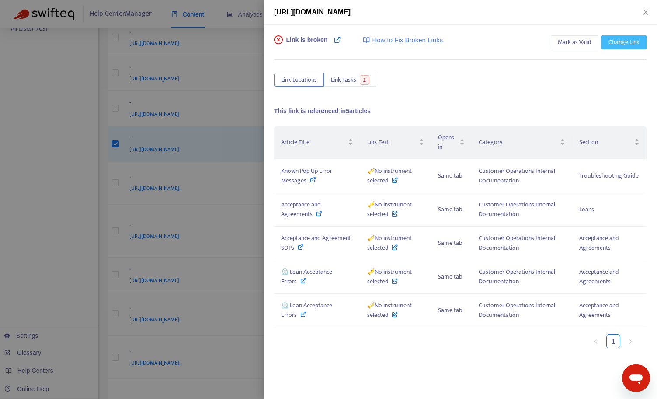
click at [612, 40] on span "Change Link" at bounding box center [623, 43] width 31 height 10
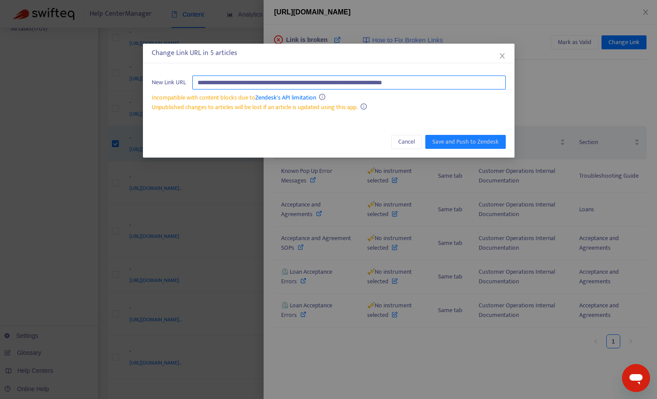
click at [307, 84] on input "**********" at bounding box center [348, 83] width 313 height 14
paste input "**********"
type input "**********"
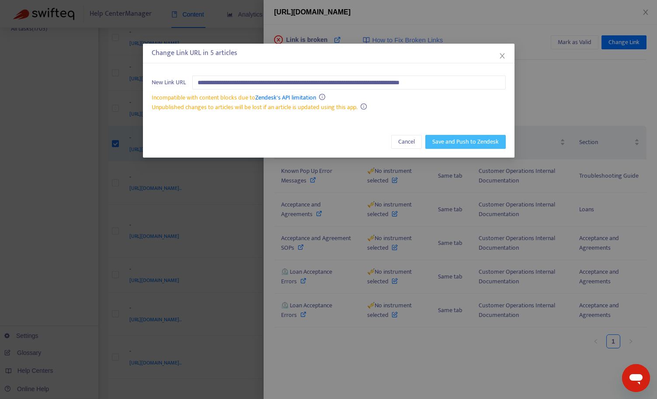
click at [444, 144] on span "Save and Push to Zendesk" at bounding box center [465, 142] width 66 height 10
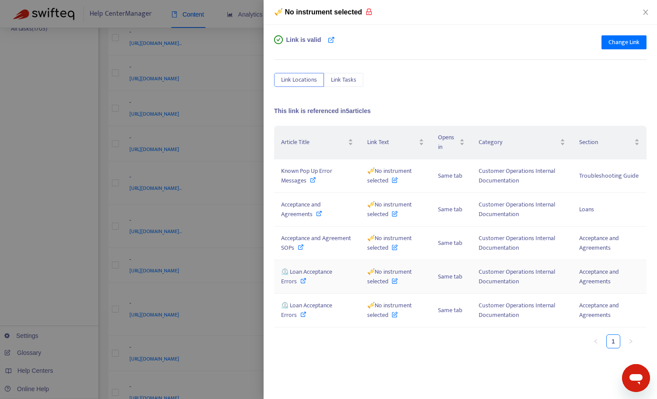
click at [302, 281] on icon at bounding box center [303, 281] width 6 height 6
click at [646, 12] on icon "close" at bounding box center [645, 12] width 7 height 7
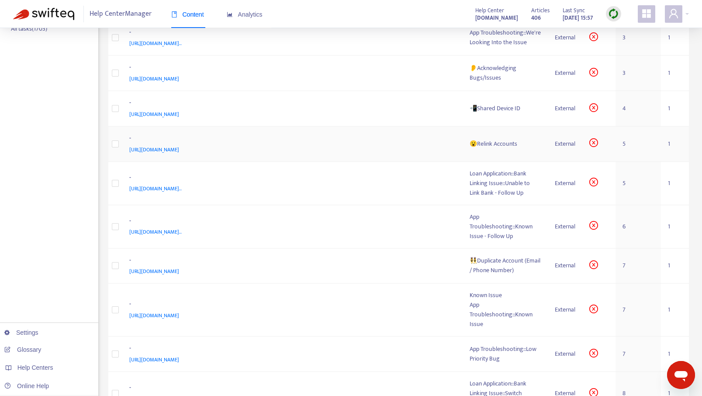
click at [493, 149] on div "😮Relink Accounts" at bounding box center [505, 144] width 71 height 10
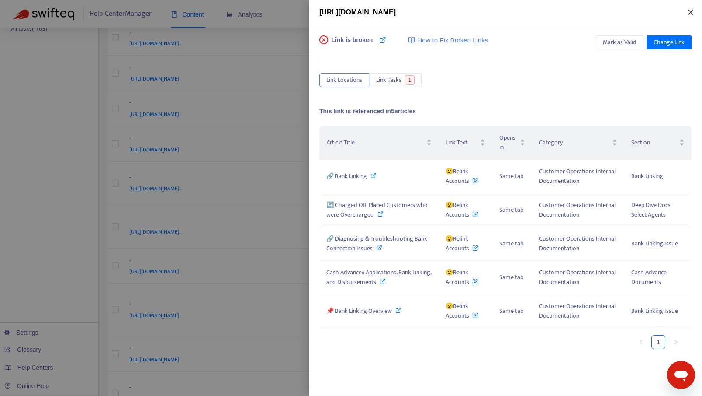
click at [686, 12] on button "Close" at bounding box center [691, 12] width 12 height 8
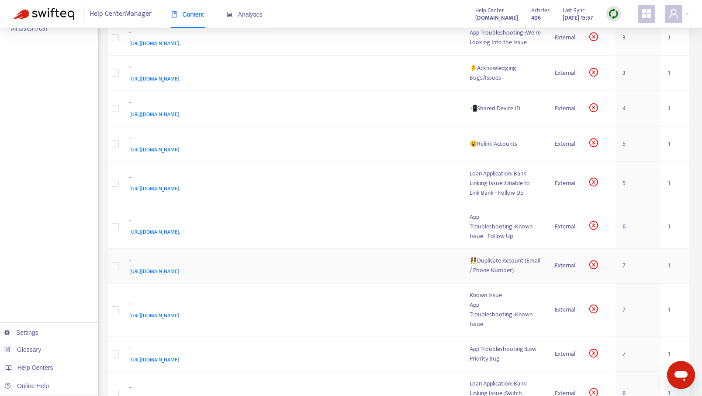
click at [491, 273] on div "👯‍♀️Duplicate Account (Email / Phone Number)" at bounding box center [505, 265] width 71 height 19
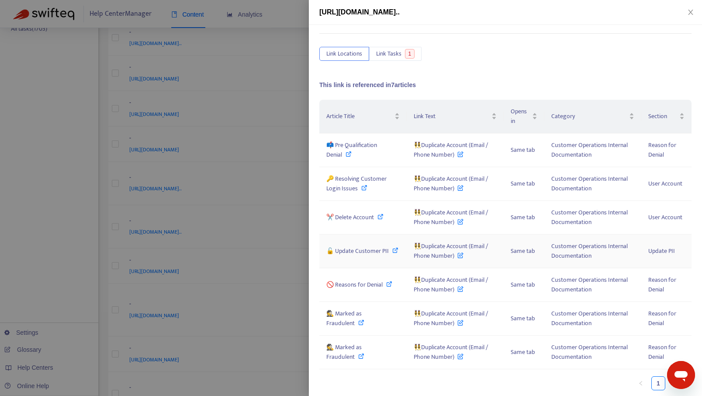
scroll to position [28, 0]
click at [690, 11] on icon "close" at bounding box center [690, 12] width 5 height 5
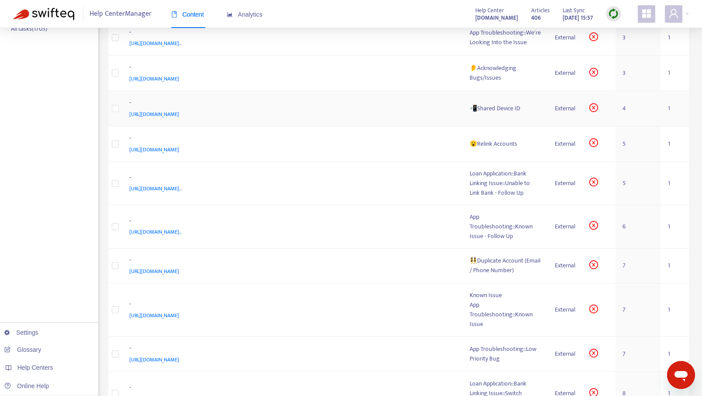
click at [483, 113] on div "📲Shared Device ID" at bounding box center [505, 109] width 71 height 10
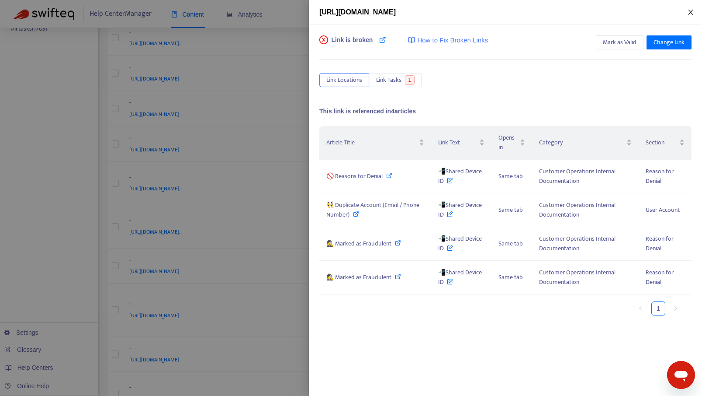
click at [692, 9] on icon "close" at bounding box center [690, 12] width 7 height 7
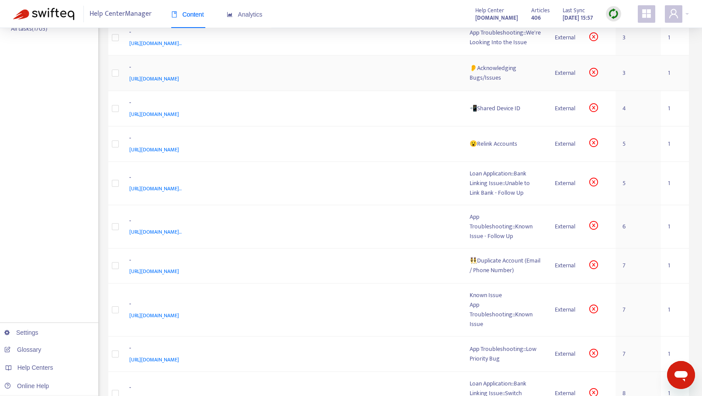
click at [501, 78] on div "👂Acknowledging Bugs/Issues" at bounding box center [505, 72] width 71 height 19
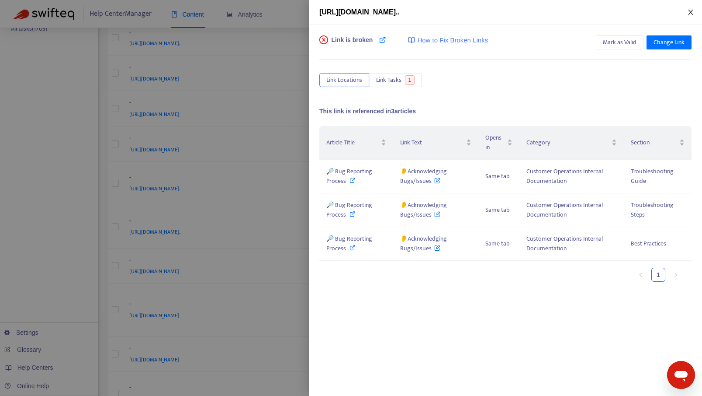
click at [691, 11] on icon "close" at bounding box center [690, 12] width 7 height 7
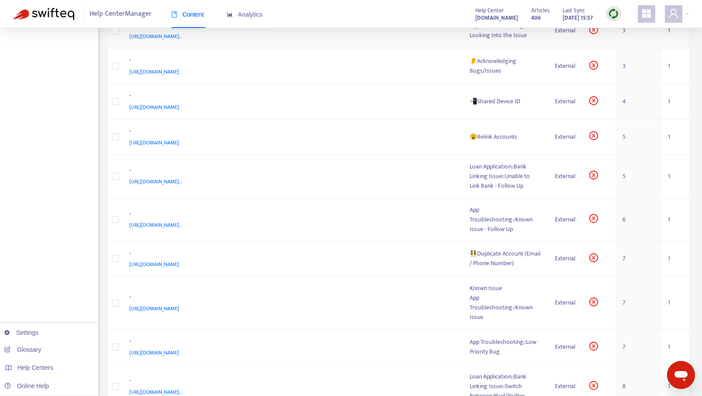
scroll to position [375, 0]
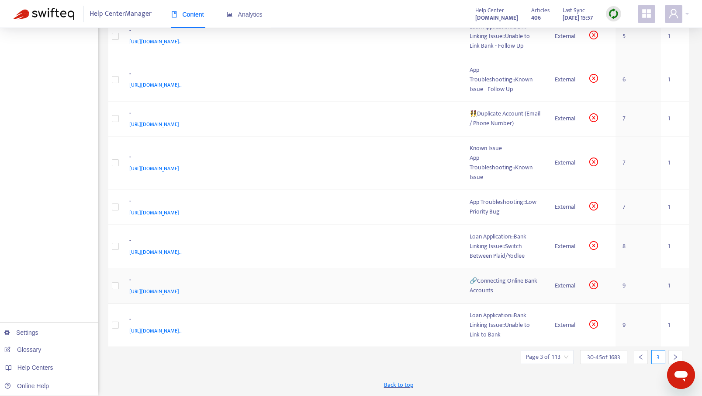
click at [492, 283] on div "🔗Connecting Online Bank Accounts" at bounding box center [505, 285] width 71 height 19
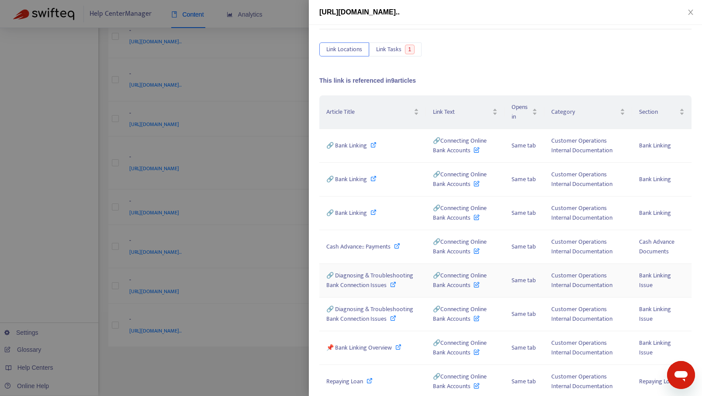
scroll to position [95, 0]
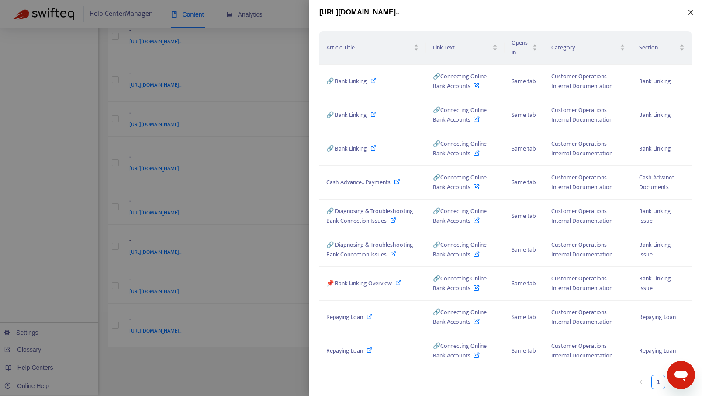
click at [688, 12] on icon "close" at bounding box center [690, 12] width 7 height 7
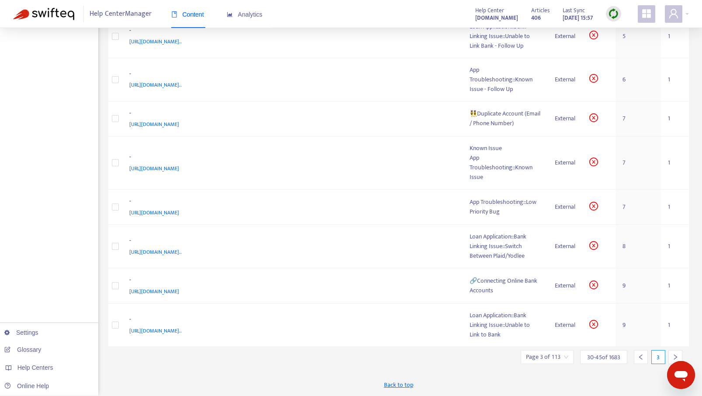
click at [673, 354] on icon "right" at bounding box center [676, 357] width 6 height 6
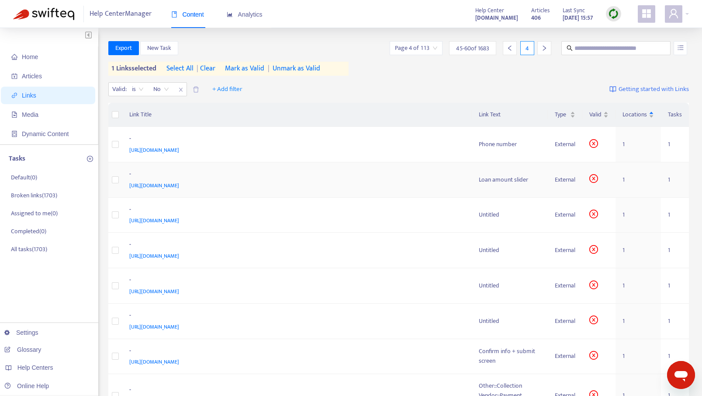
scroll to position [335, 0]
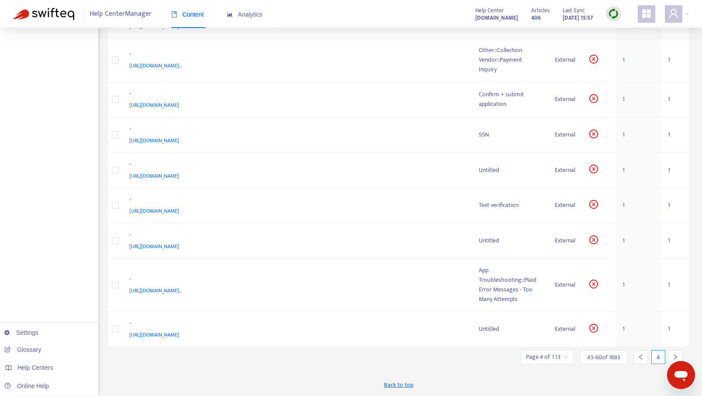
click at [674, 354] on icon "right" at bounding box center [676, 357] width 6 height 6
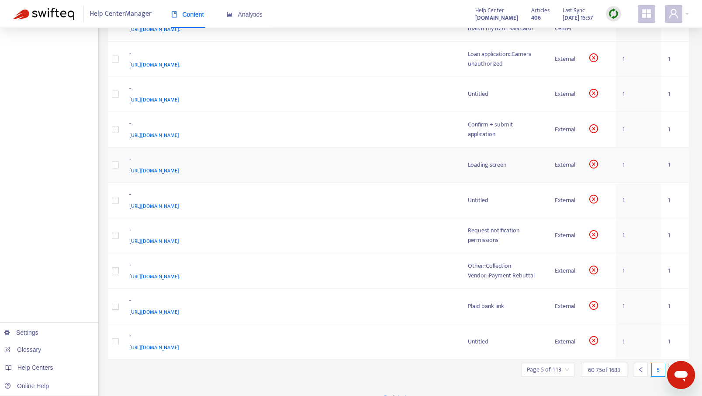
scroll to position [327, 0]
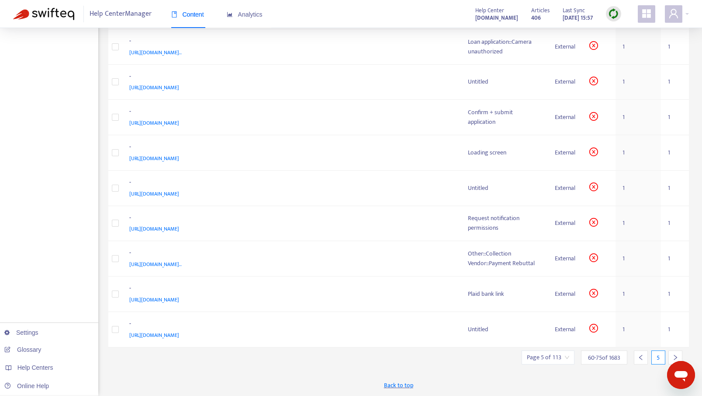
click at [675, 356] on icon "right" at bounding box center [676, 357] width 6 height 6
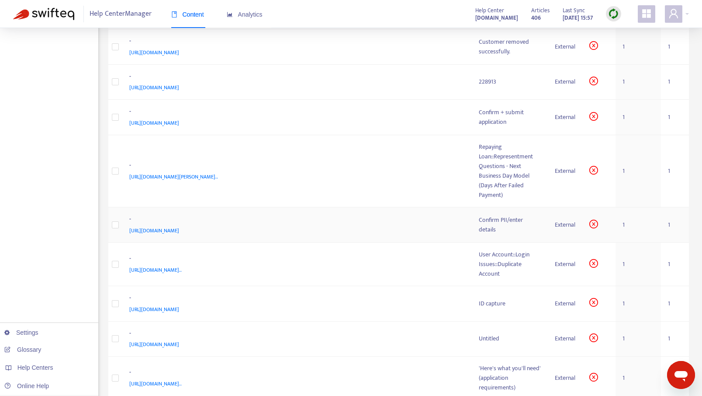
scroll to position [0, 0]
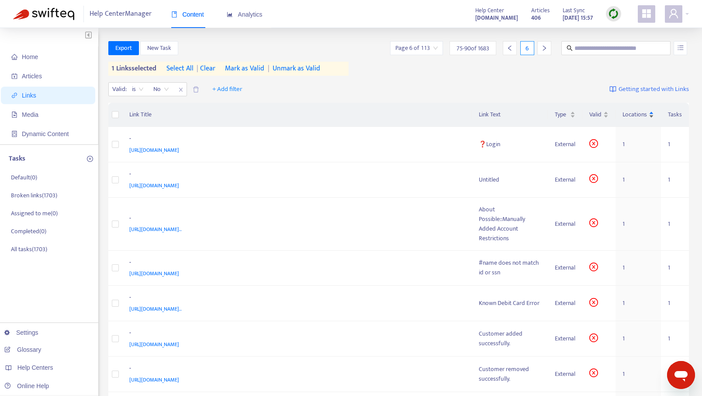
click at [633, 112] on span "Locations" at bounding box center [635, 115] width 24 height 10
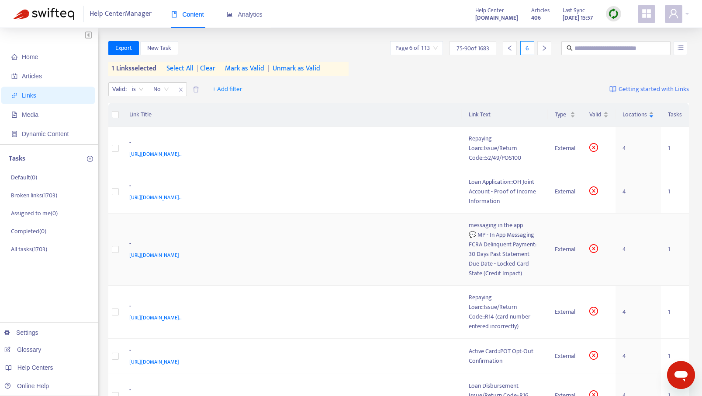
click at [469, 239] on div "FCRA Delinquent Payment: 30 Days Past Statement Due Date - Locked Card State (C…" at bounding box center [505, 258] width 72 height 38
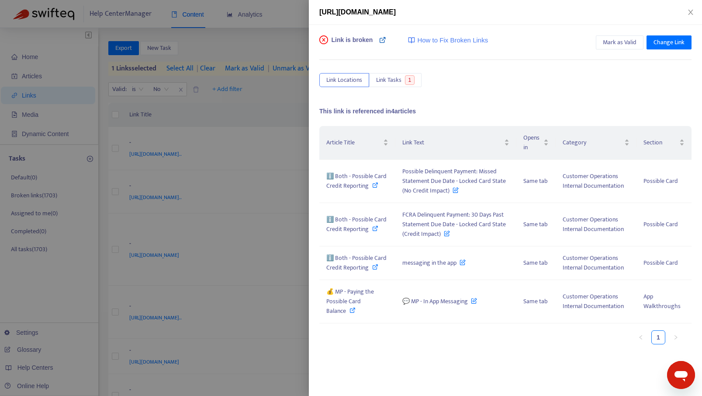
click at [385, 38] on icon at bounding box center [382, 39] width 7 height 7
click at [687, 14] on button "Close" at bounding box center [691, 12] width 12 height 8
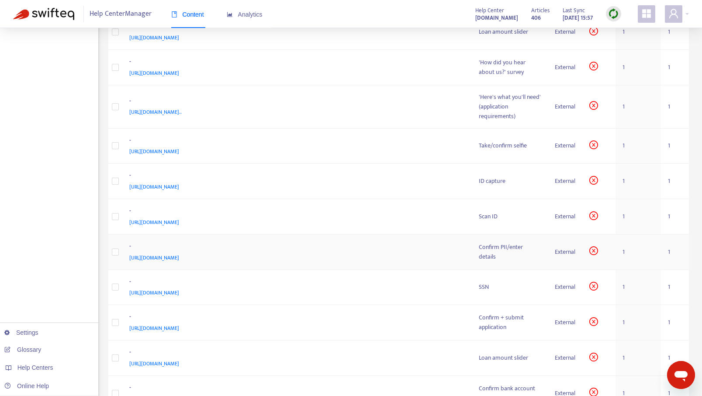
scroll to position [240, 0]
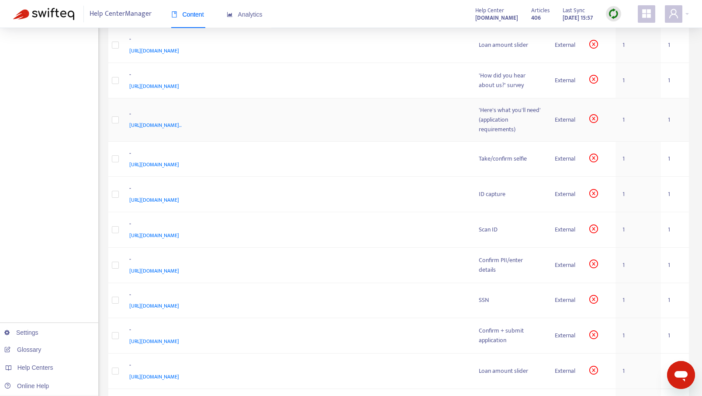
click at [492, 118] on div "'Here's what you'll need' (application requirements)" at bounding box center [510, 119] width 62 height 29
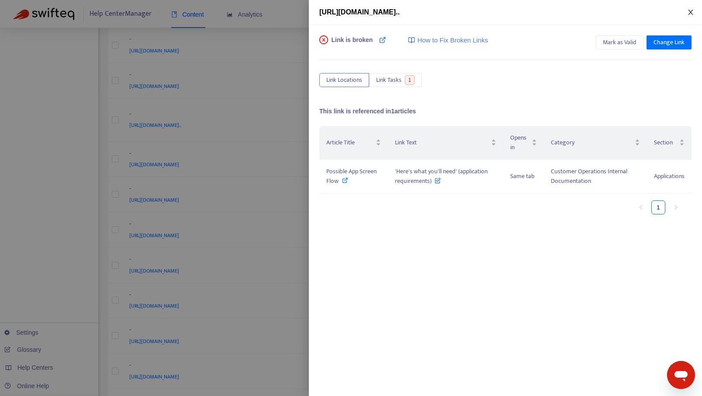
click at [690, 13] on icon "close" at bounding box center [690, 12] width 7 height 7
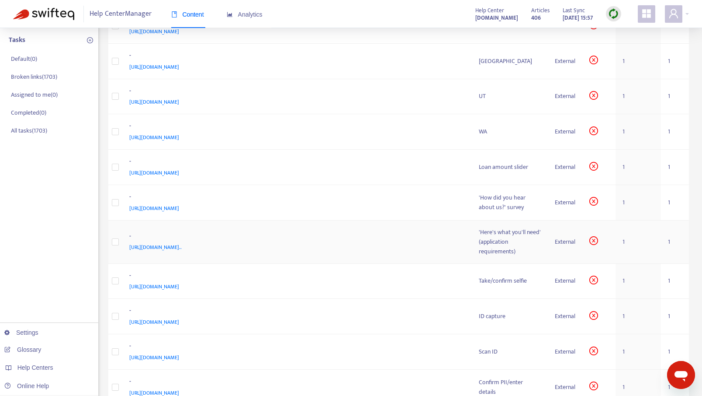
scroll to position [0, 0]
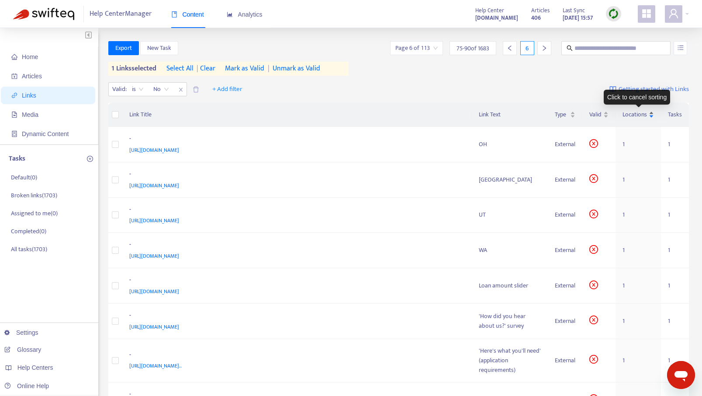
click at [632, 111] on span "Locations" at bounding box center [635, 115] width 24 height 10
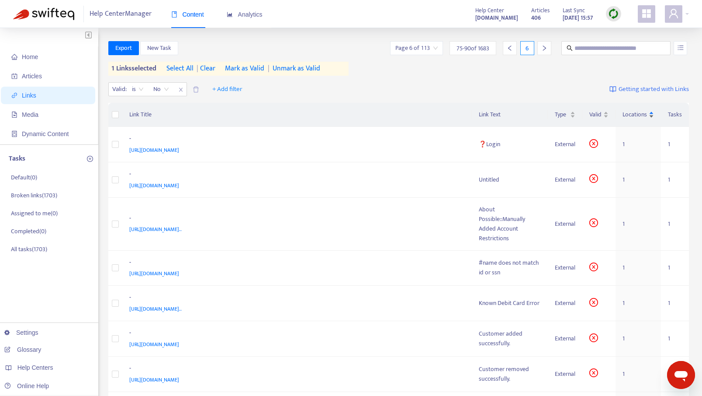
click at [638, 114] on span "Locations" at bounding box center [635, 115] width 24 height 10
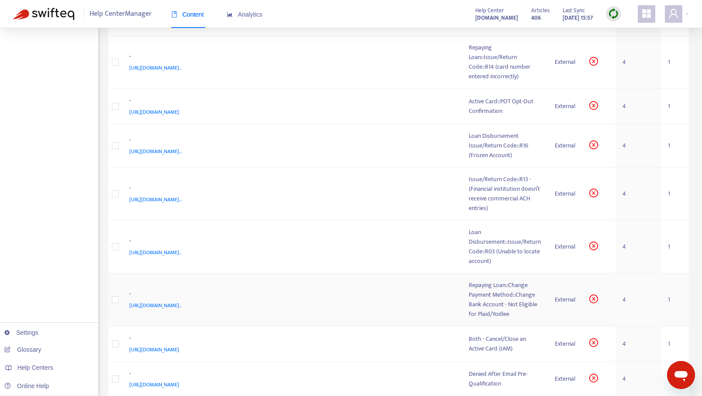
scroll to position [254, 0]
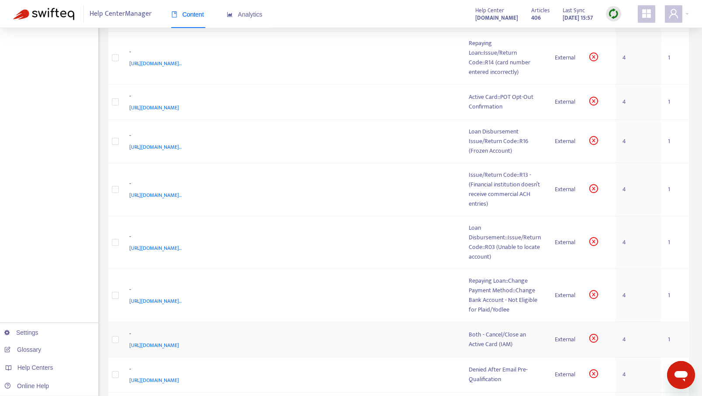
click at [488, 330] on div "Both - Cancel/Close an Active Card (IAM)" at bounding box center [505, 339] width 72 height 19
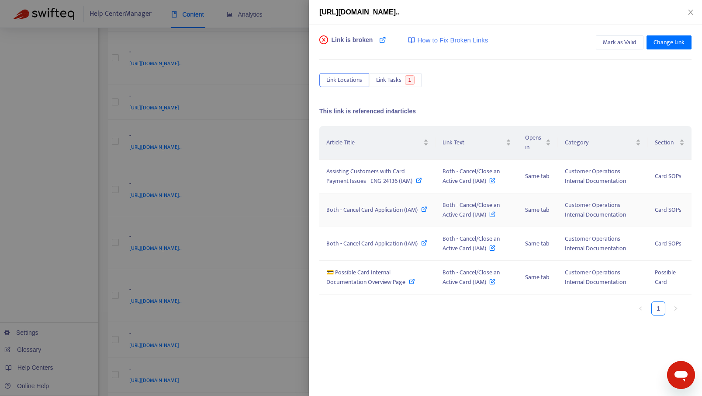
click at [375, 213] on span "Both - Cancel Card Application (IAM)" at bounding box center [371, 210] width 91 height 10
click at [690, 12] on icon "close" at bounding box center [690, 12] width 7 height 7
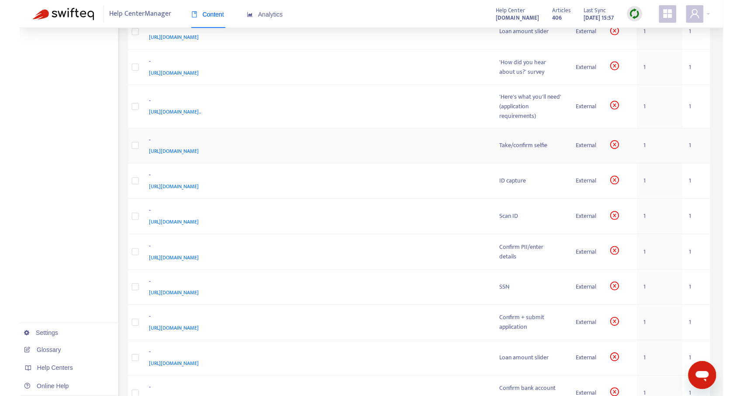
scroll to position [0, 0]
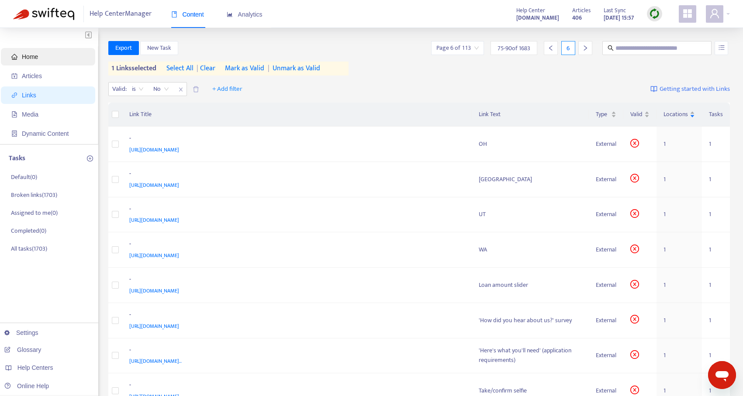
click at [34, 58] on span "Home" at bounding box center [30, 56] width 16 height 7
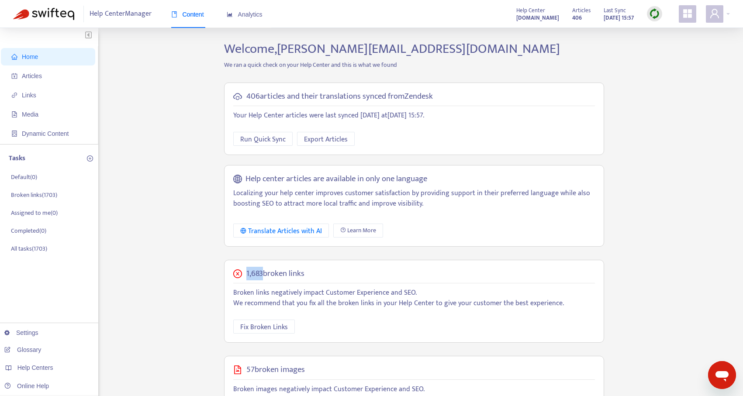
drag, startPoint x: 247, startPoint y: 274, endPoint x: 263, endPoint y: 274, distance: 15.7
click at [263, 274] on h5 "1,683 broken links" at bounding box center [275, 274] width 58 height 10
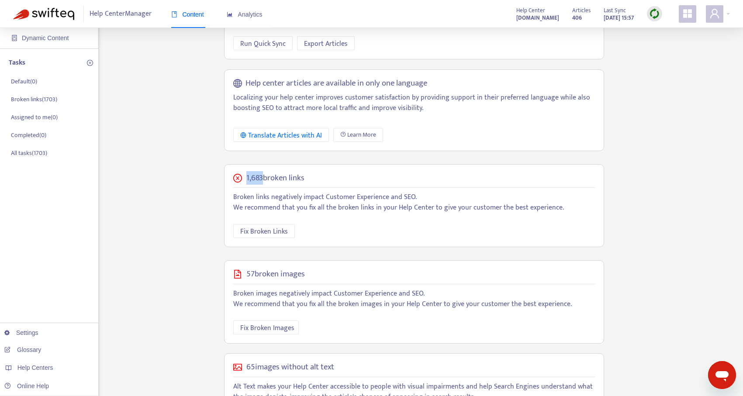
scroll to position [96, 0]
click at [276, 230] on span "Fix Broken Links" at bounding box center [264, 231] width 48 height 11
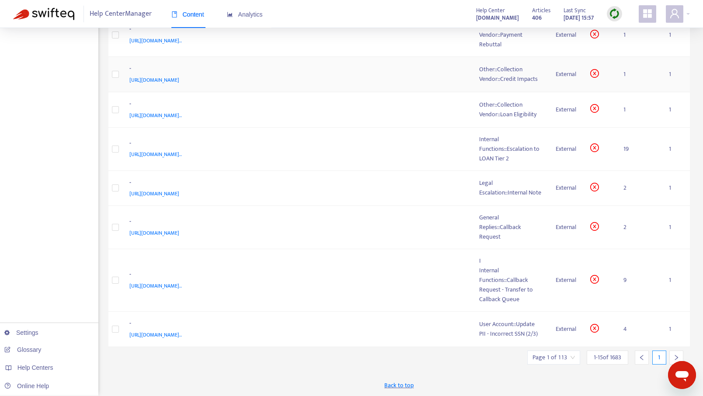
scroll to position [0, 0]
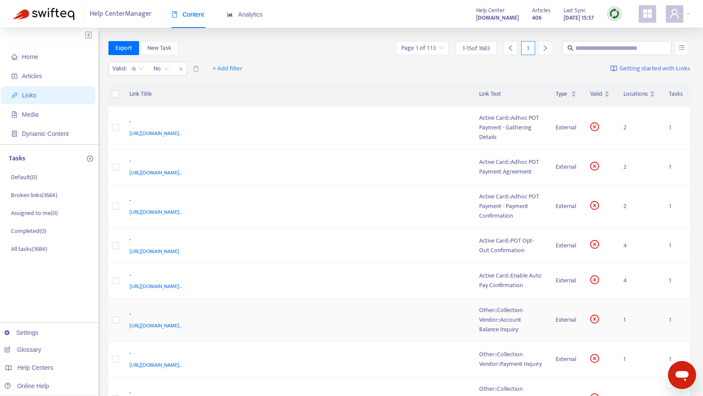
click at [493, 316] on div "Other::Collection Vendor::Account Balance Inquiry" at bounding box center [510, 319] width 63 height 29
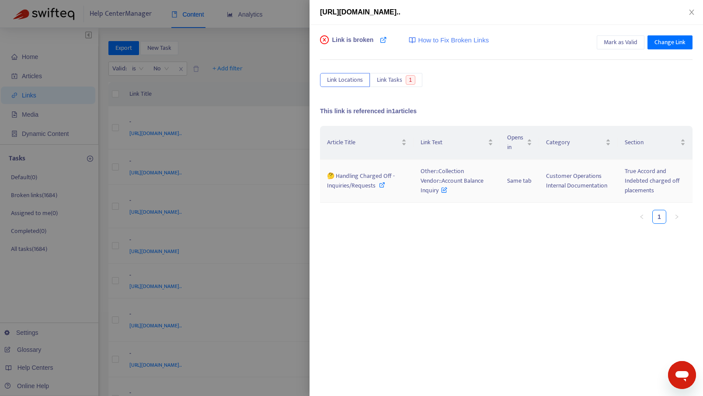
click at [353, 180] on span "🤔 Handling Charged Off -Inquiries/Requests" at bounding box center [361, 181] width 68 height 20
drag, startPoint x: 434, startPoint y: 193, endPoint x: 418, endPoint y: 171, distance: 26.3
click at [418, 171] on td "Other::Collection Vendor::Account Balance Inquiry" at bounding box center [456, 181] width 87 height 43
copy span "Other::Collection Vendor::Account Balance Inquir"
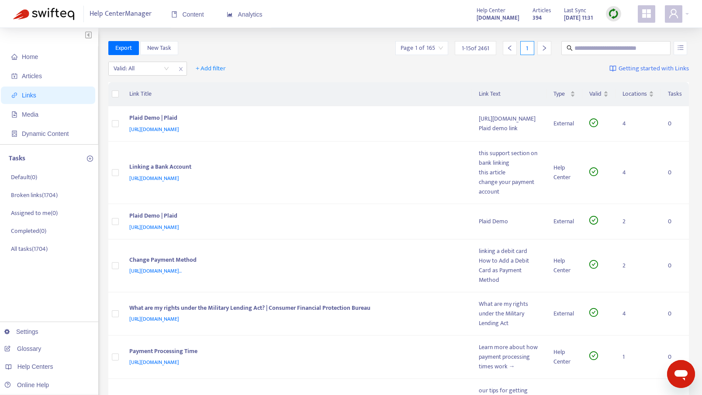
click at [31, 91] on span "Links" at bounding box center [49, 95] width 77 height 17
click at [31, 58] on span "Home" at bounding box center [30, 56] width 16 height 7
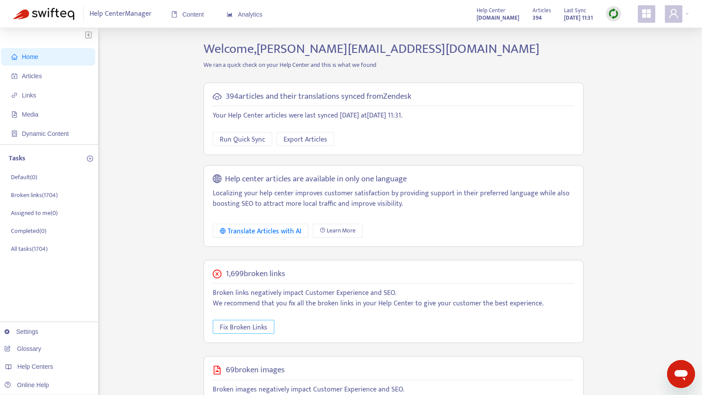
click at [230, 324] on span "Fix Broken Links" at bounding box center [244, 327] width 48 height 11
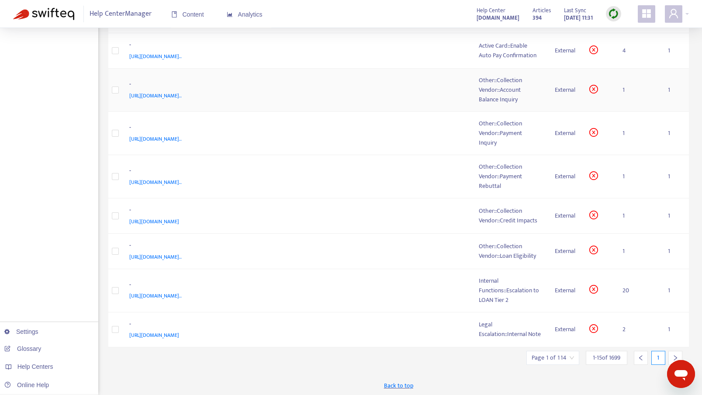
scroll to position [365, 0]
click at [673, 360] on icon "right" at bounding box center [676, 357] width 6 height 6
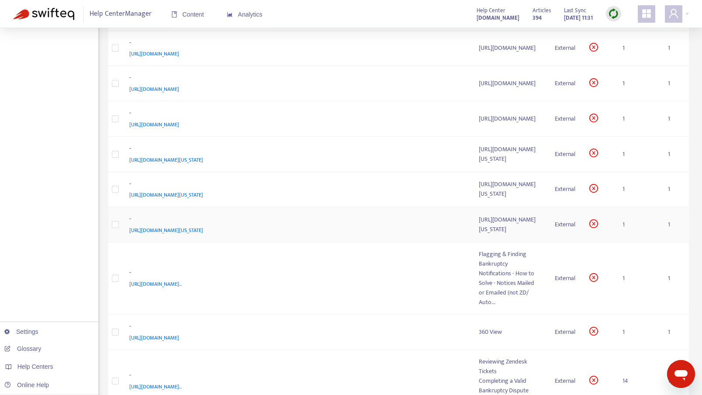
scroll to position [366, 0]
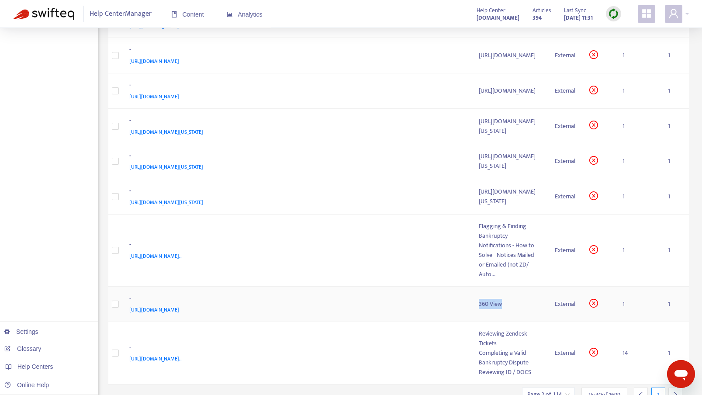
drag, startPoint x: 375, startPoint y: 284, endPoint x: 348, endPoint y: 282, distance: 27.1
click at [472, 287] on td "360 View" at bounding box center [510, 304] width 76 height 35
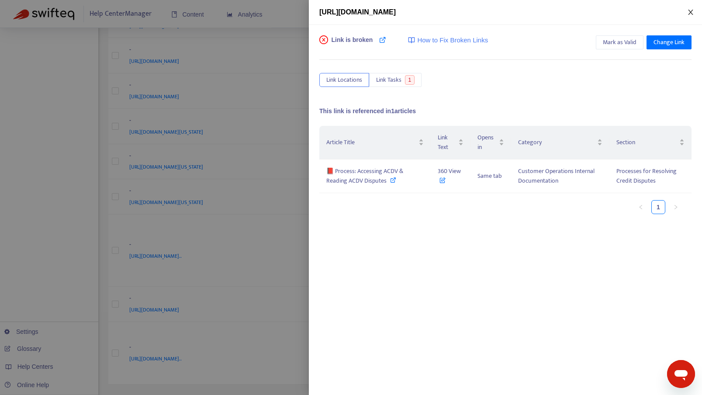
click at [690, 9] on icon "close" at bounding box center [690, 12] width 7 height 7
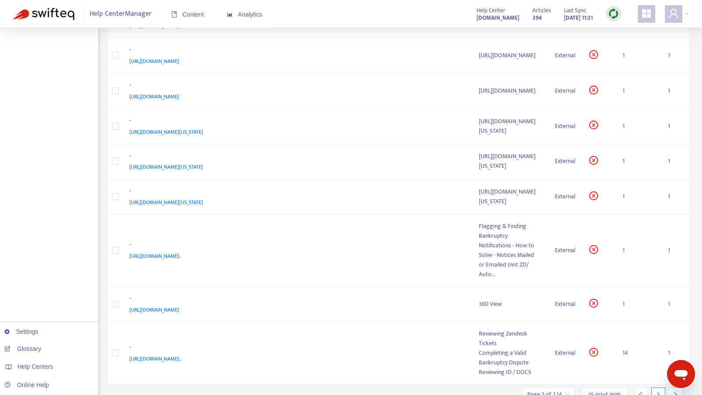
click at [559, 388] on input "search" at bounding box center [548, 394] width 42 height 13
click at [617, 364] on span "15" at bounding box center [643, 370] width 55 height 13
click at [571, 361] on div "Items per Page 15" at bounding box center [604, 369] width 163 height 17
click at [596, 390] on span "15 - 30 of 1699" at bounding box center [605, 394] width 32 height 9
click at [557, 388] on input "search" at bounding box center [548, 394] width 42 height 13
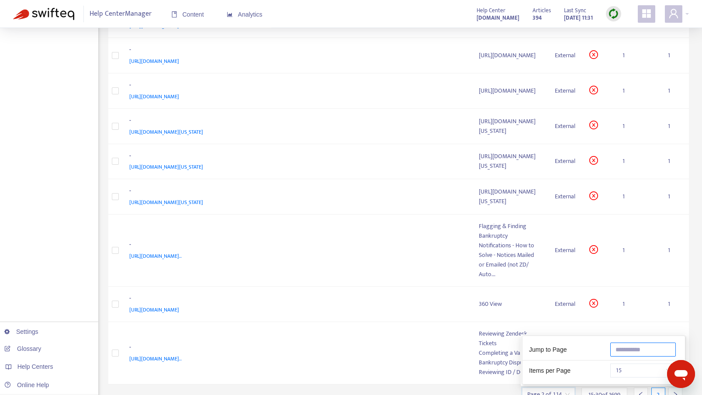
click at [618, 343] on input "text" at bounding box center [644, 350] width 66 height 14
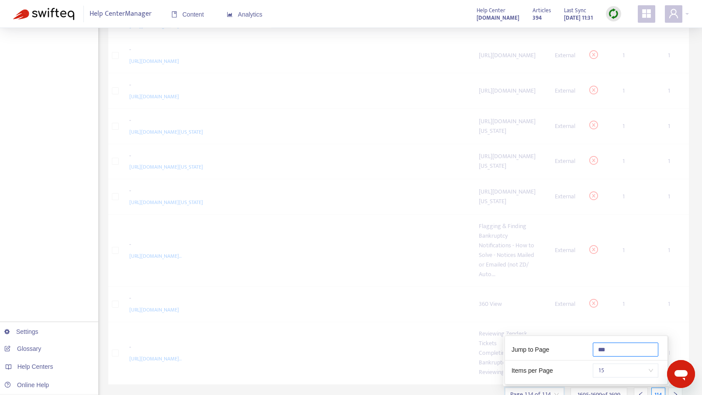
scroll to position [157, 0]
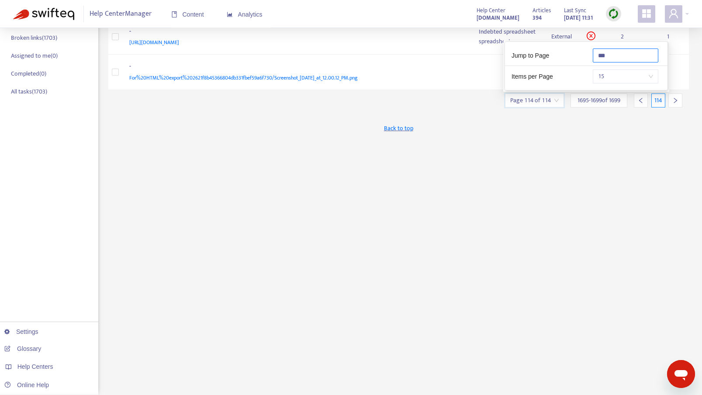
type input "***"
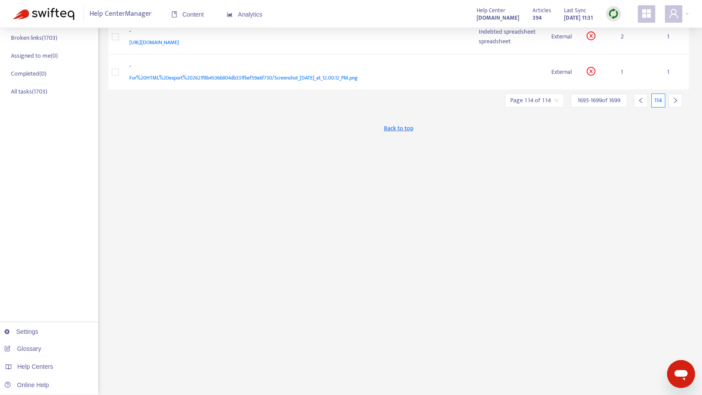
click at [530, 209] on div "Export New Task Page 114 of 114 1695 - 1699 of 1699 114 Valid : is No + Add fil…" at bounding box center [398, 139] width 581 height 511
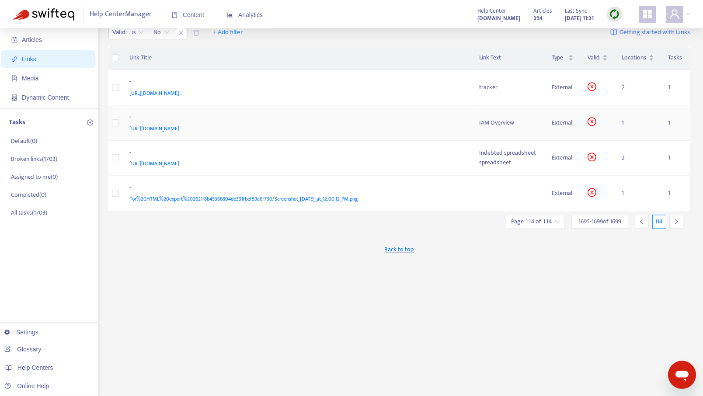
scroll to position [0, 0]
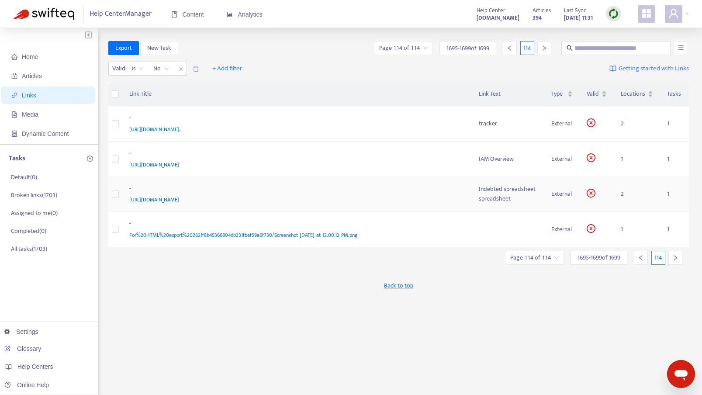
click at [179, 198] on span "https://docs.google.com/spreadsheets/d/1Xh91IniR3I46TPbhDMG0Cdr0MHQPVms1/edit#g…" at bounding box center [154, 199] width 50 height 9
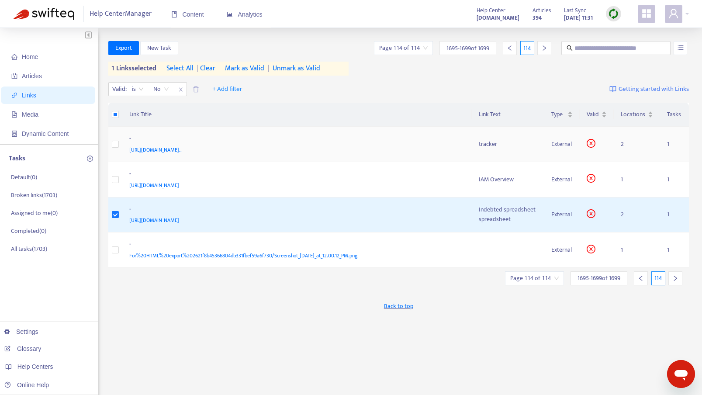
click at [182, 146] on span "https://docs.google.com/spreadsheets/d/1MptFJrfWeTjBWctiRgMlZf0DsVKAjzu-3FuW0K8…" at bounding box center [155, 150] width 52 height 9
click at [484, 141] on div "tracker" at bounding box center [508, 144] width 59 height 10
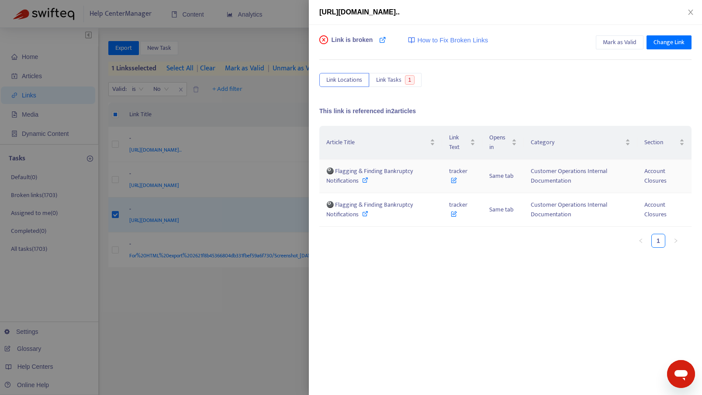
click at [365, 180] on icon at bounding box center [365, 180] width 6 height 6
click at [461, 88] on div "Link is broken How to Fix Broken Links Mark as Valid Change Link Link Locations…" at bounding box center [505, 169] width 372 height 268
click at [367, 179] on icon at bounding box center [365, 180] width 6 height 6
